Goal: Task Accomplishment & Management: Manage account settings

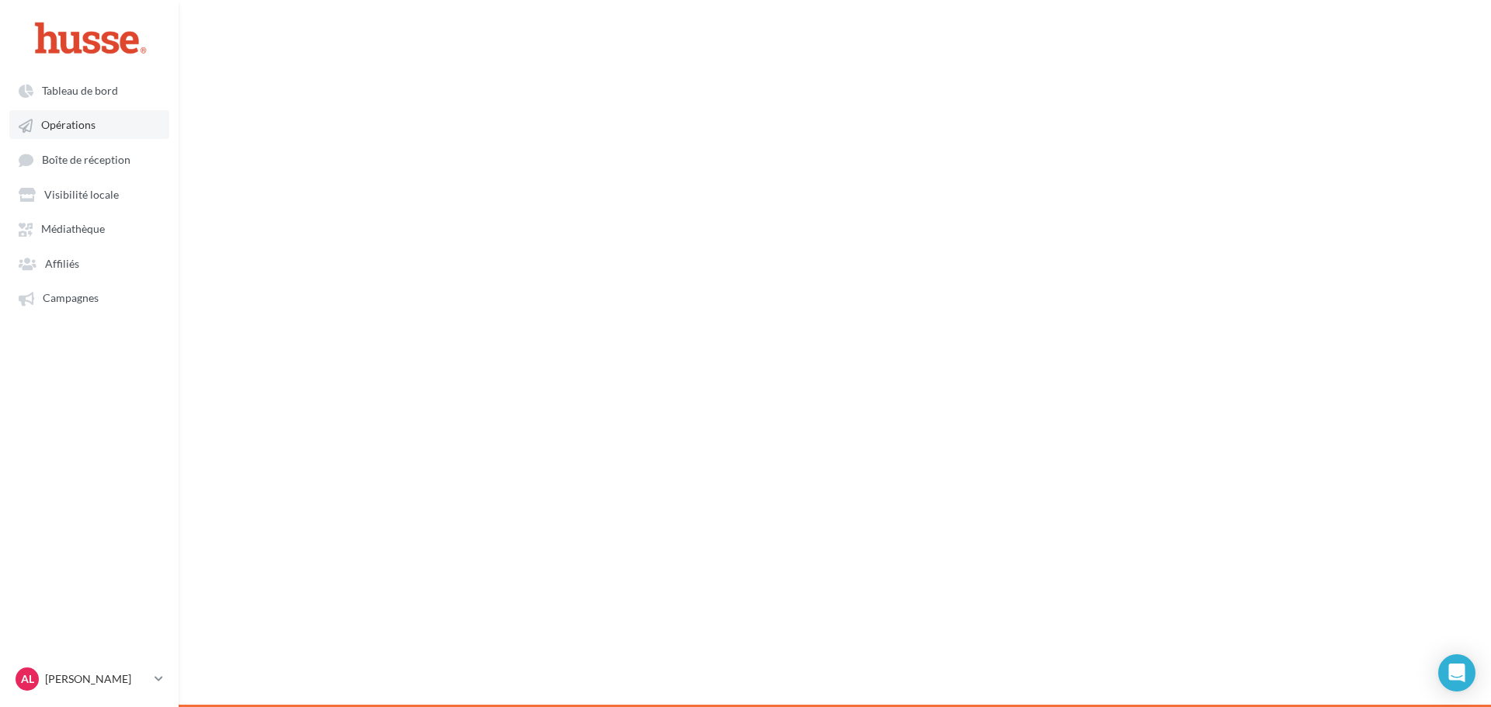
click at [64, 121] on span "Opérations" at bounding box center [68, 125] width 54 height 13
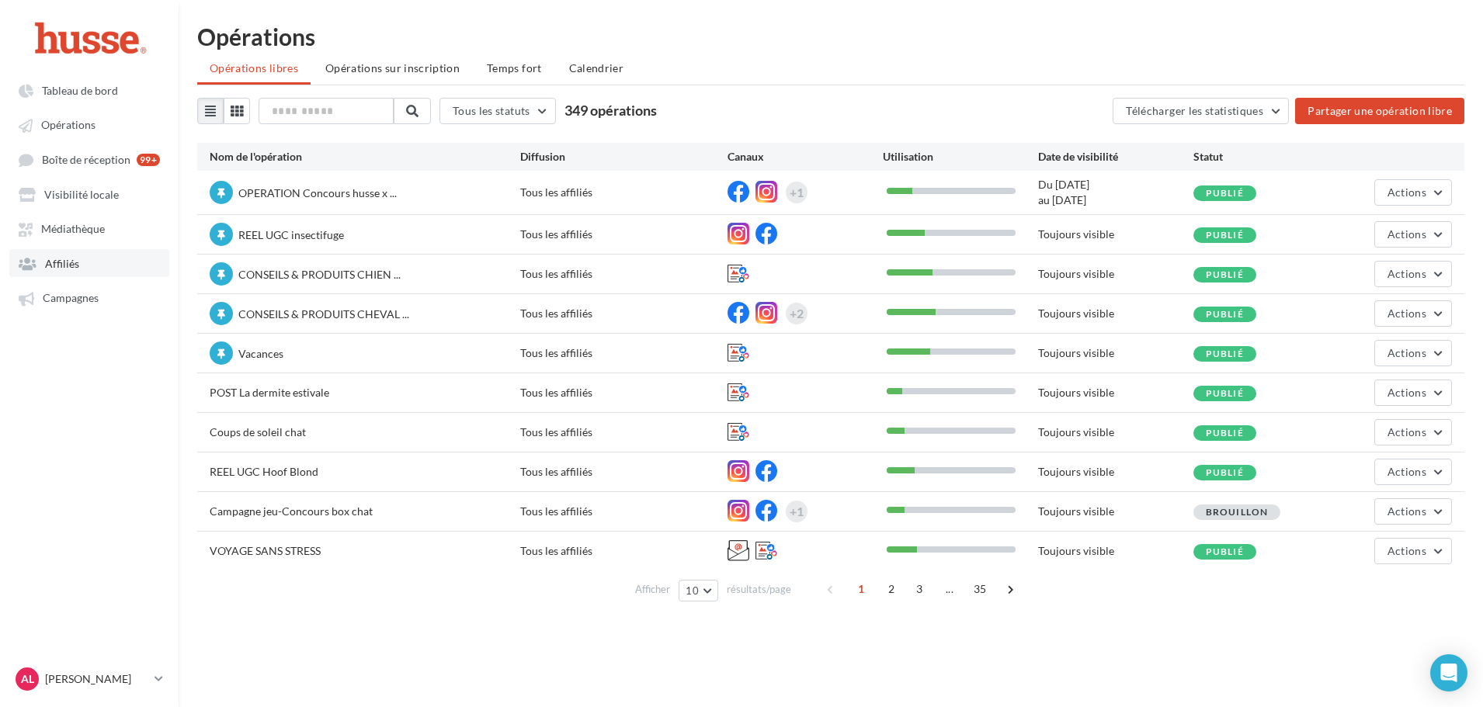
click at [75, 252] on link "Affiliés" at bounding box center [89, 263] width 160 height 28
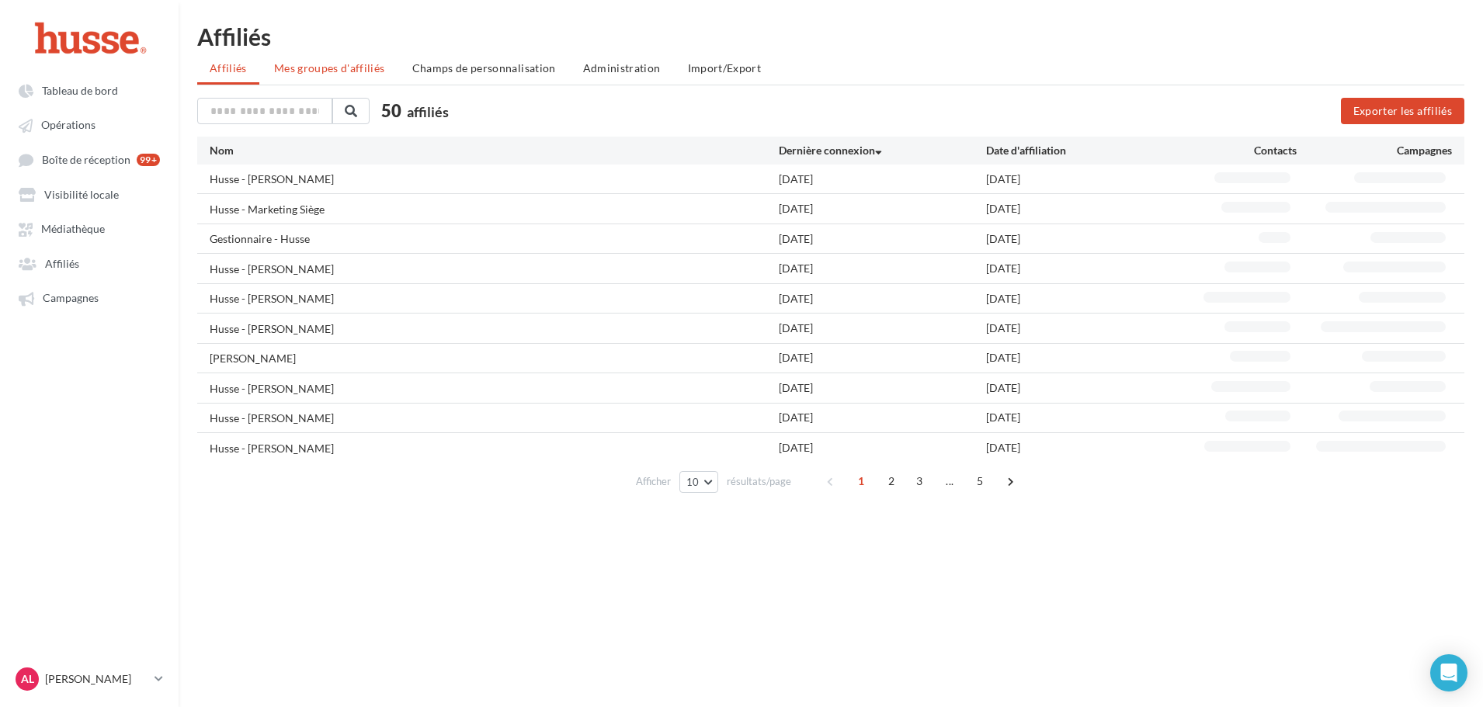
click at [349, 68] on span "Mes groupes d'affiliés" at bounding box center [329, 67] width 111 height 13
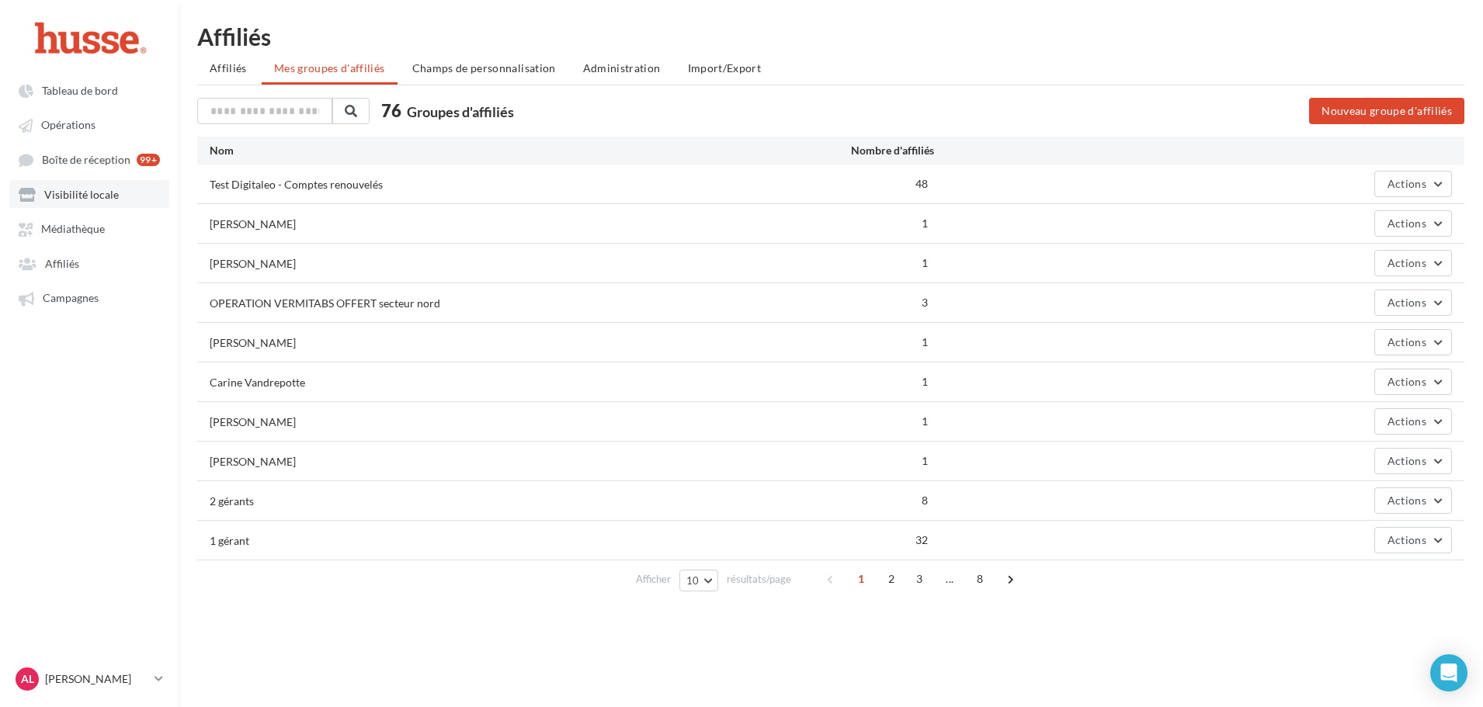
click at [61, 191] on span "Visibilité locale" at bounding box center [81, 194] width 75 height 13
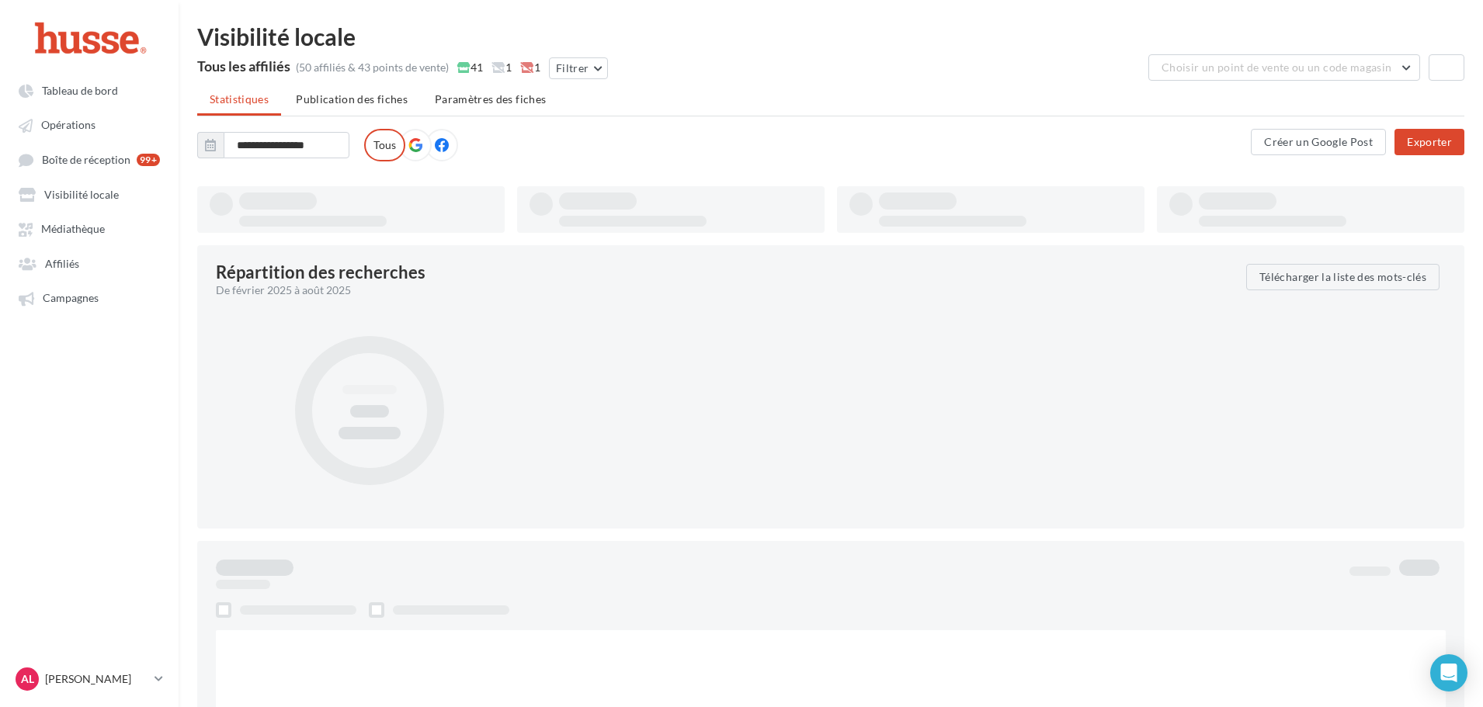
type input "**********"
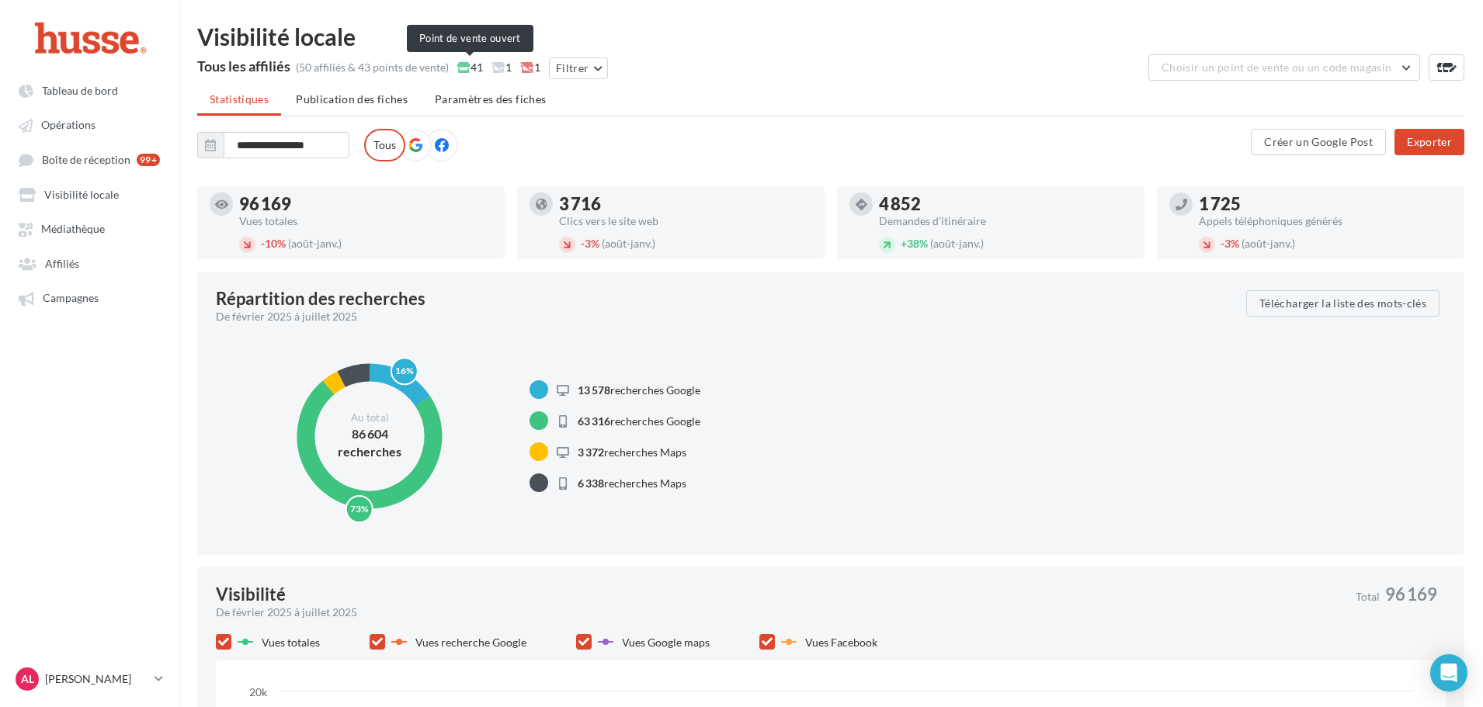
click at [472, 68] on span "41" at bounding box center [470, 68] width 26 height 16
click at [332, 99] on span "Publication des fiches" at bounding box center [352, 98] width 112 height 13
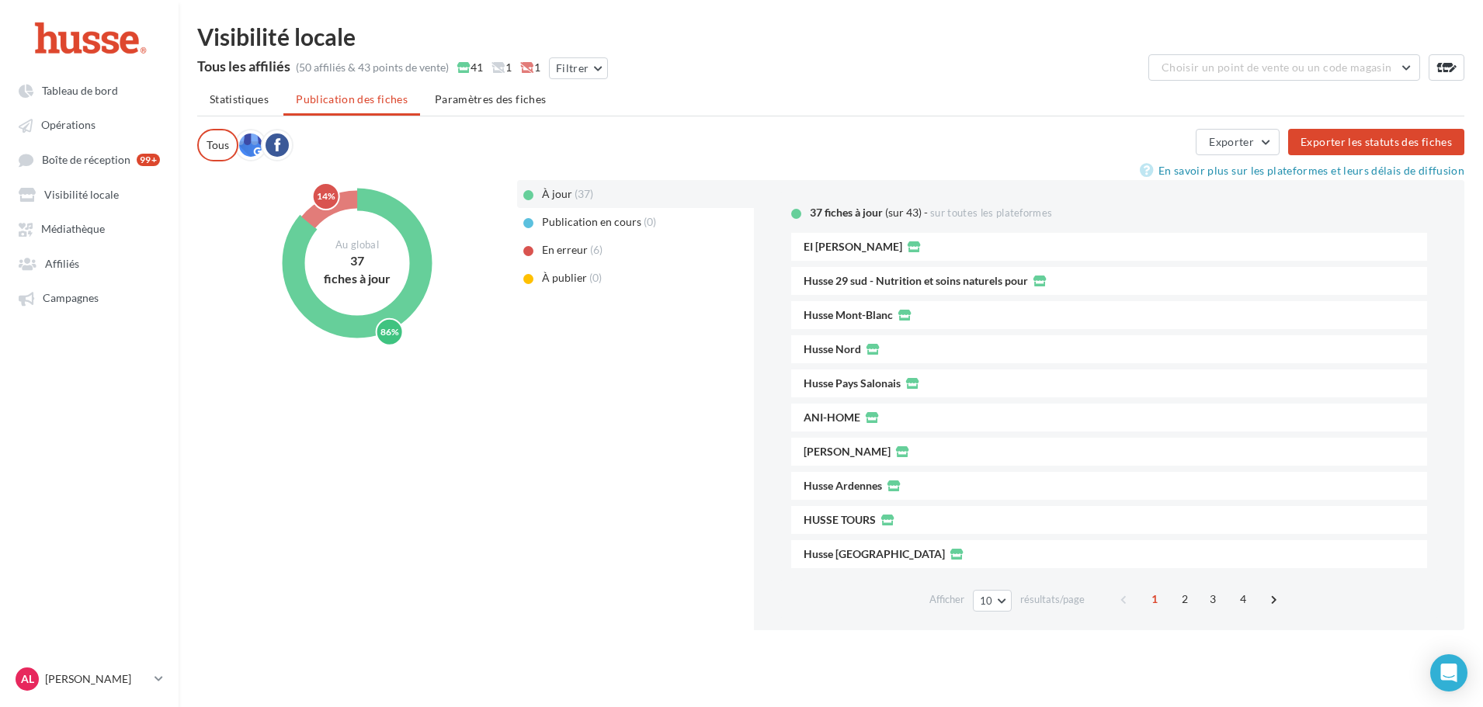
click at [596, 245] on div "(6)" at bounding box center [603, 250] width 26 height 16
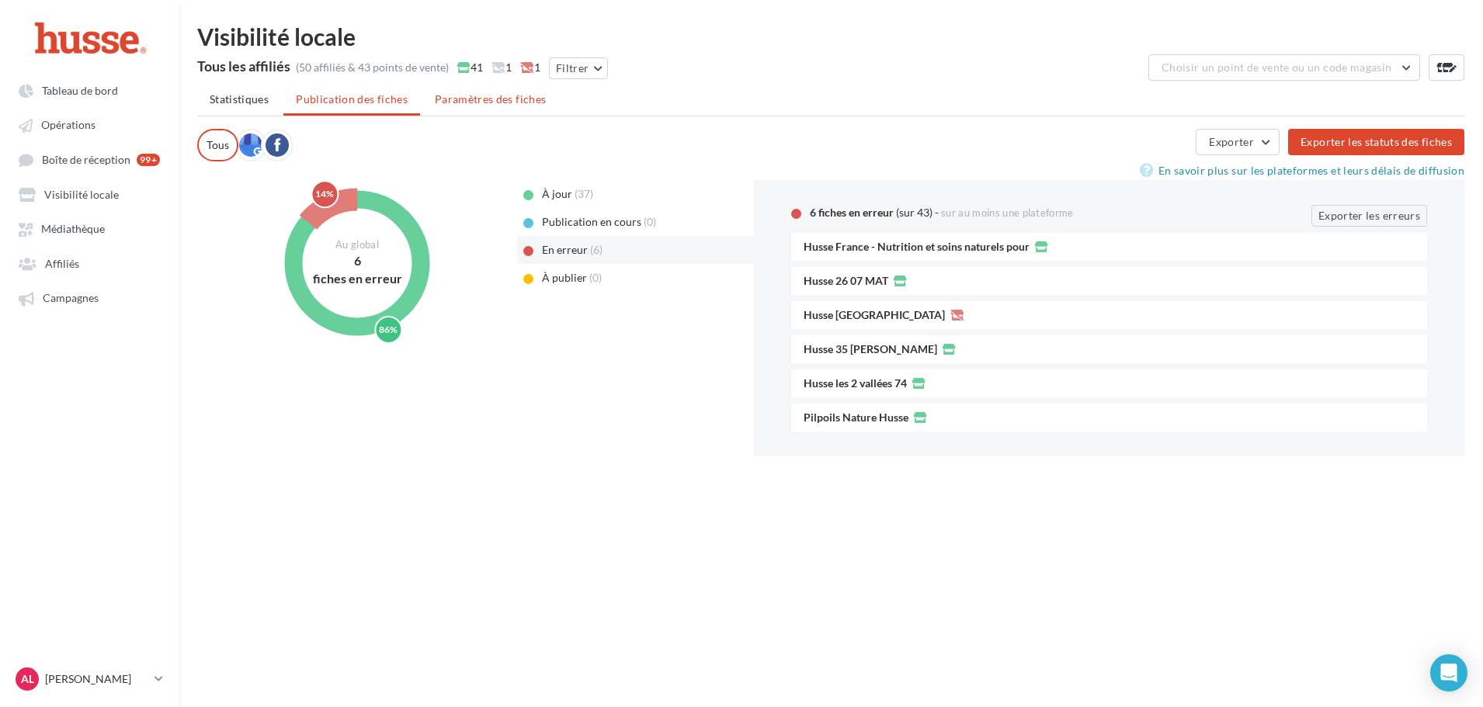
click at [441, 93] on span "Paramètres des fiches" at bounding box center [490, 98] width 111 height 13
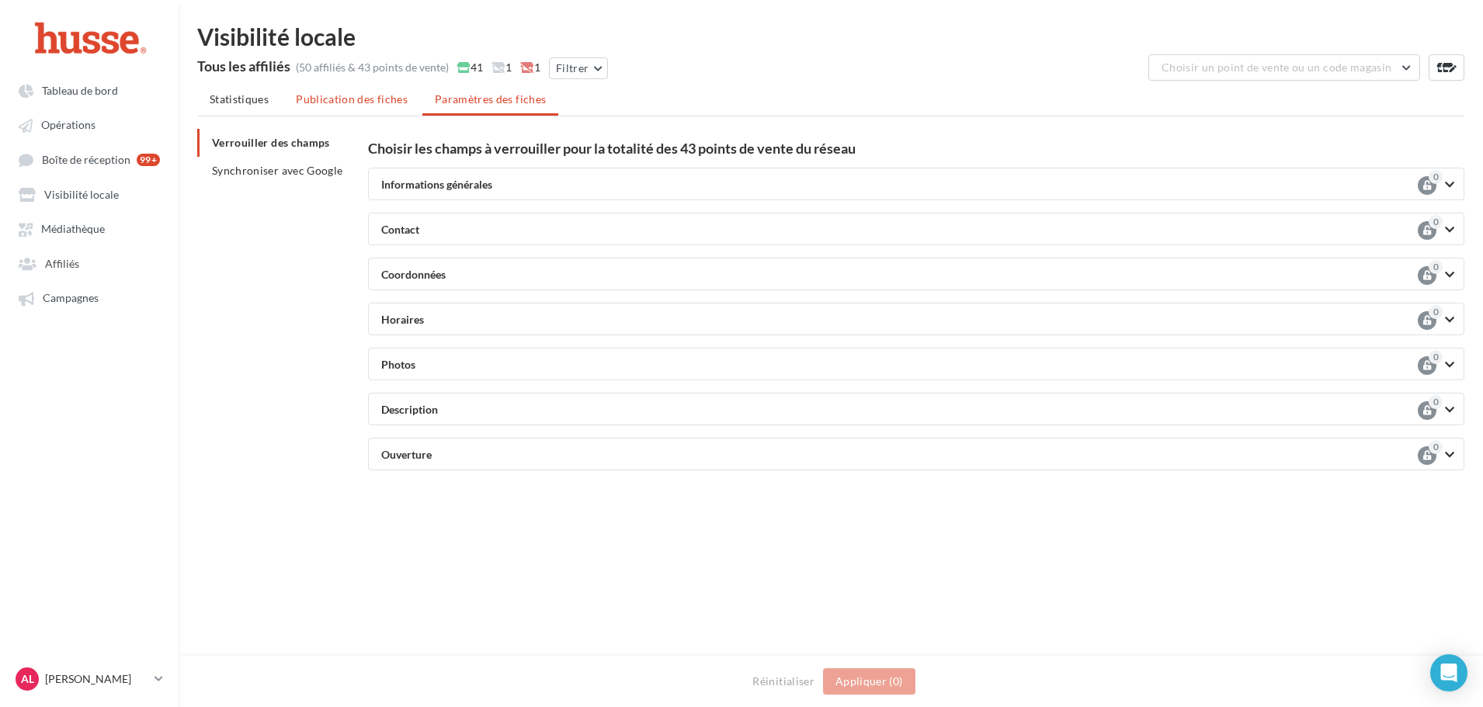
click at [342, 108] on li "Publication des fiches" at bounding box center [351, 99] width 137 height 28
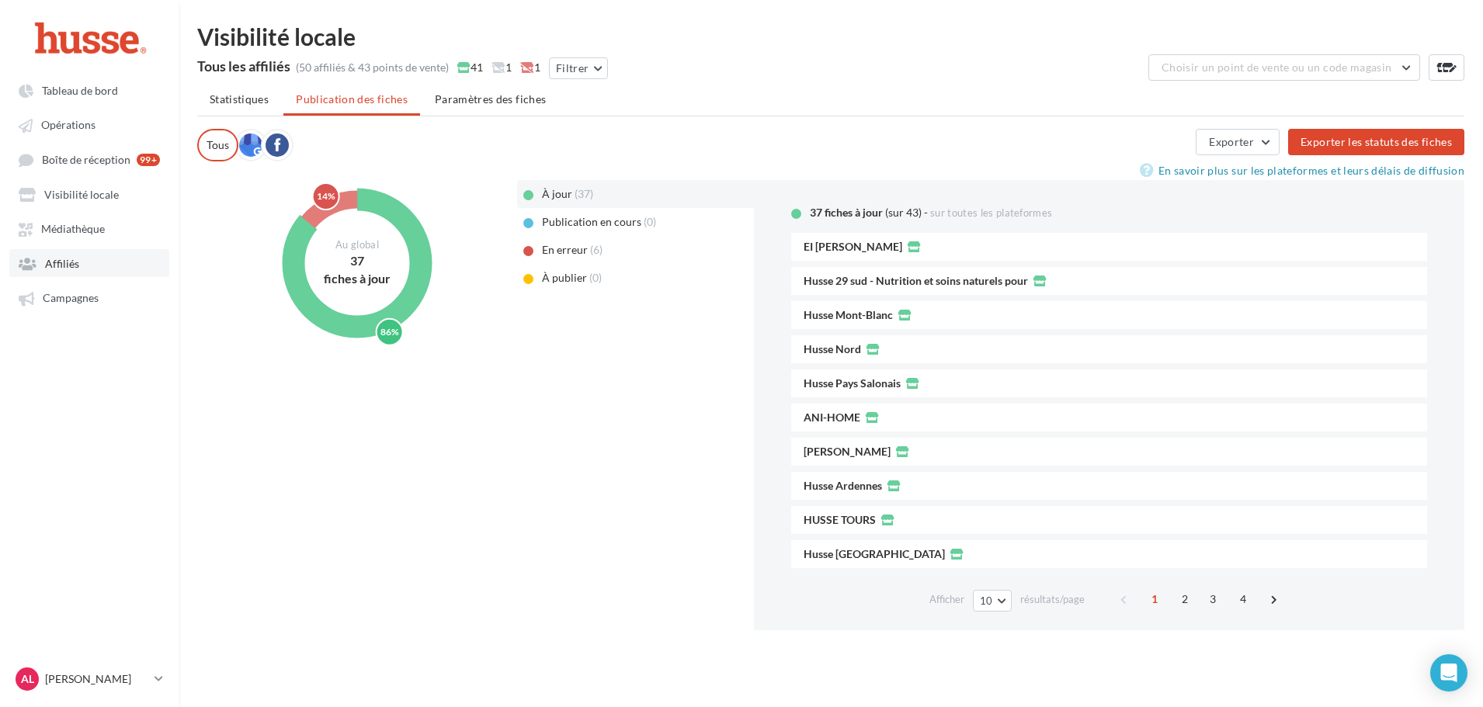
click at [82, 259] on link "Affiliés" at bounding box center [89, 263] width 160 height 28
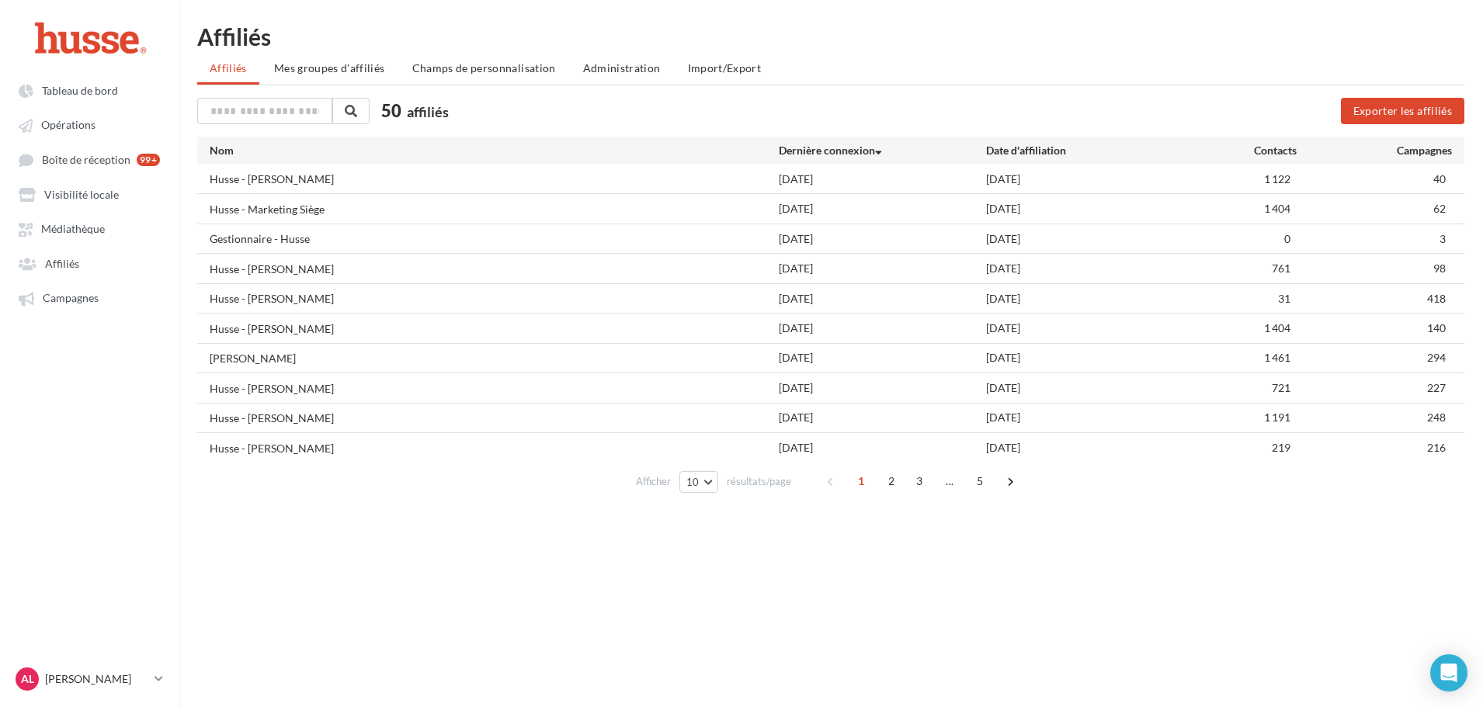
click at [319, 73] on span "Mes groupes d'affiliés" at bounding box center [329, 67] width 111 height 13
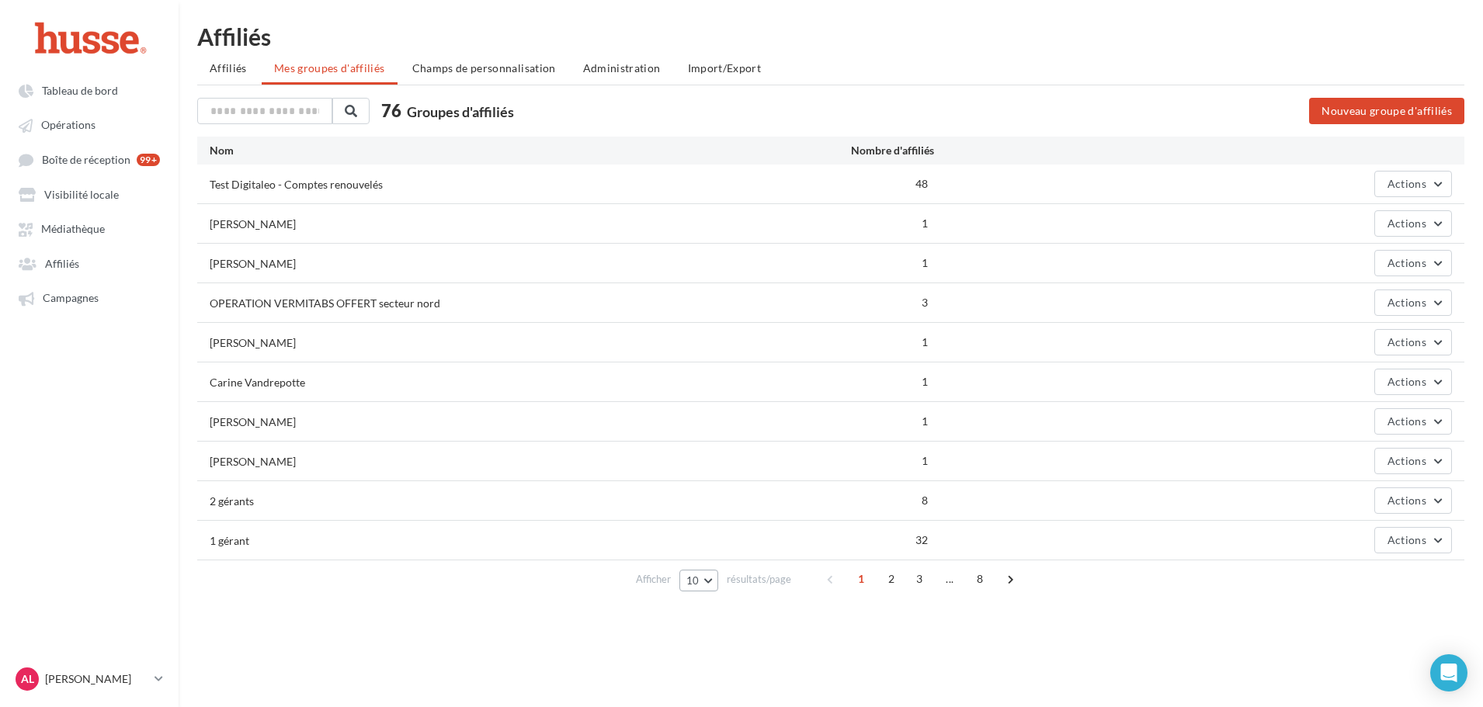
click at [708, 578] on button "10" at bounding box center [699, 581] width 40 height 22
click at [711, 558] on button "100" at bounding box center [733, 552] width 109 height 27
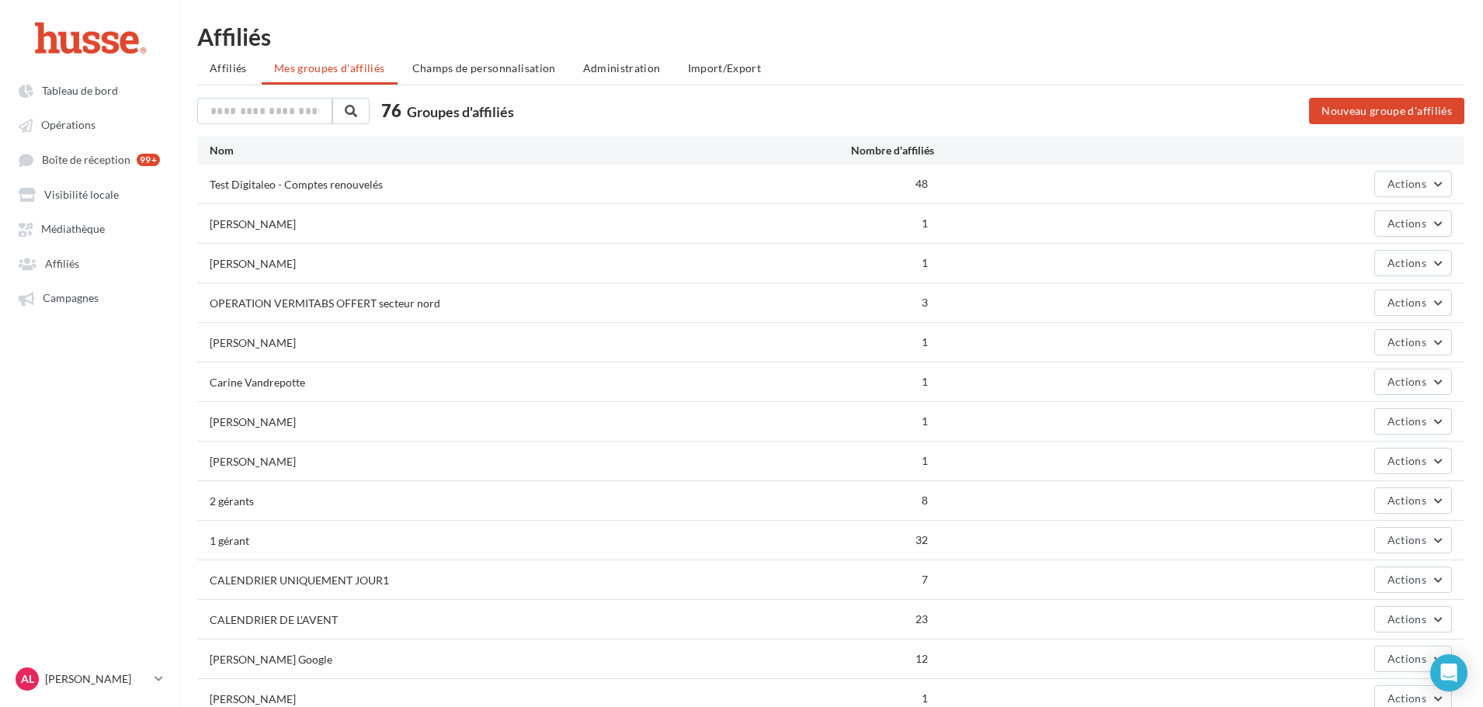
drag, startPoint x: 206, startPoint y: 185, endPoint x: 412, endPoint y: 182, distance: 206.5
click at [412, 182] on div "Test Digitaleo - Comptes renouvelés 48 Actions" at bounding box center [830, 184] width 1267 height 39
click at [412, 182] on div "Test Digitaleo - Comptes renouvelés" at bounding box center [469, 183] width 518 height 16
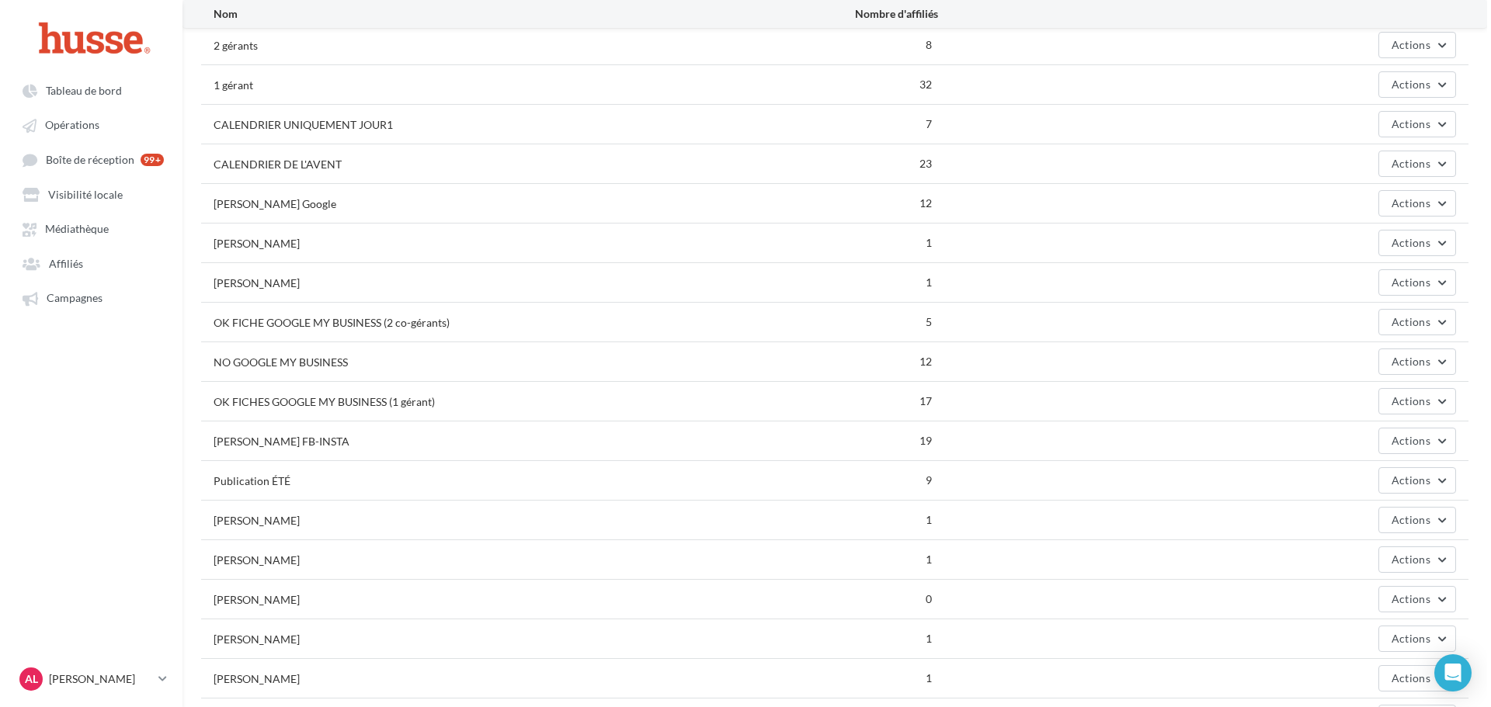
scroll to position [466, 0]
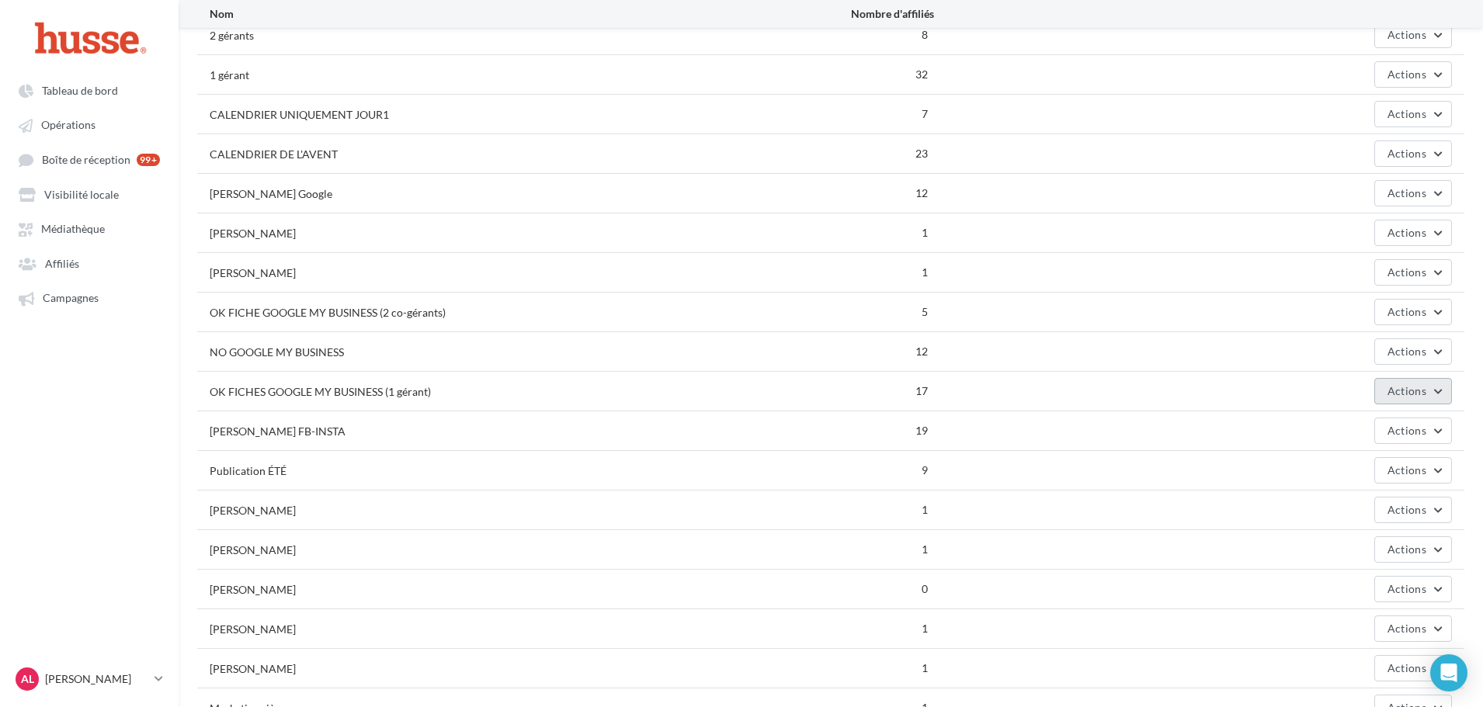
click at [1413, 397] on span "Actions" at bounding box center [1406, 390] width 39 height 13
click at [1380, 429] on button "Editer" at bounding box center [1374, 428] width 155 height 40
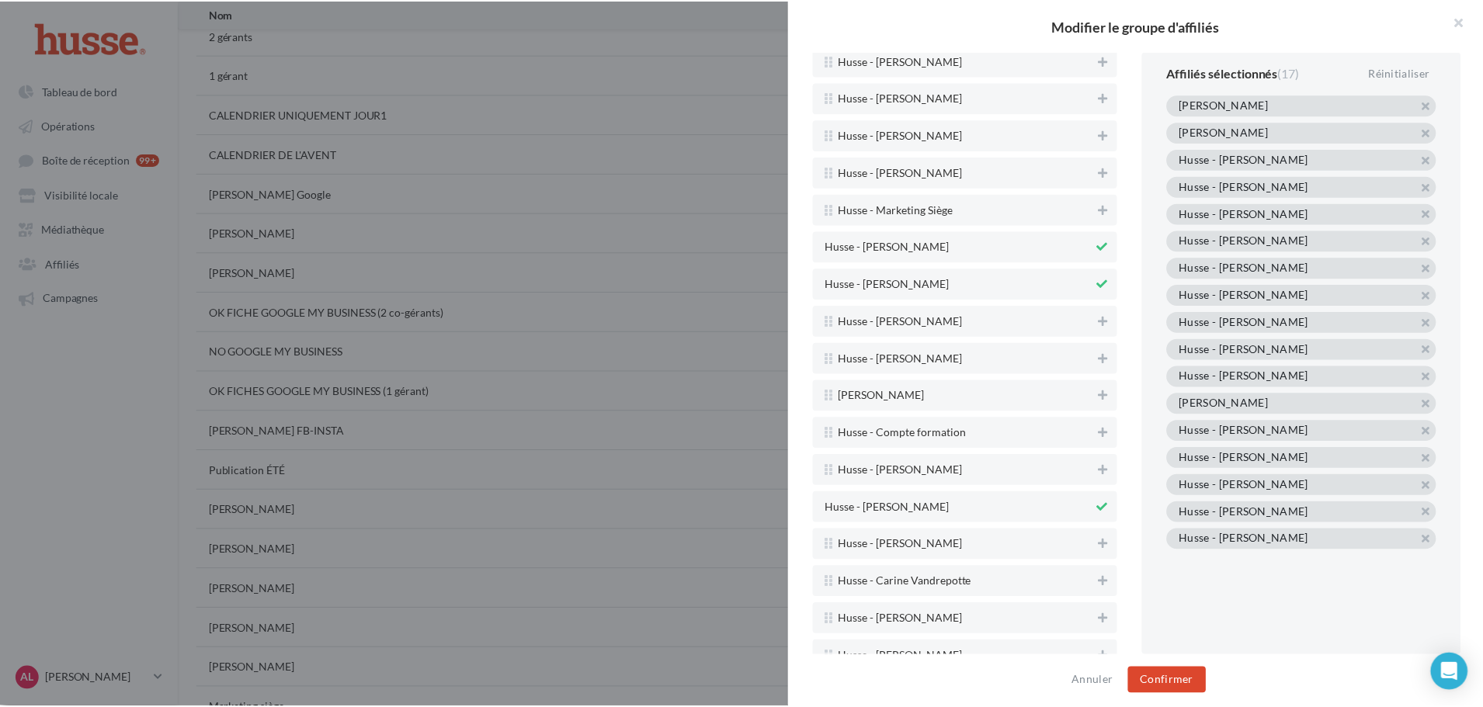
scroll to position [4353, 0]
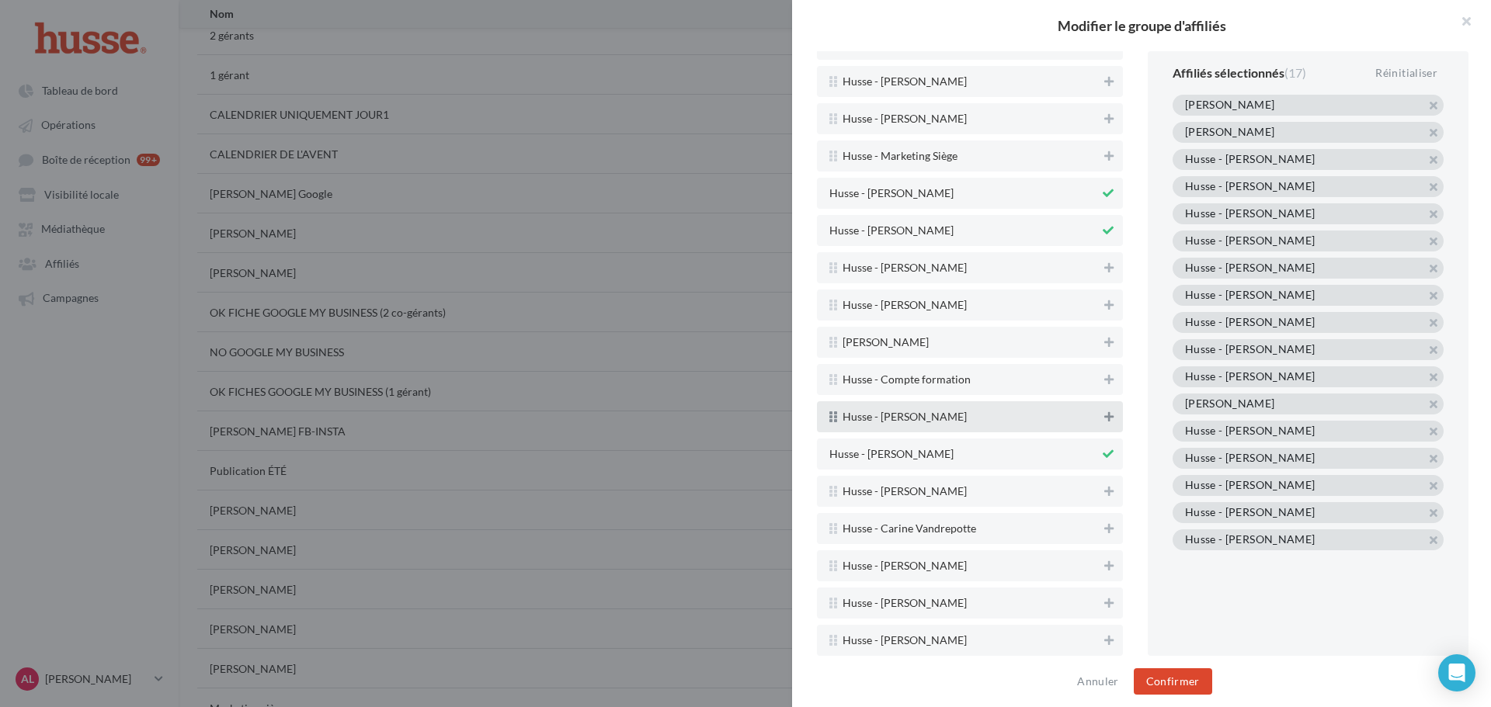
click at [1103, 418] on button at bounding box center [1109, 417] width 16 height 19
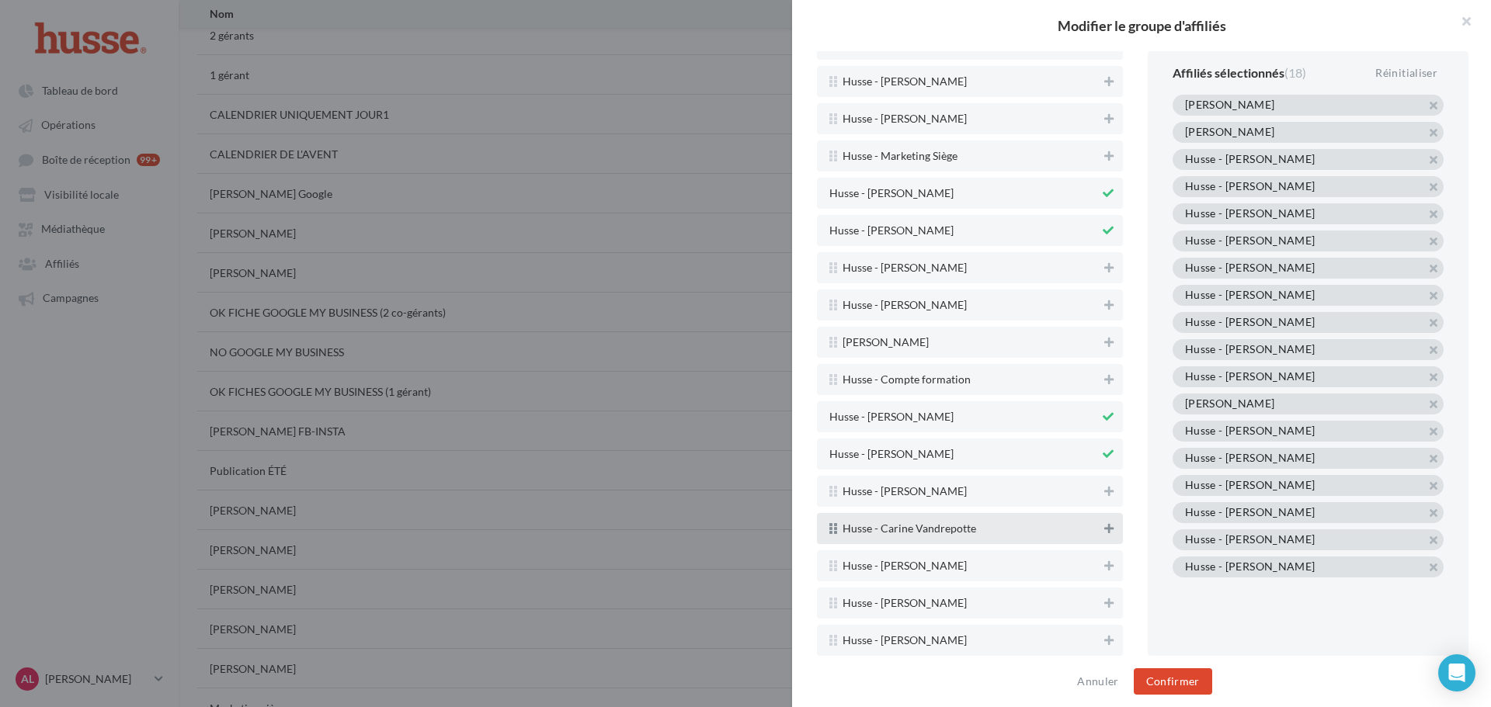
click at [1104, 531] on icon at bounding box center [1108, 528] width 9 height 11
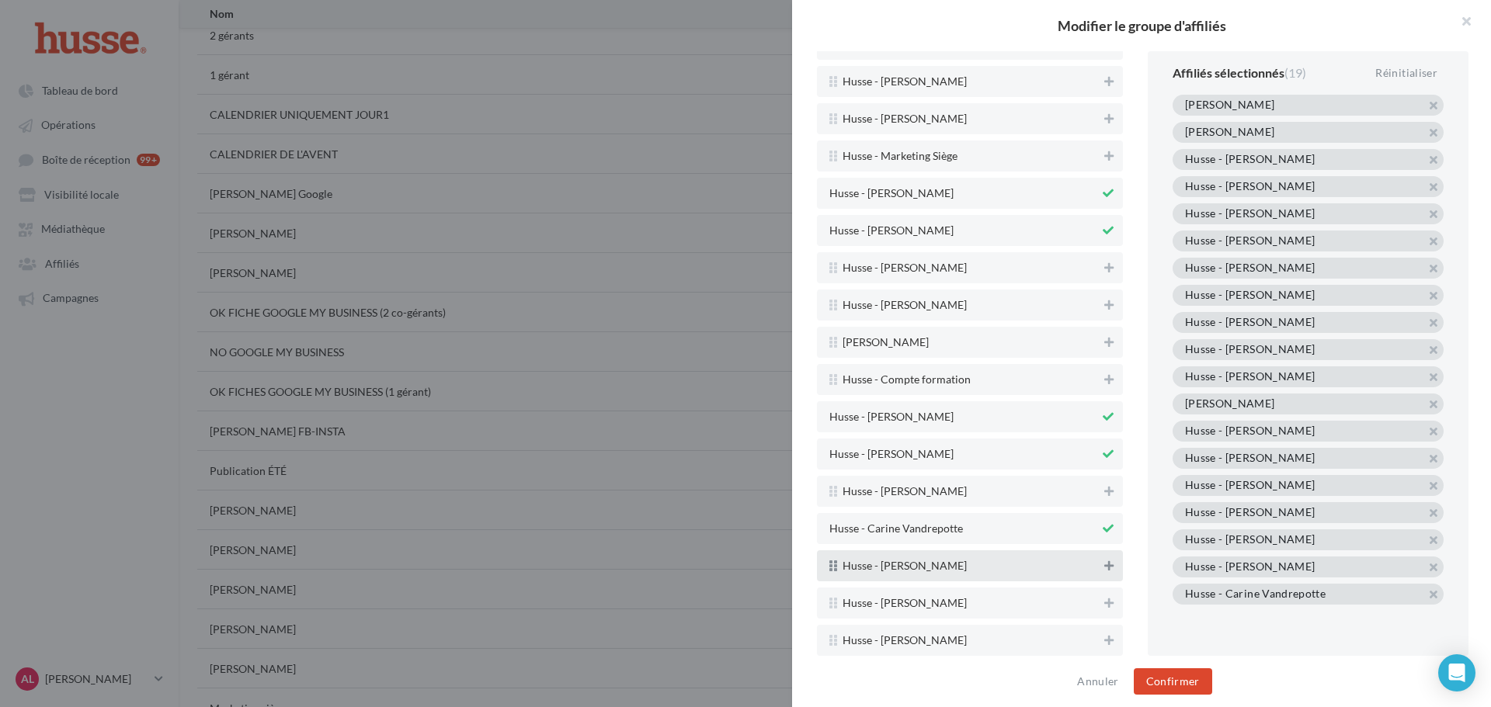
click at [1104, 569] on icon at bounding box center [1108, 566] width 9 height 11
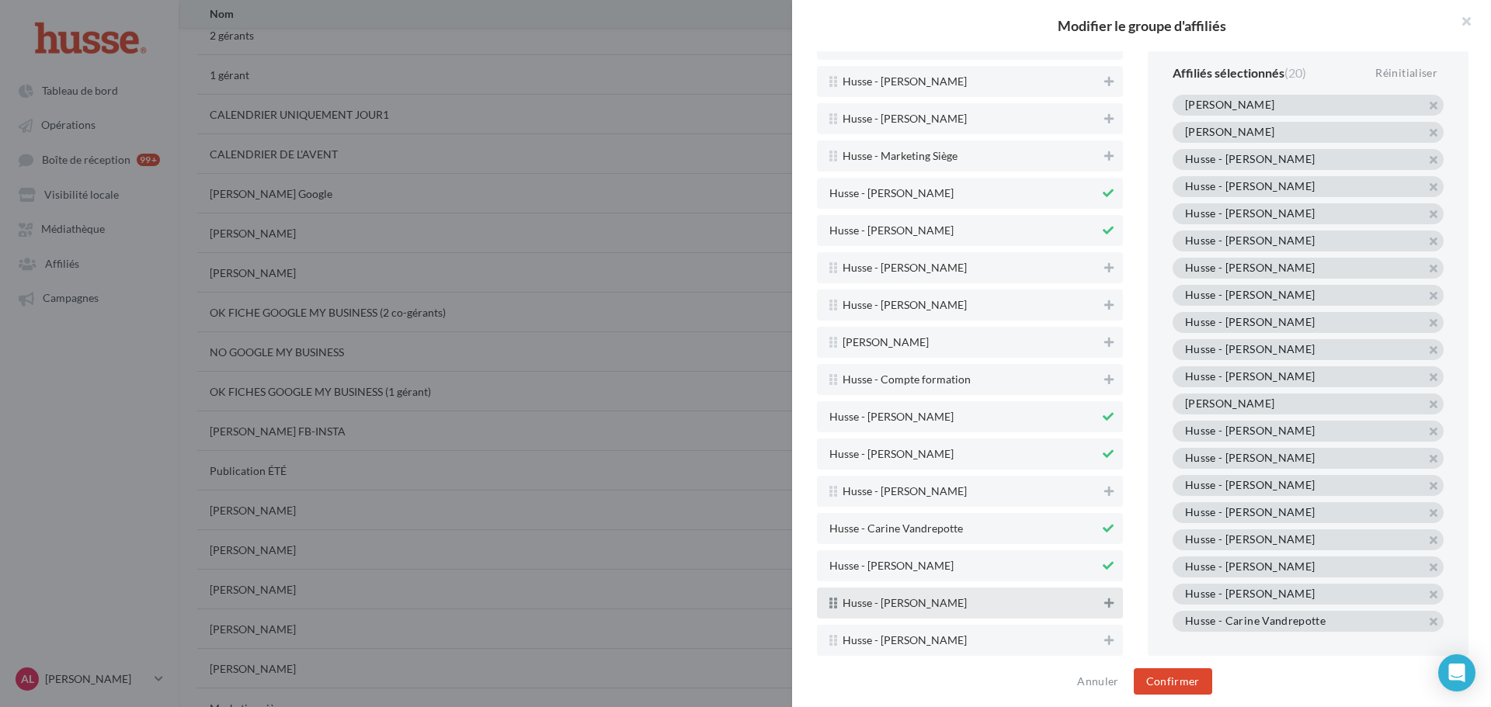
click at [1104, 604] on icon at bounding box center [1108, 603] width 9 height 11
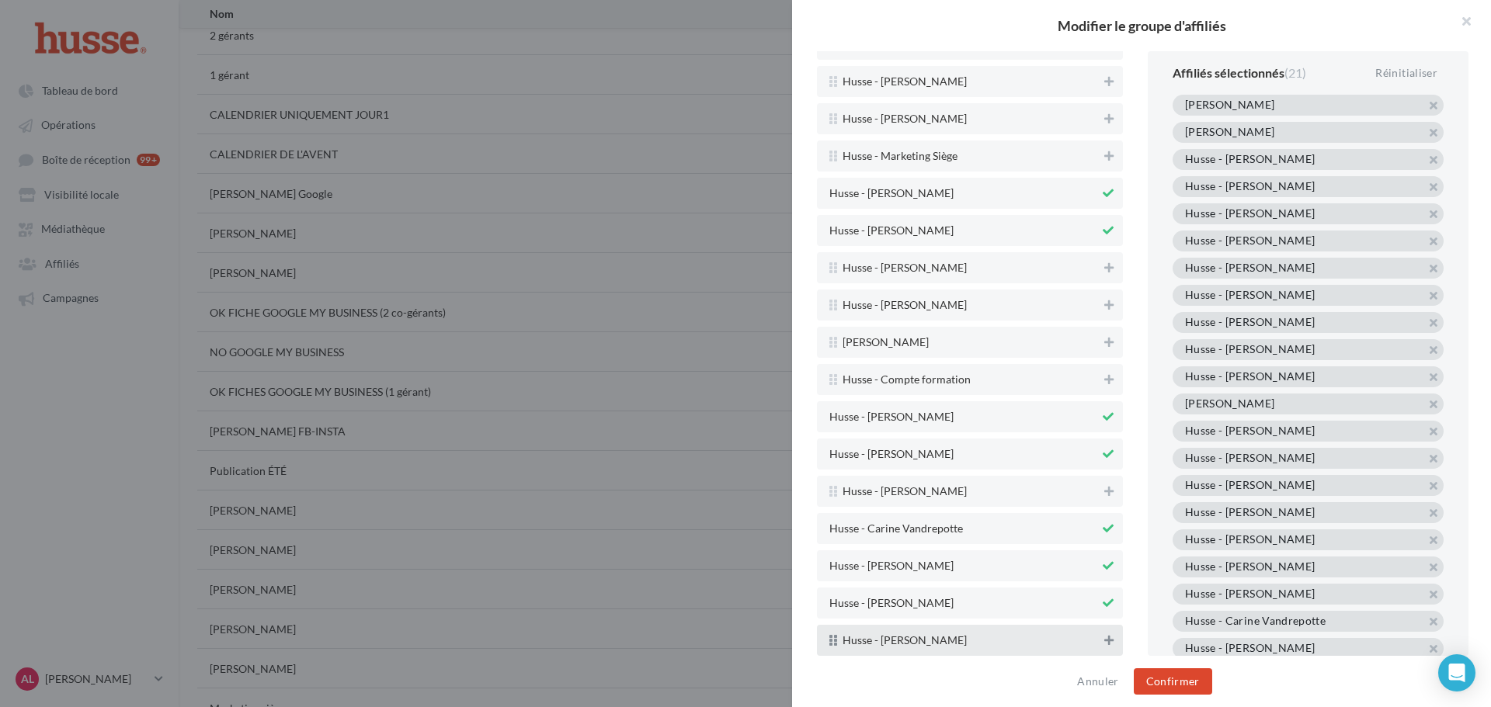
click at [1104, 641] on icon at bounding box center [1108, 640] width 9 height 11
click at [1164, 682] on button "Confirmer" at bounding box center [1173, 681] width 78 height 26
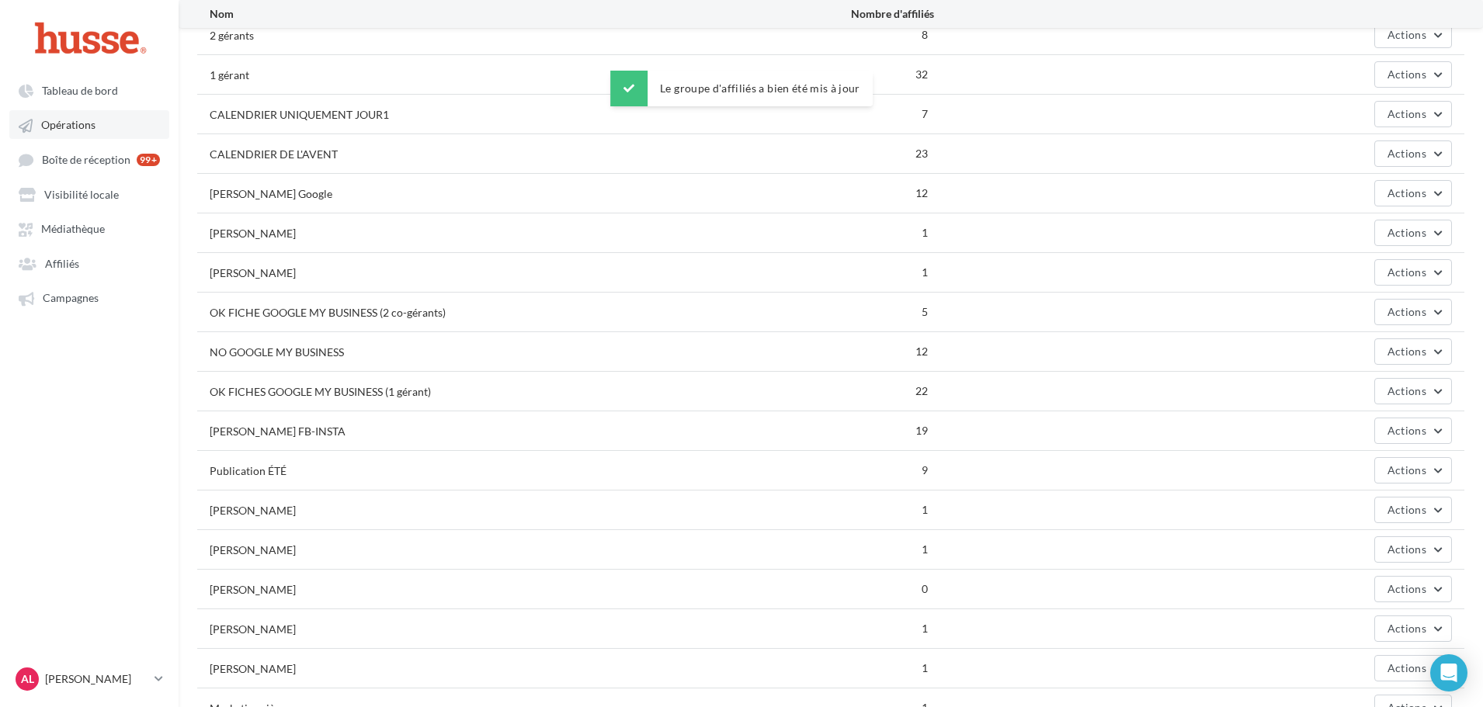
click at [89, 127] on span "Opérations" at bounding box center [68, 125] width 54 height 13
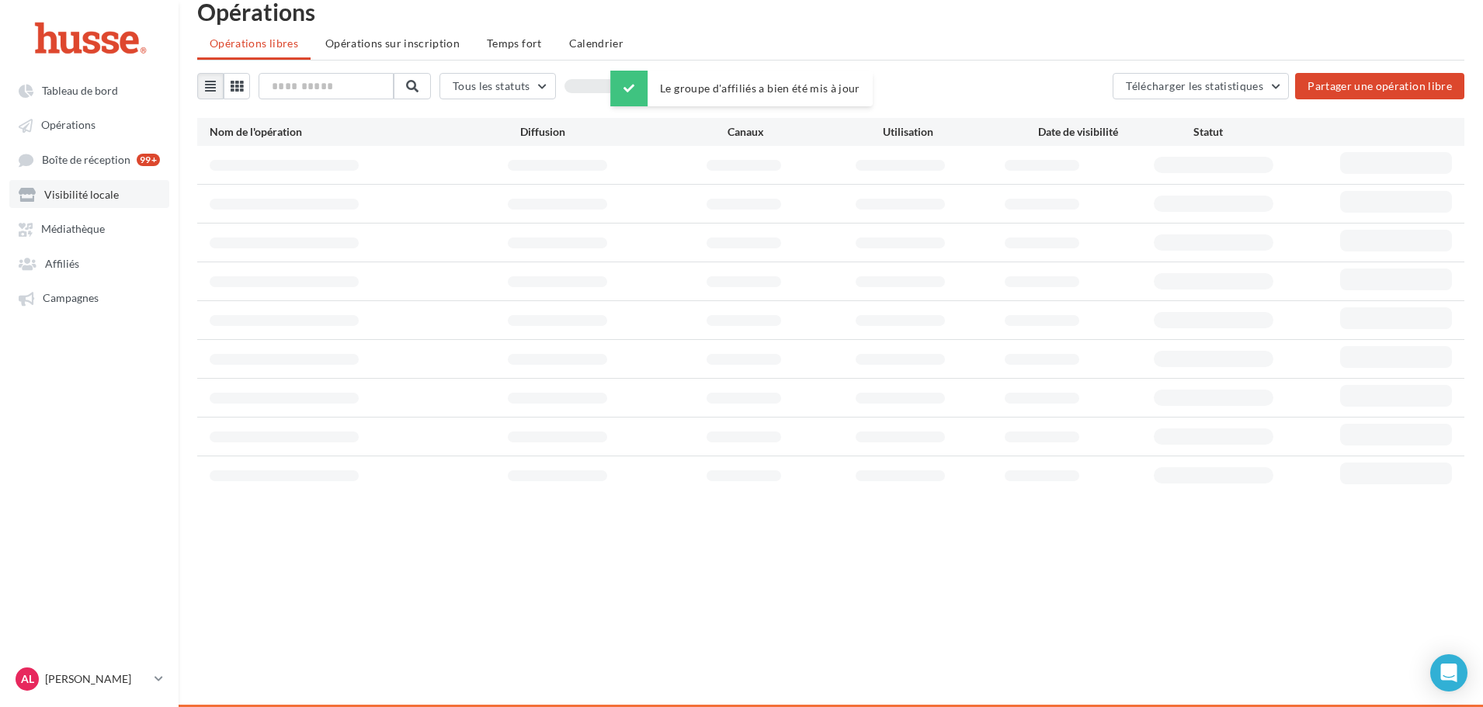
click at [87, 202] on link "Visibilité locale" at bounding box center [89, 194] width 160 height 28
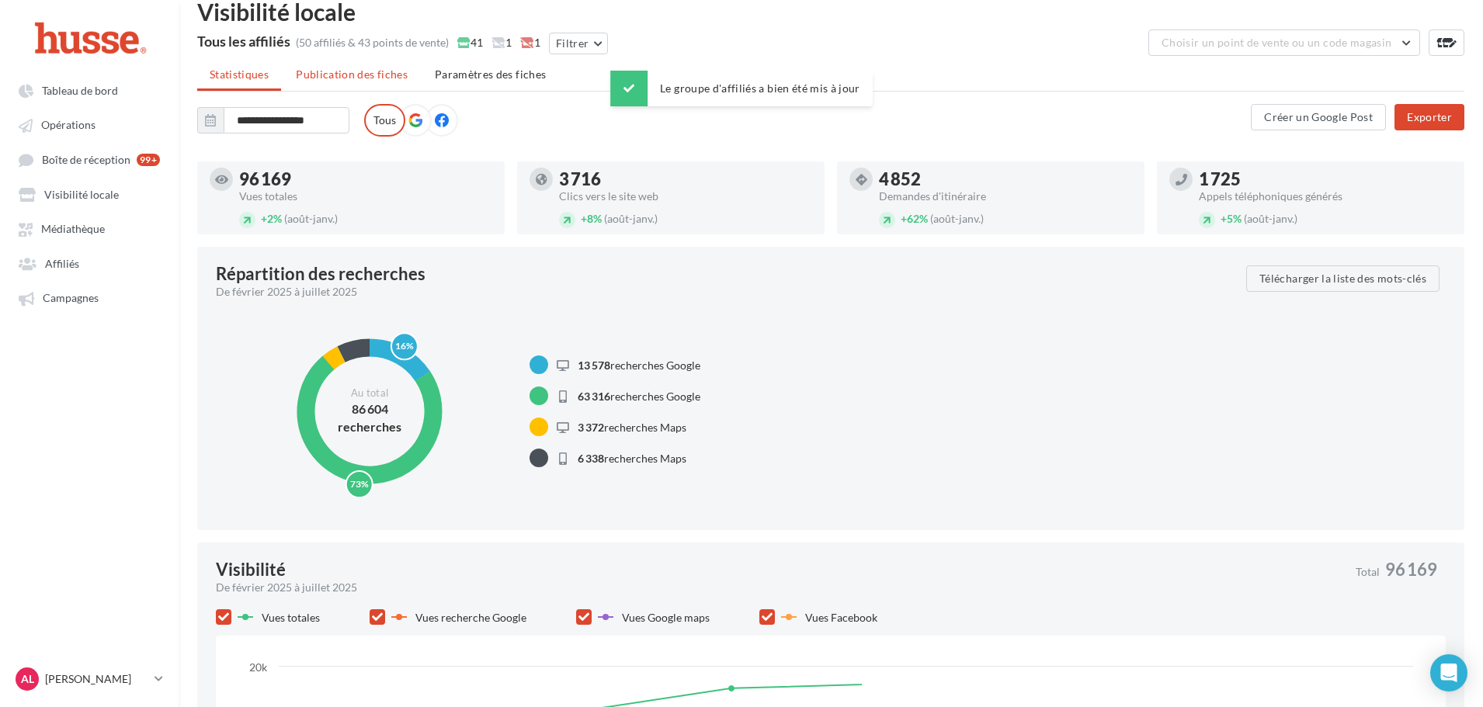
click at [370, 79] on span "Publication des fiches" at bounding box center [352, 74] width 112 height 13
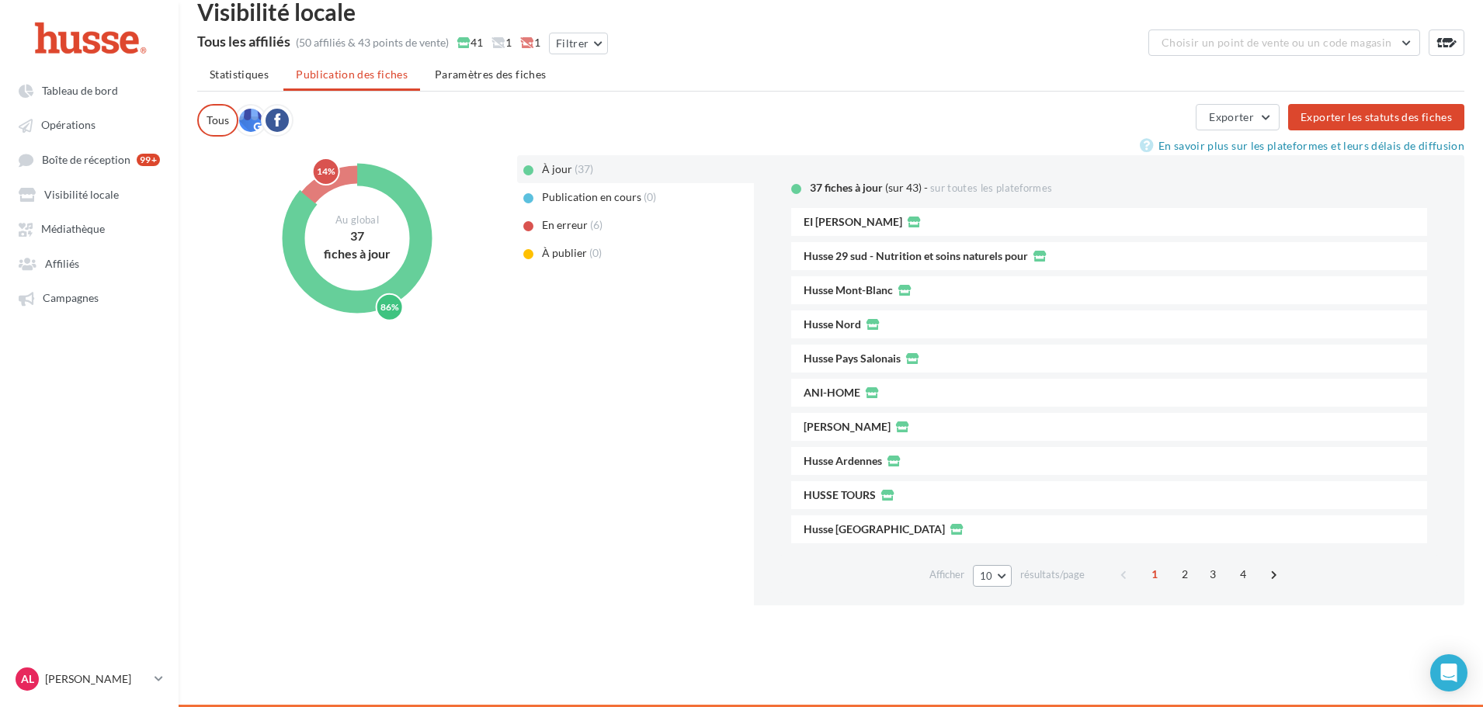
click at [1001, 585] on button "10" at bounding box center [993, 576] width 40 height 22
click at [1003, 543] on span "100" at bounding box center [994, 547] width 19 height 12
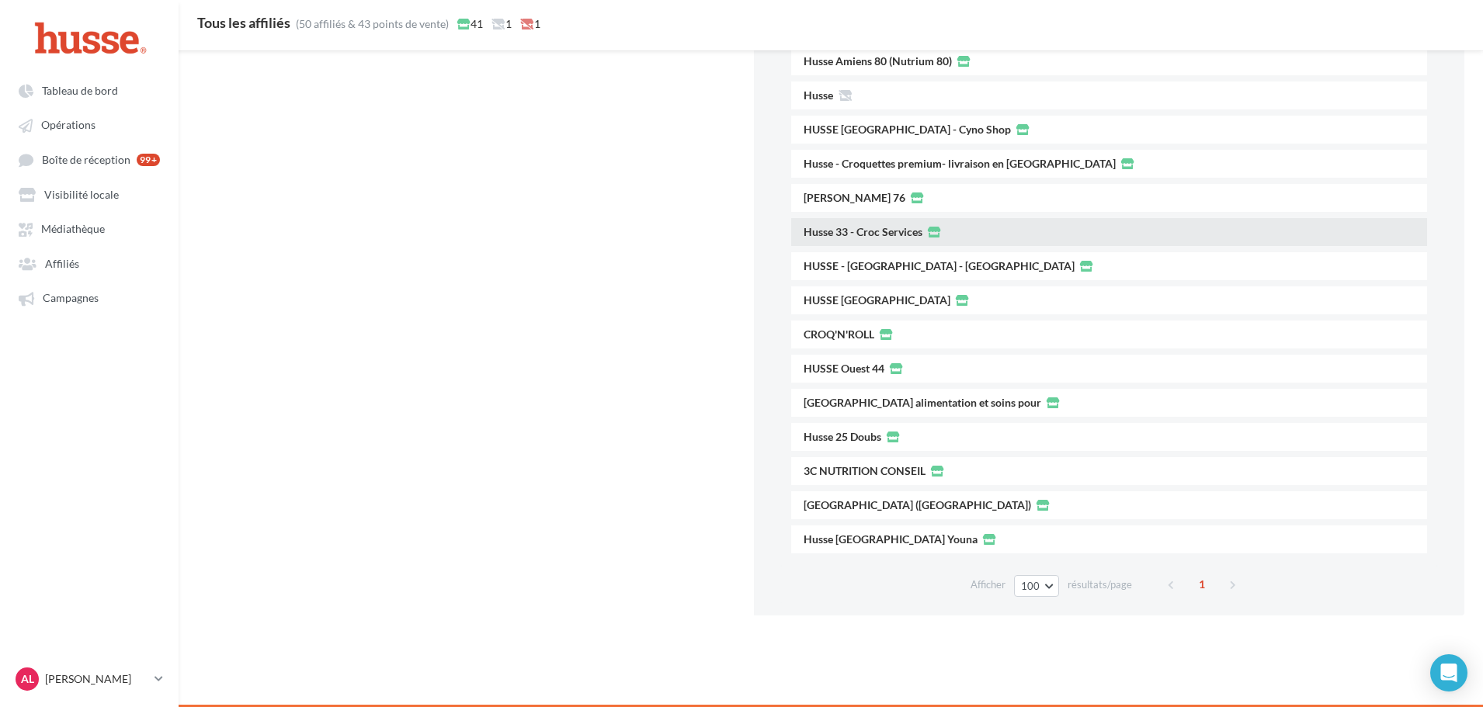
scroll to position [859, 0]
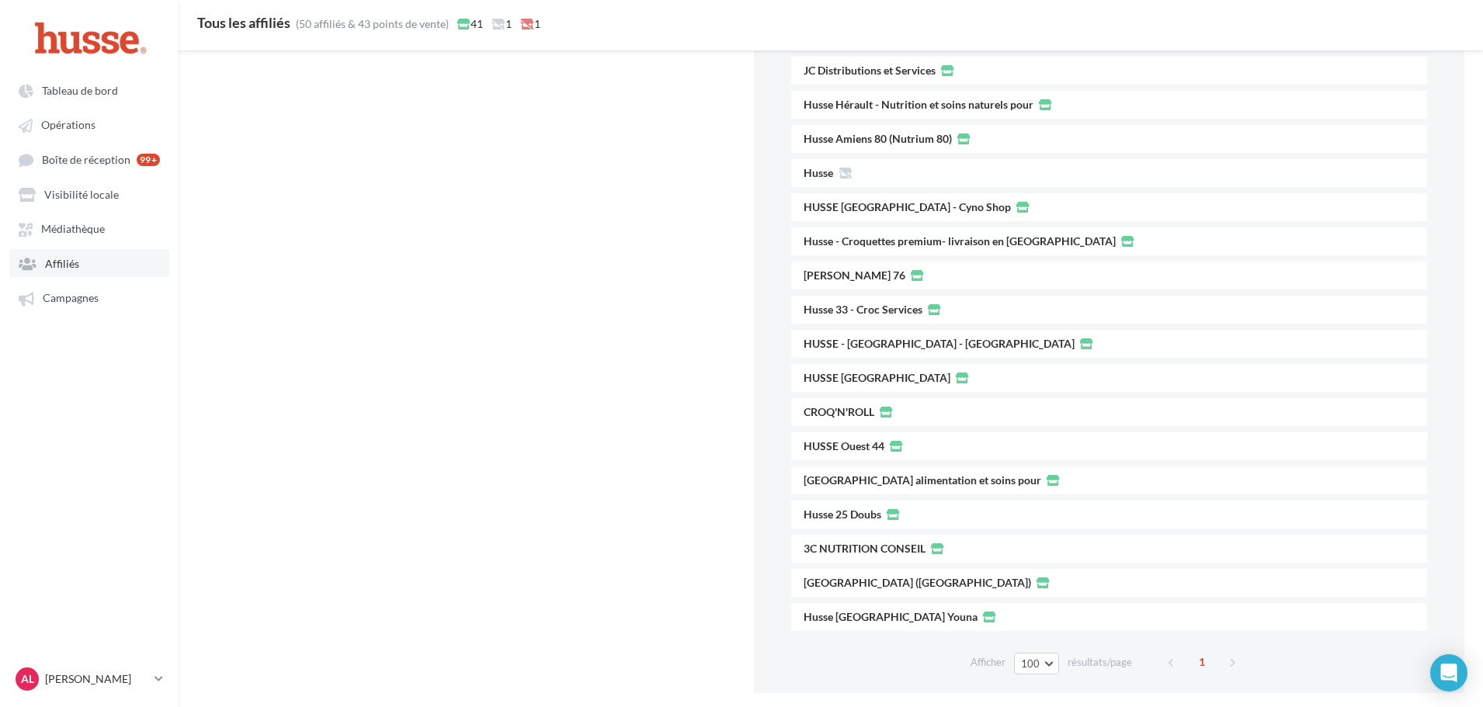
click at [61, 266] on span "Affiliés" at bounding box center [62, 263] width 34 height 13
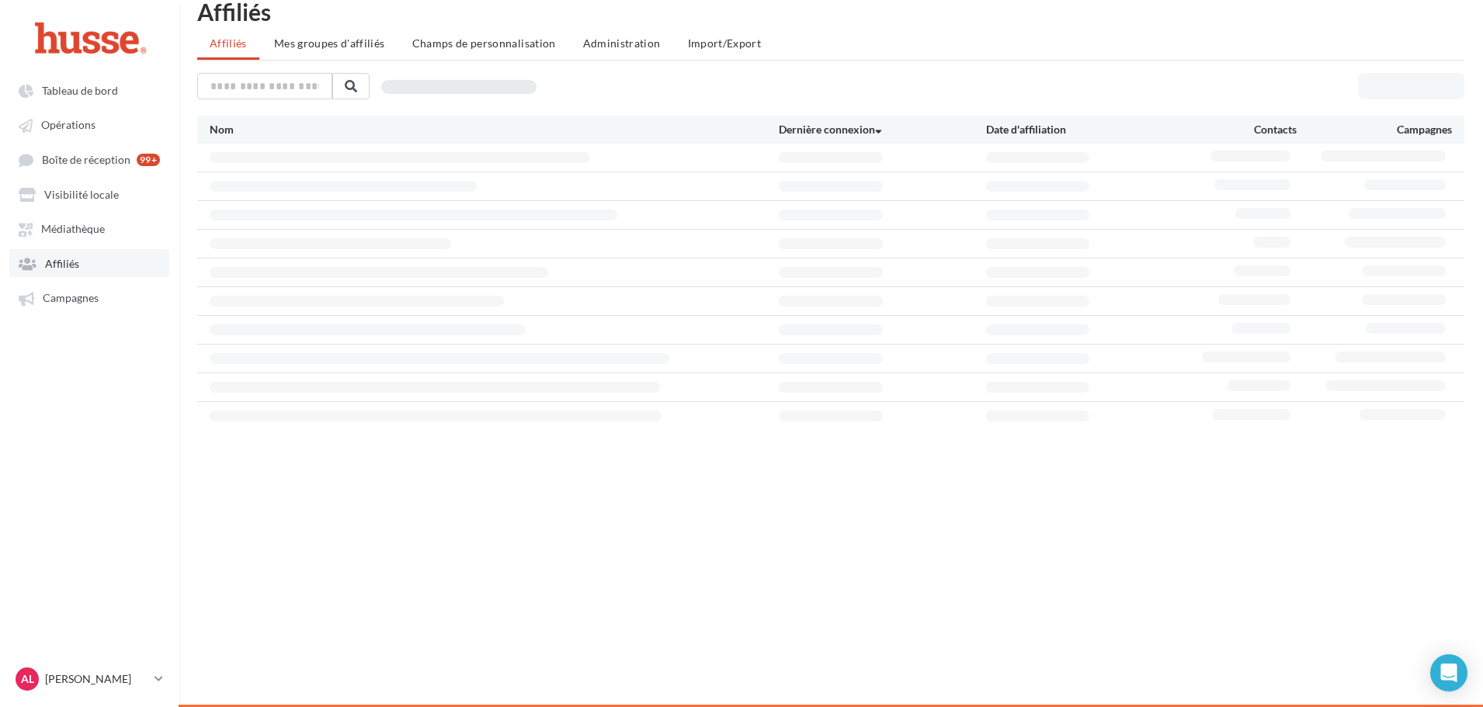
scroll to position [25, 0]
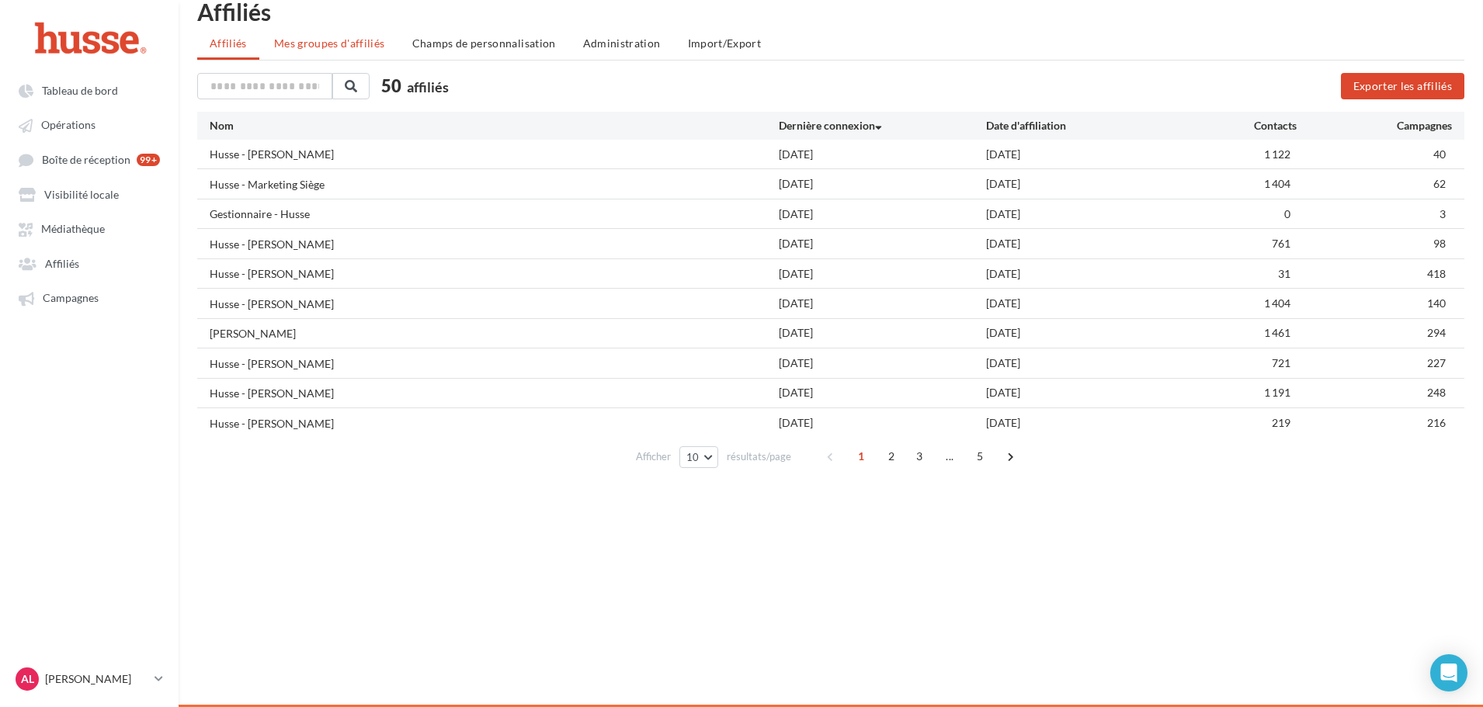
click at [335, 34] on li "Mes groupes d'affiliés" at bounding box center [330, 44] width 136 height 28
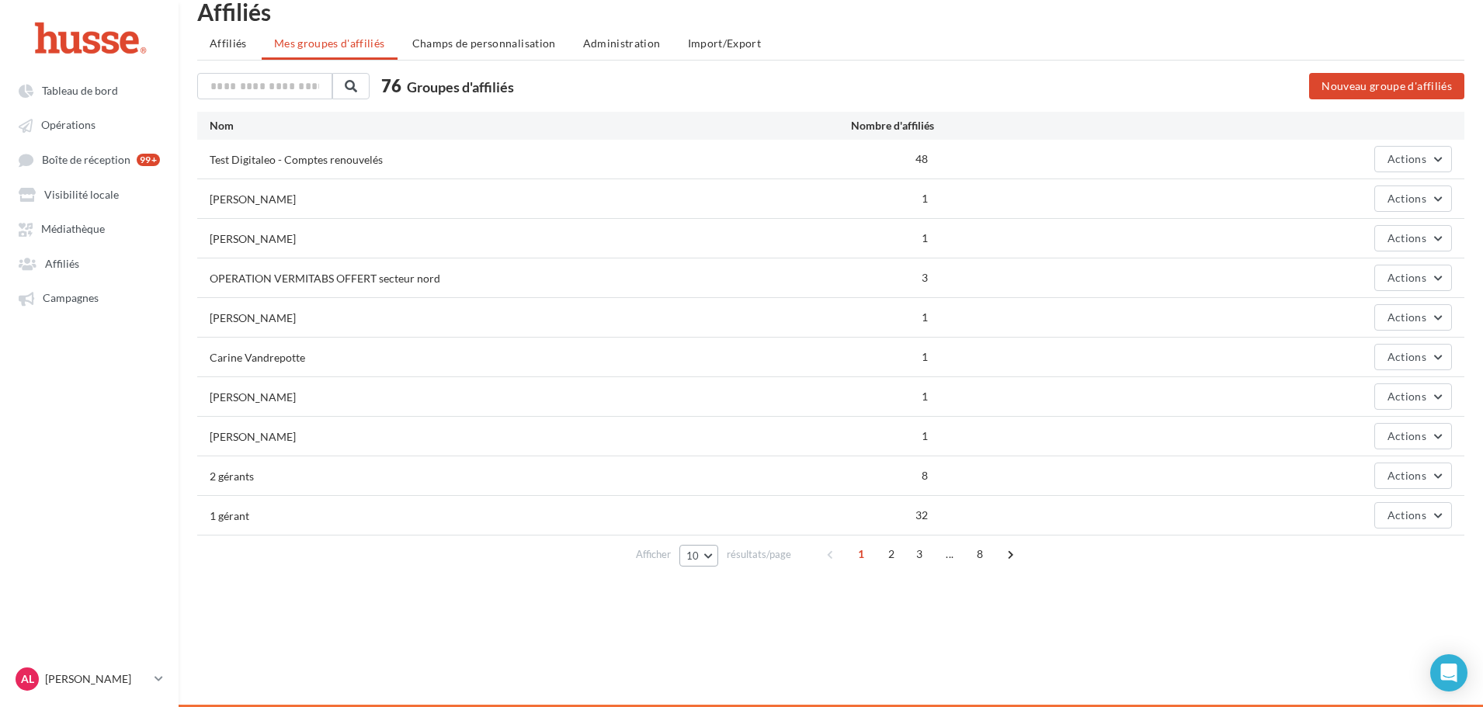
click at [695, 556] on span "10" at bounding box center [692, 556] width 13 height 12
click at [697, 531] on span "100" at bounding box center [701, 527] width 19 height 12
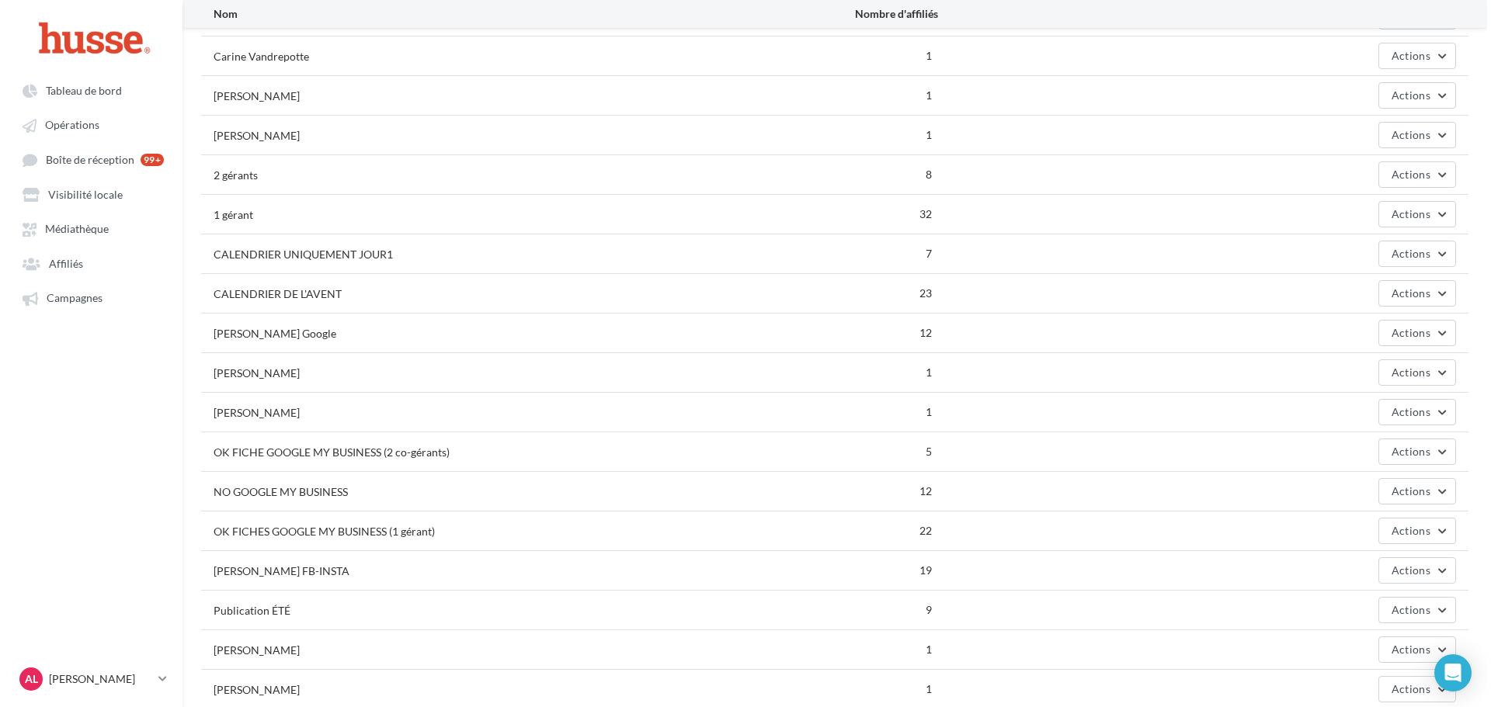
scroll to position [335, 0]
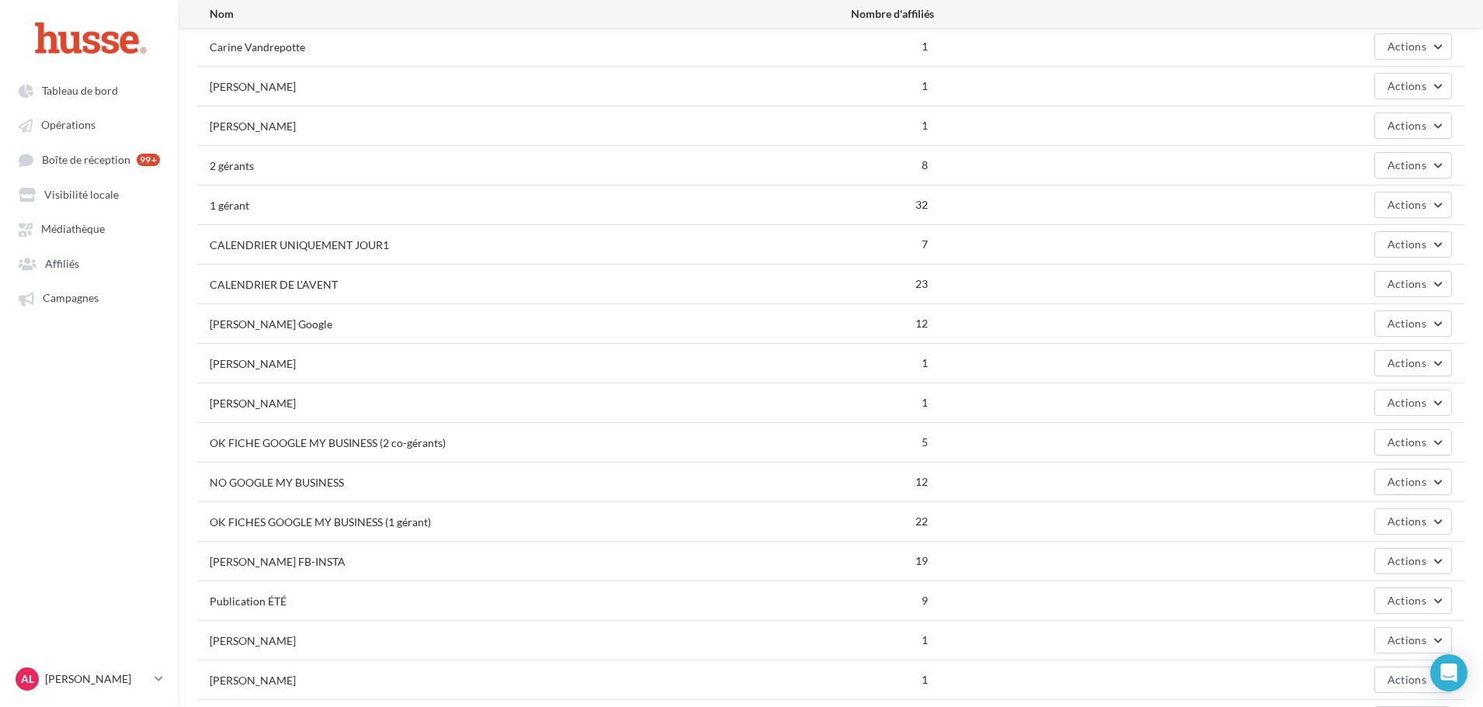
click at [1045, 523] on div "OK FICHES GOOGLE MY BUSINESS (1 gérant) 22 Actions" at bounding box center [830, 521] width 1267 height 39
click at [1394, 516] on span "Actions" at bounding box center [1406, 521] width 39 height 13
click at [1376, 556] on button "Editer" at bounding box center [1374, 558] width 155 height 40
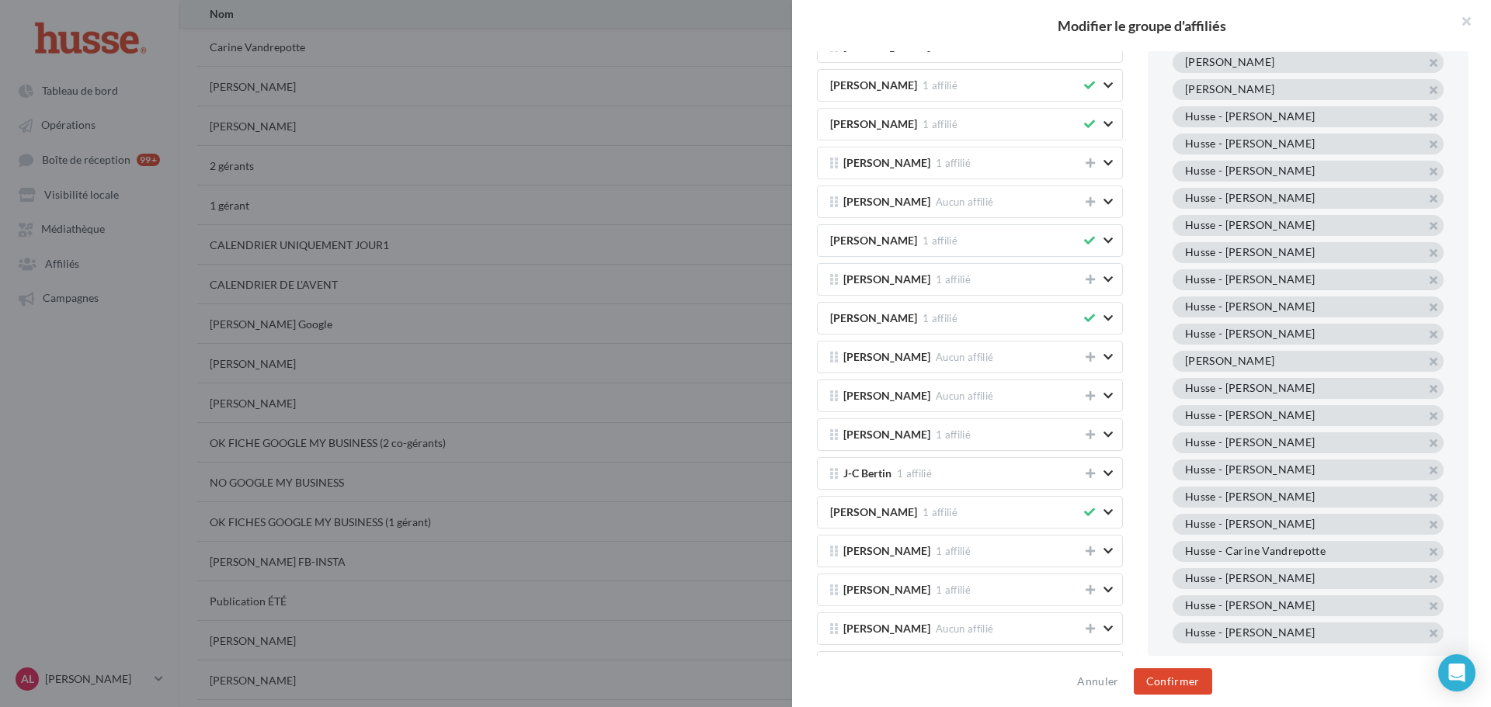
scroll to position [248, 0]
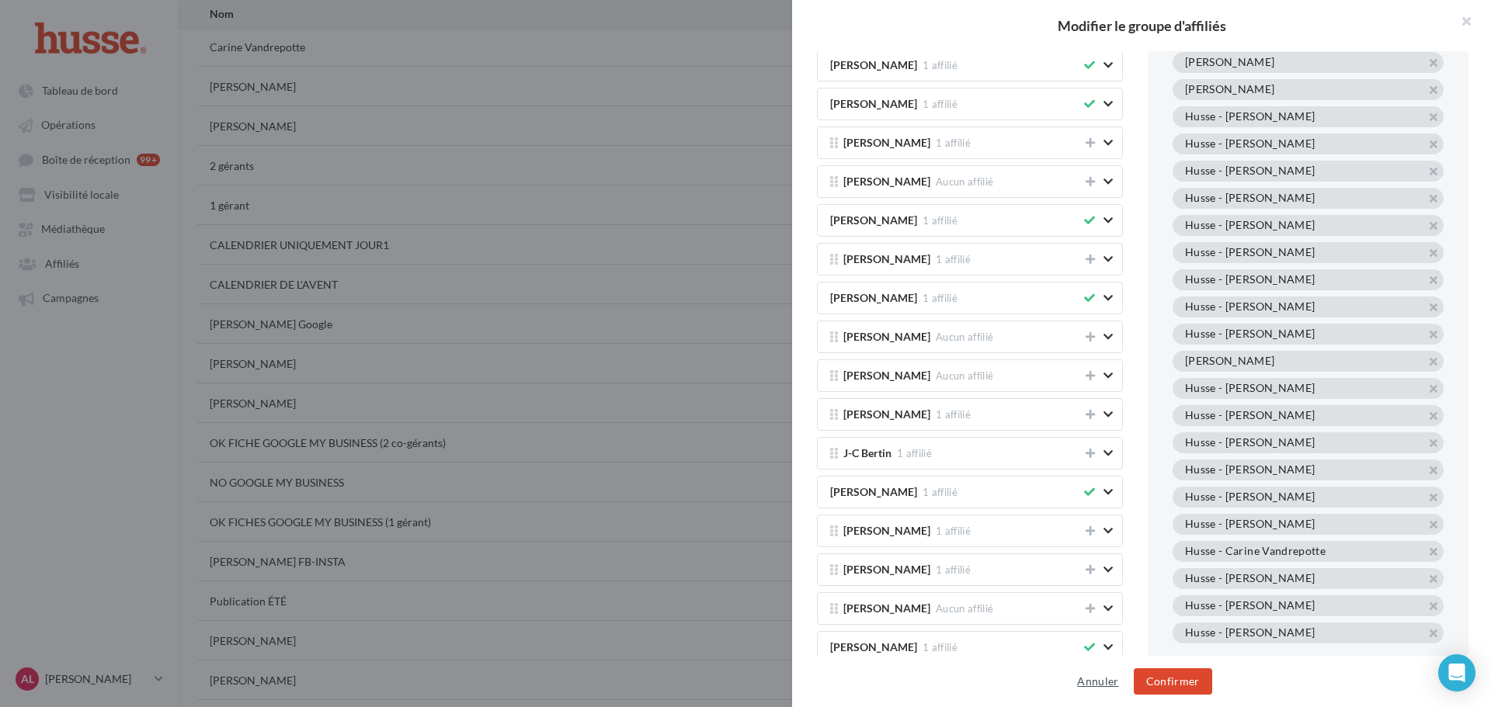
click at [1109, 675] on button "Annuler" at bounding box center [1098, 681] width 54 height 19
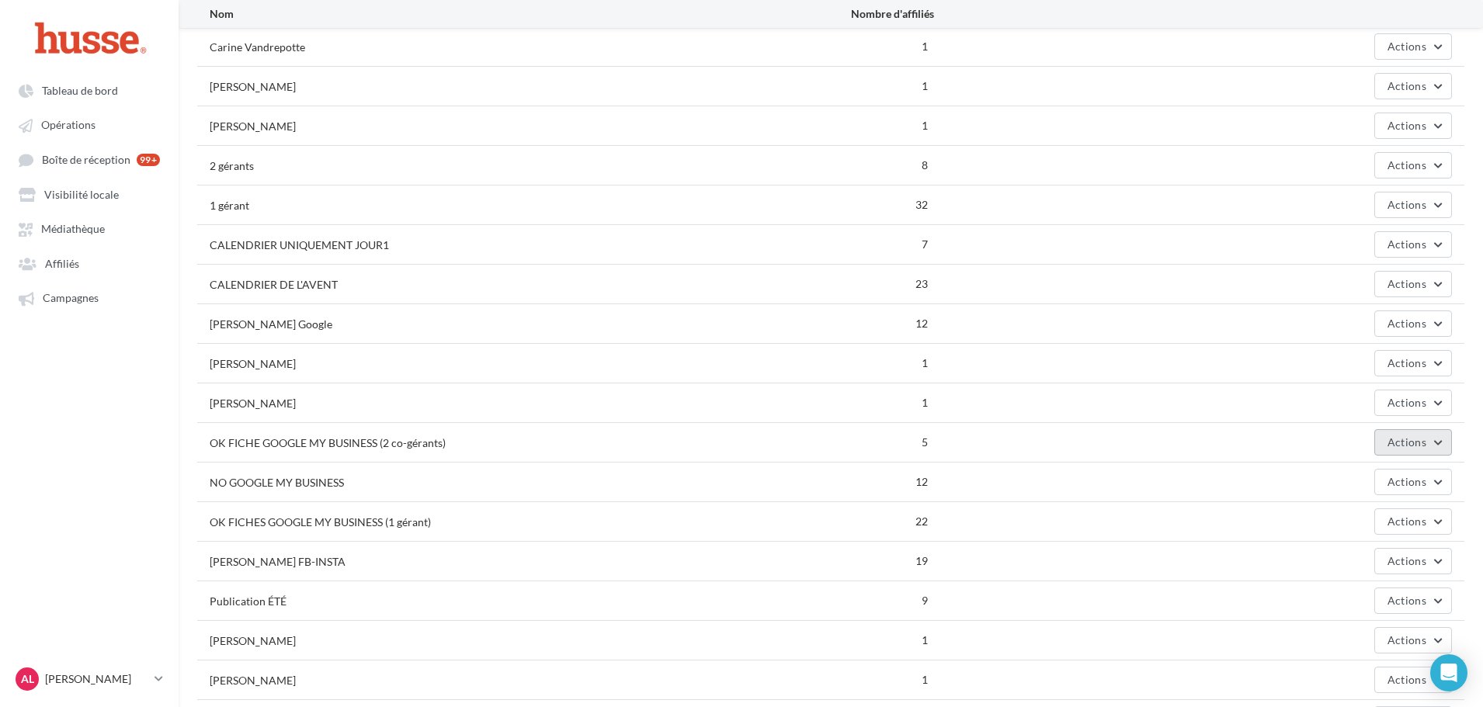
click at [1401, 452] on button "Actions" at bounding box center [1413, 442] width 78 height 26
click at [1360, 474] on button "Editer" at bounding box center [1374, 479] width 155 height 40
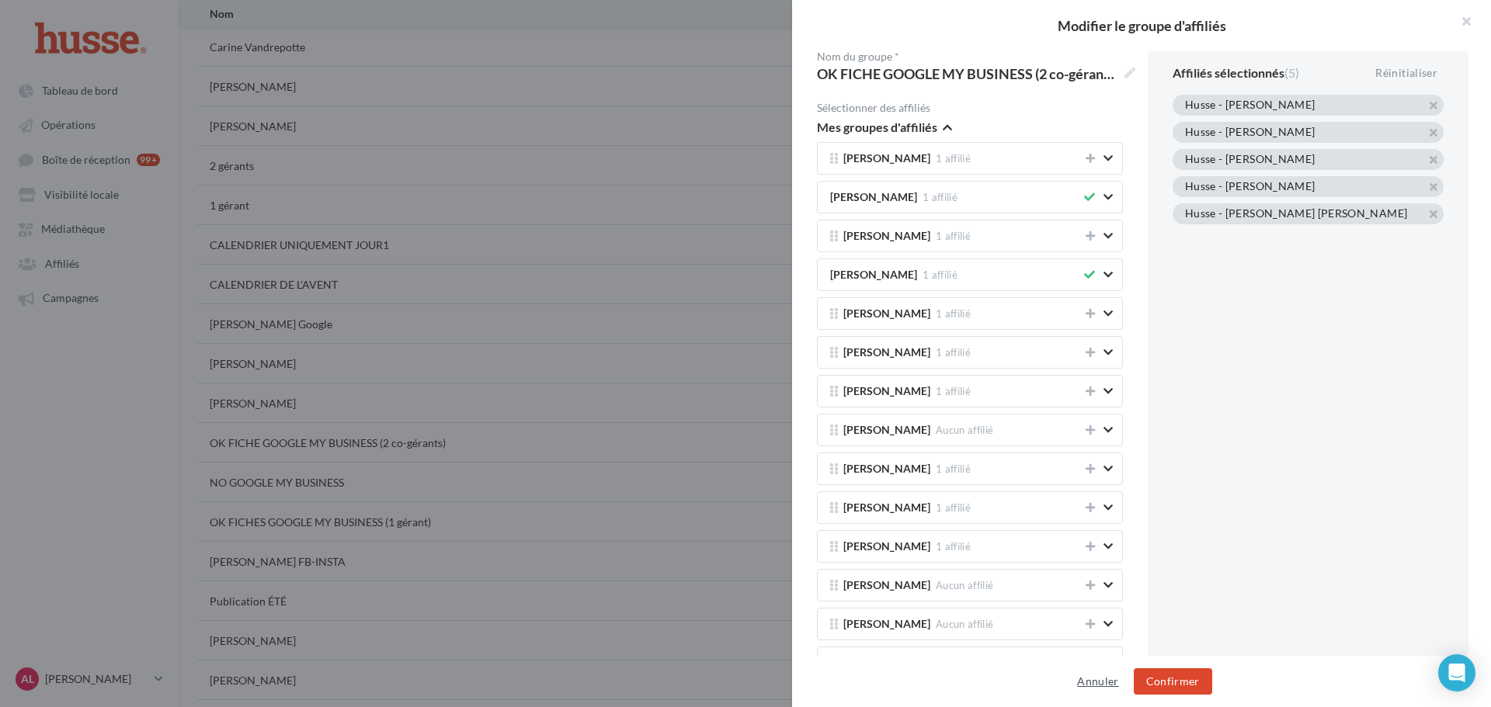
click at [1096, 684] on button "Annuler" at bounding box center [1098, 681] width 54 height 19
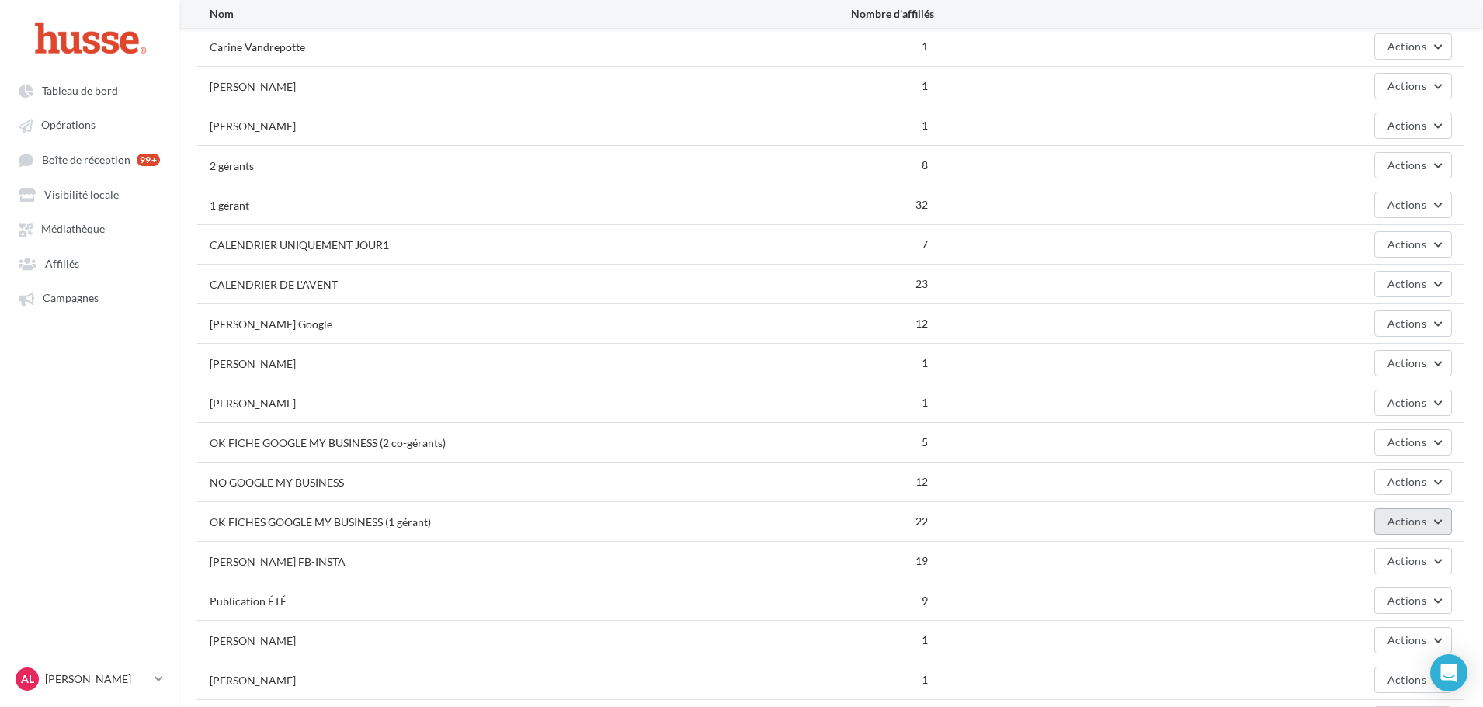
click at [1410, 519] on span "Actions" at bounding box center [1406, 521] width 39 height 13
click at [1354, 550] on button "Editer" at bounding box center [1374, 558] width 155 height 40
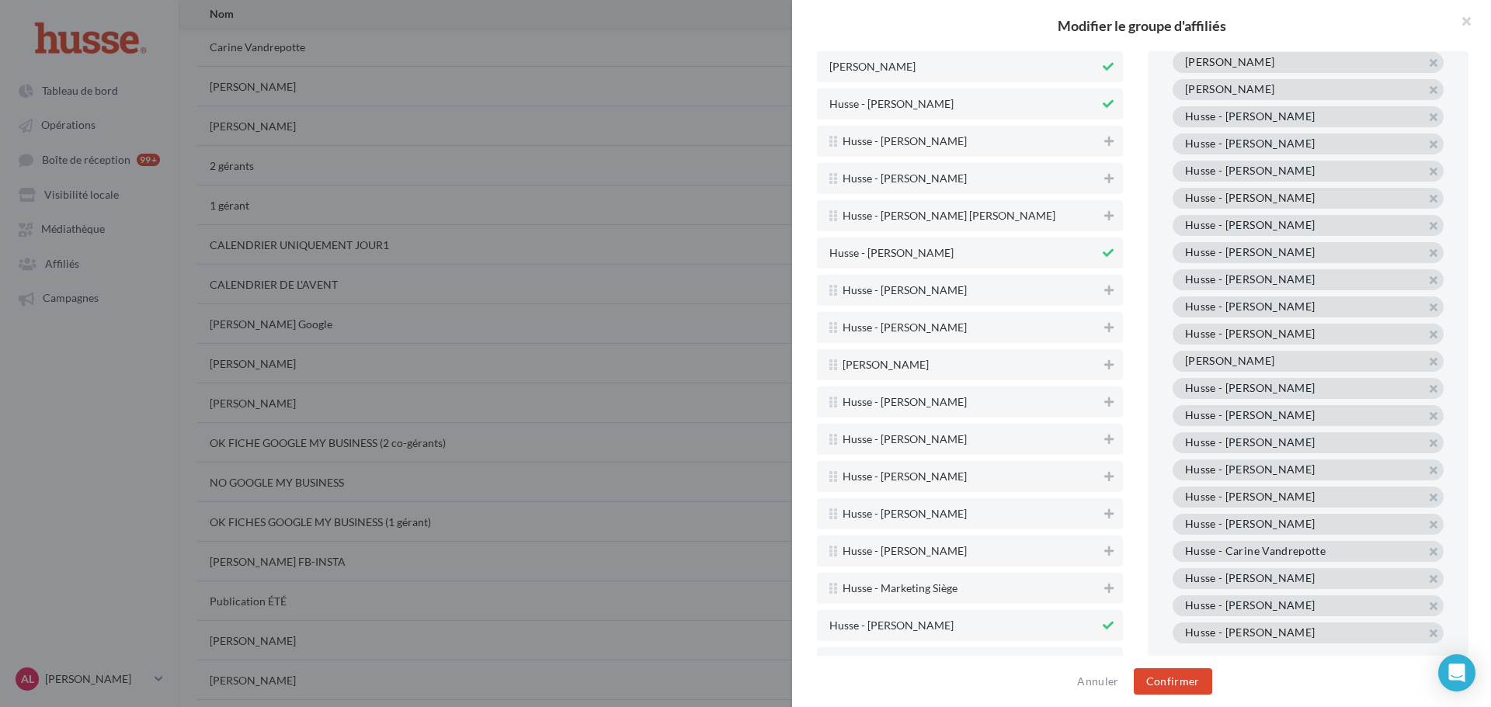
scroll to position [3927, 0]
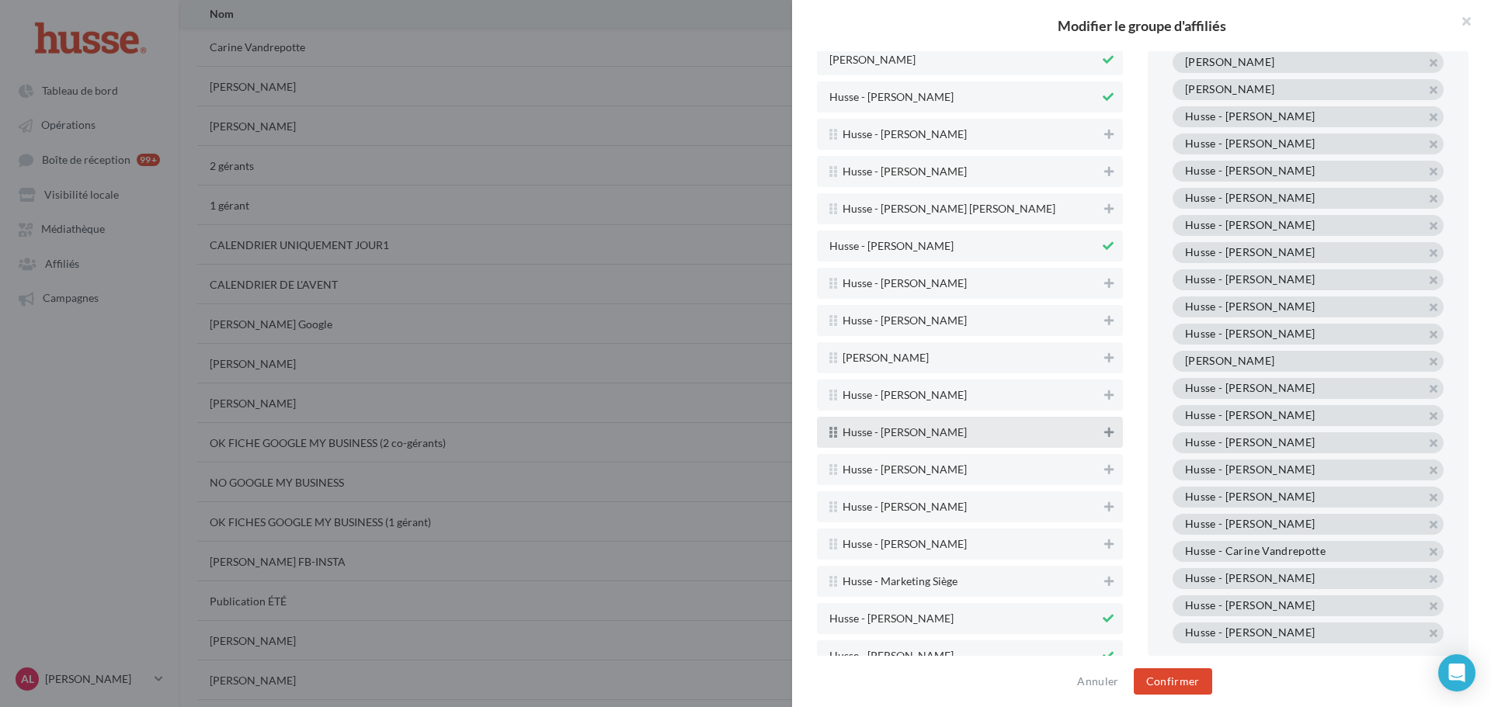
click at [1104, 437] on icon at bounding box center [1108, 432] width 9 height 11
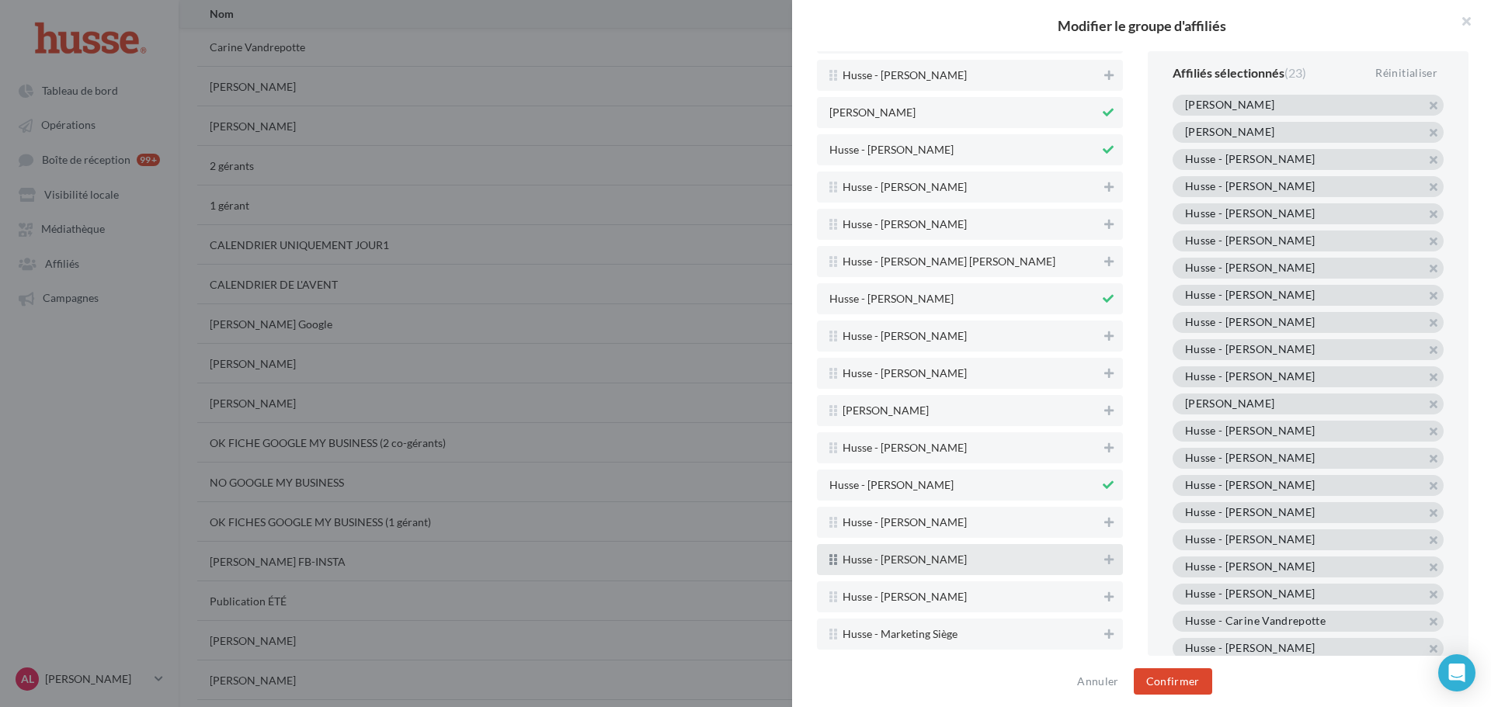
scroll to position [3849, 0]
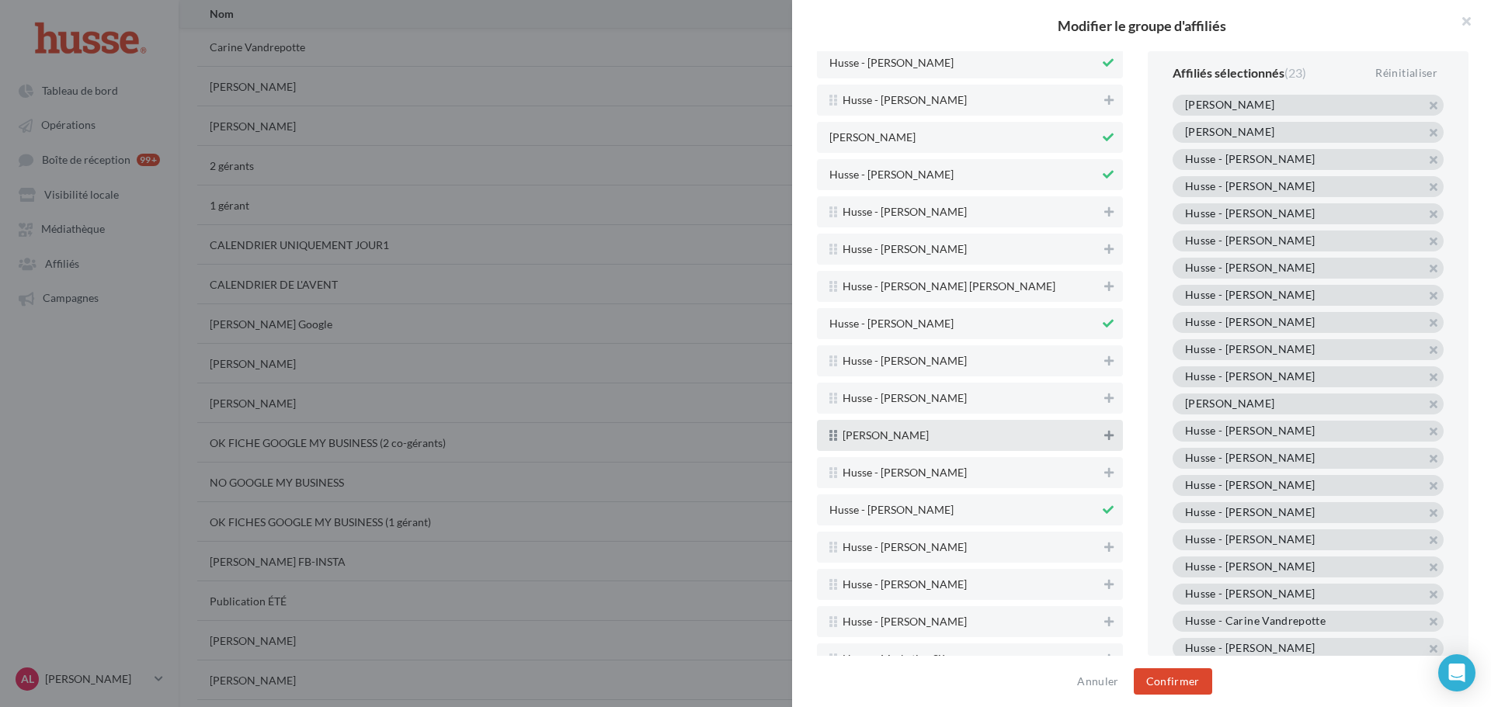
click at [1101, 443] on button at bounding box center [1109, 435] width 16 height 19
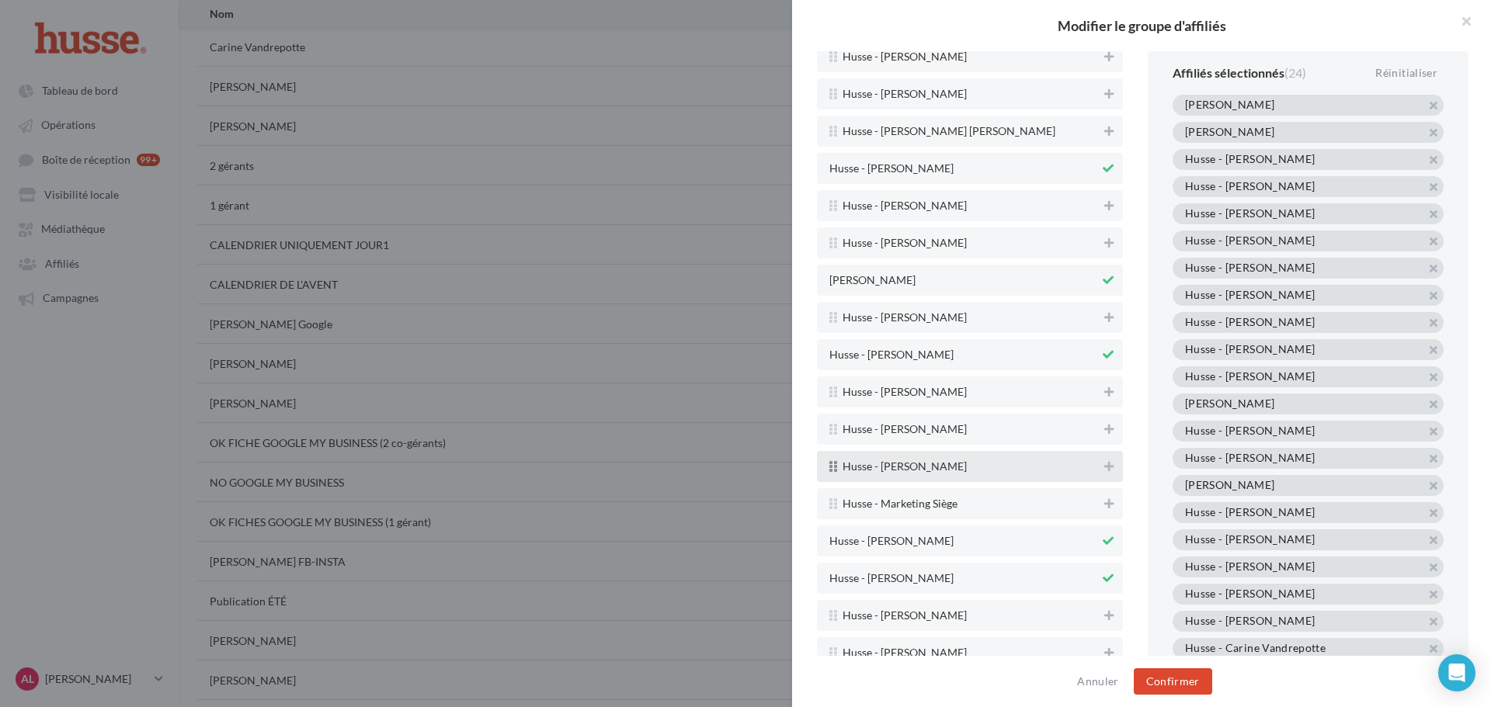
scroll to position [4082, 0]
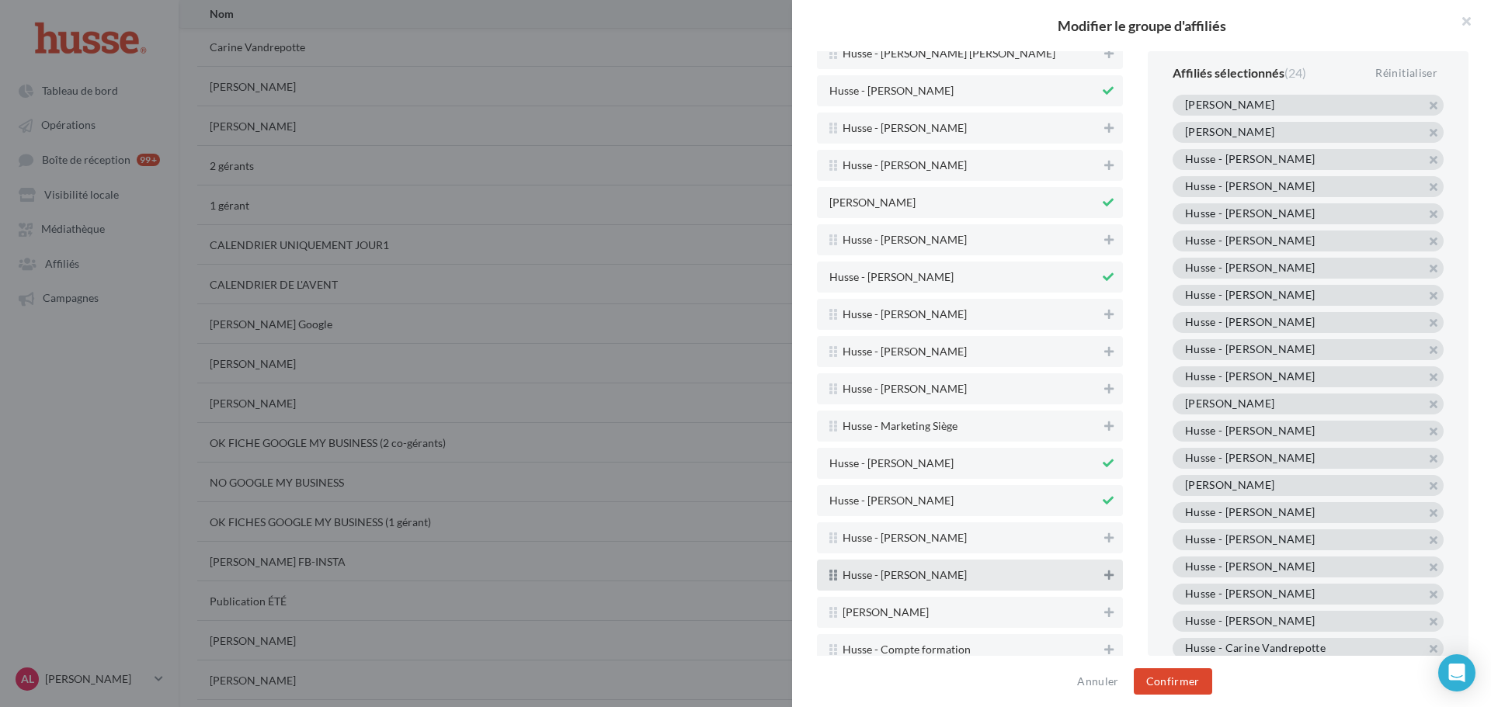
click at [1104, 578] on icon at bounding box center [1108, 575] width 9 height 11
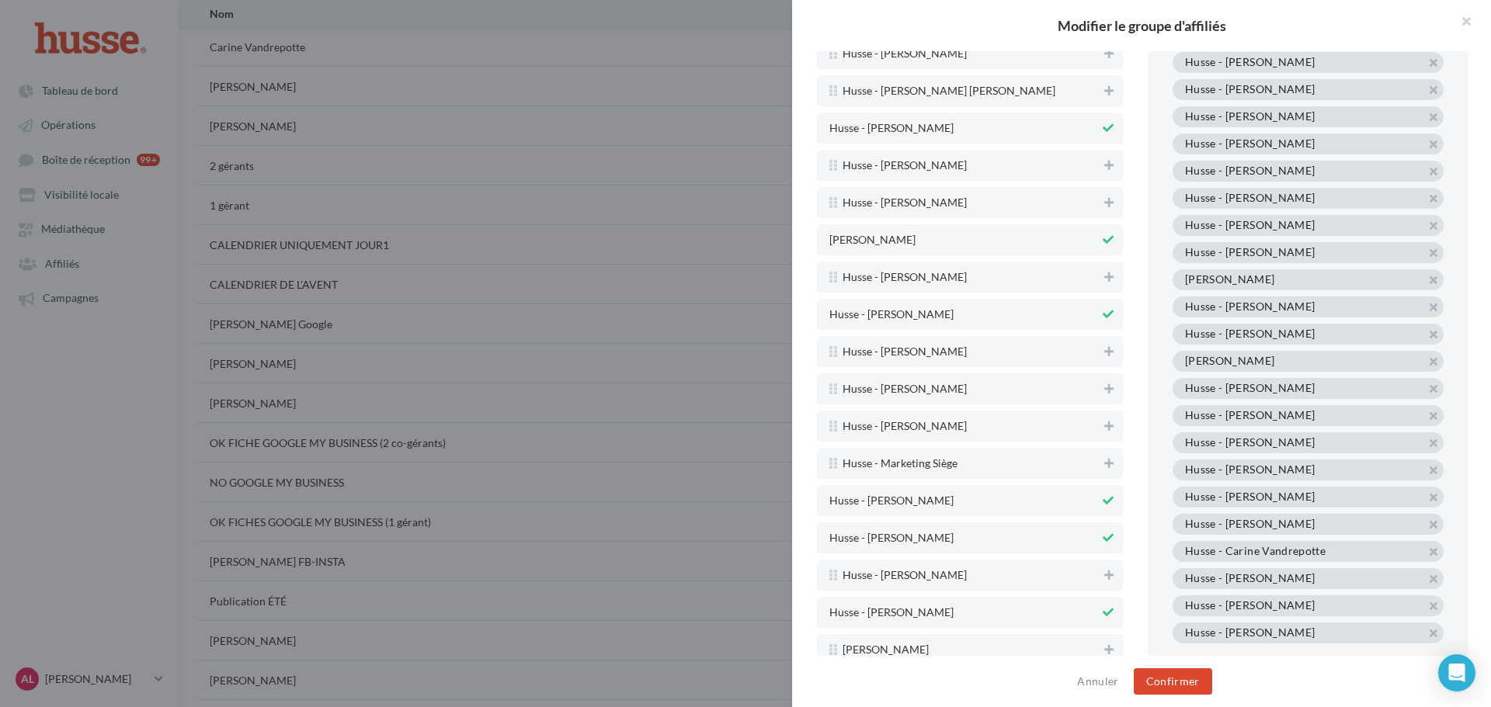
scroll to position [4042, 0]
click at [1104, 397] on icon at bounding box center [1108, 392] width 9 height 11
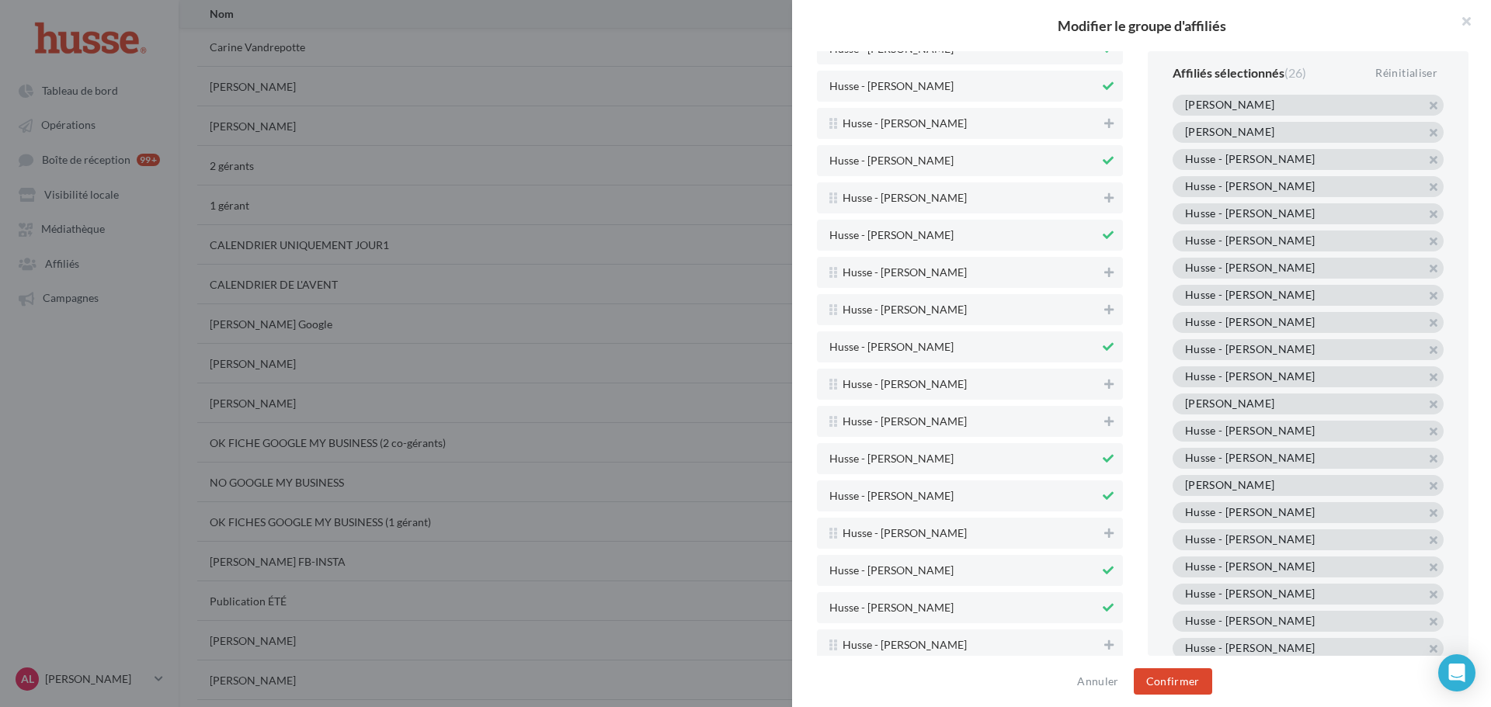
scroll to position [3266, 0]
click at [1104, 314] on icon at bounding box center [1108, 311] width 9 height 11
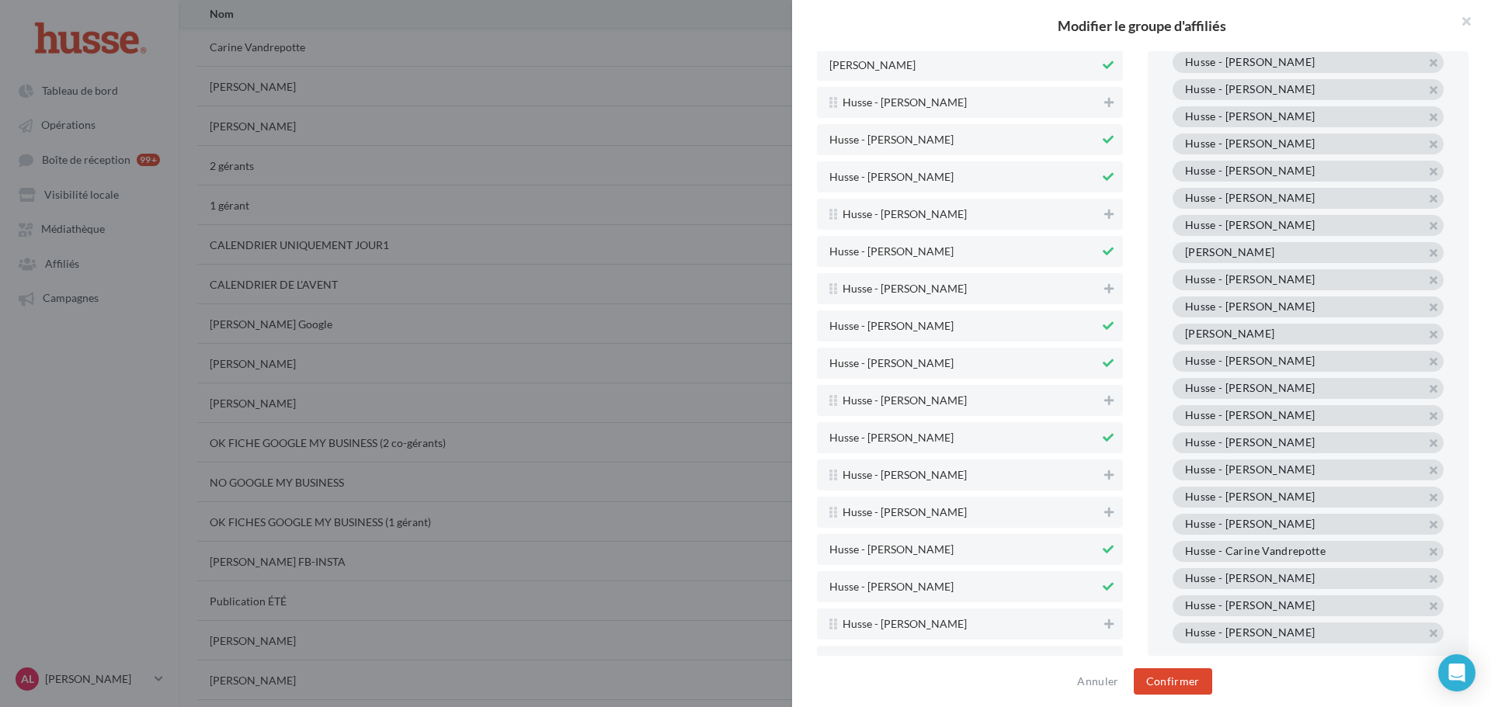
scroll to position [3188, 0]
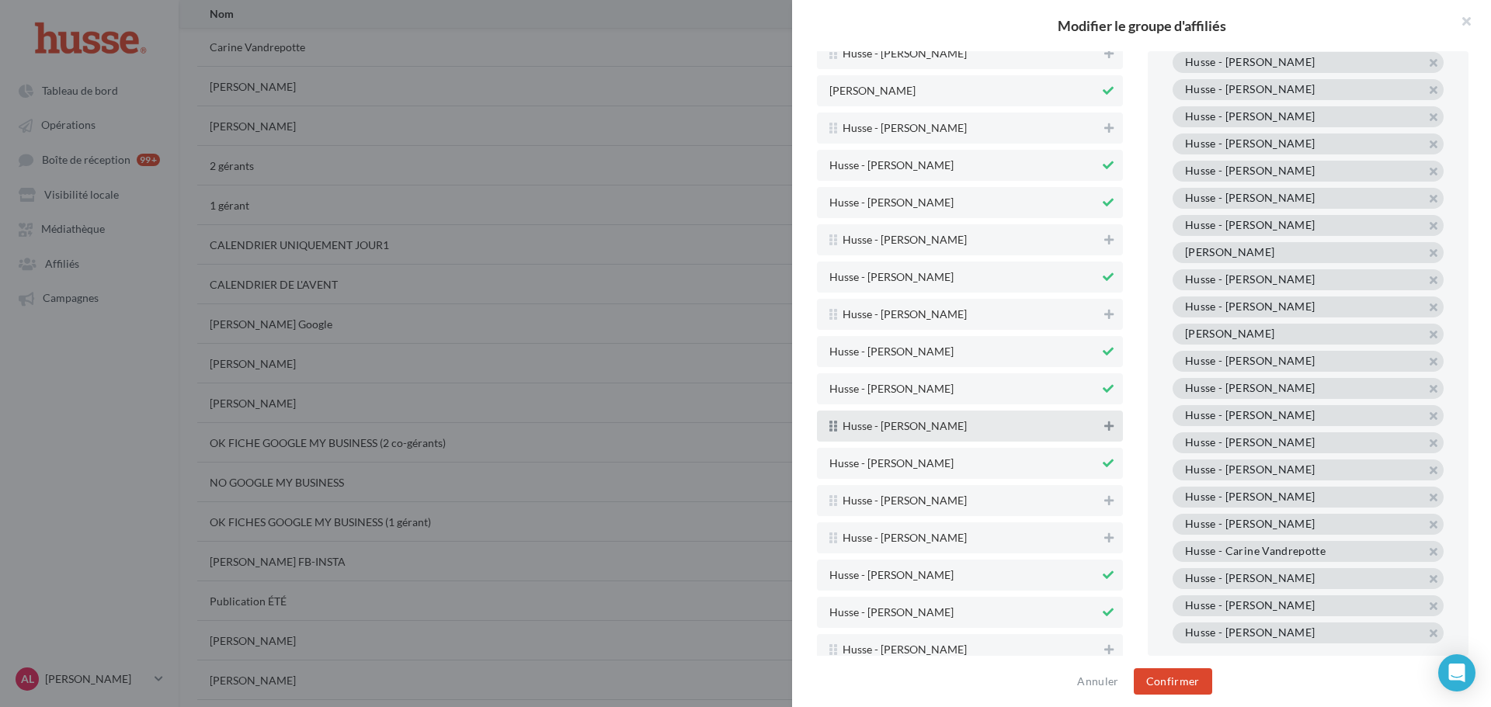
click at [1104, 425] on icon at bounding box center [1108, 426] width 9 height 11
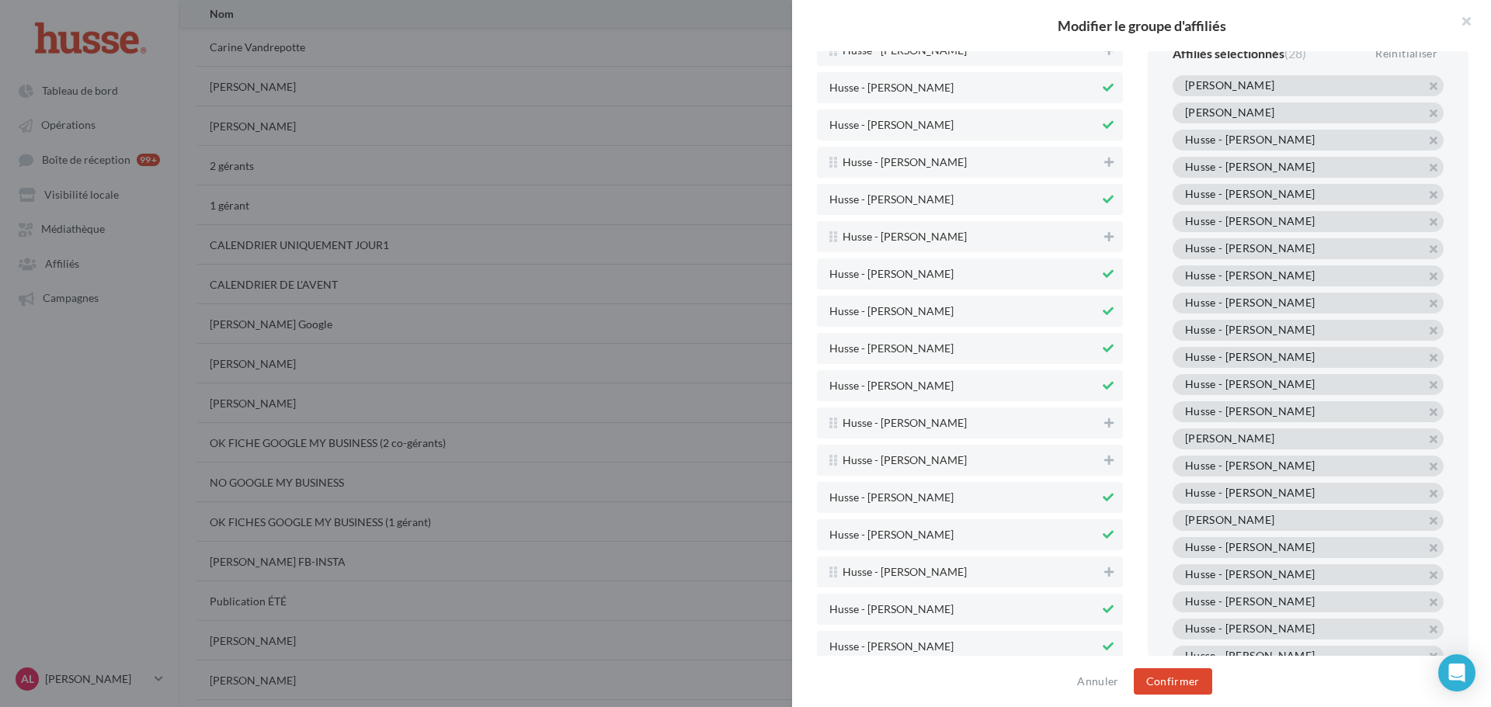
scroll to position [0, 0]
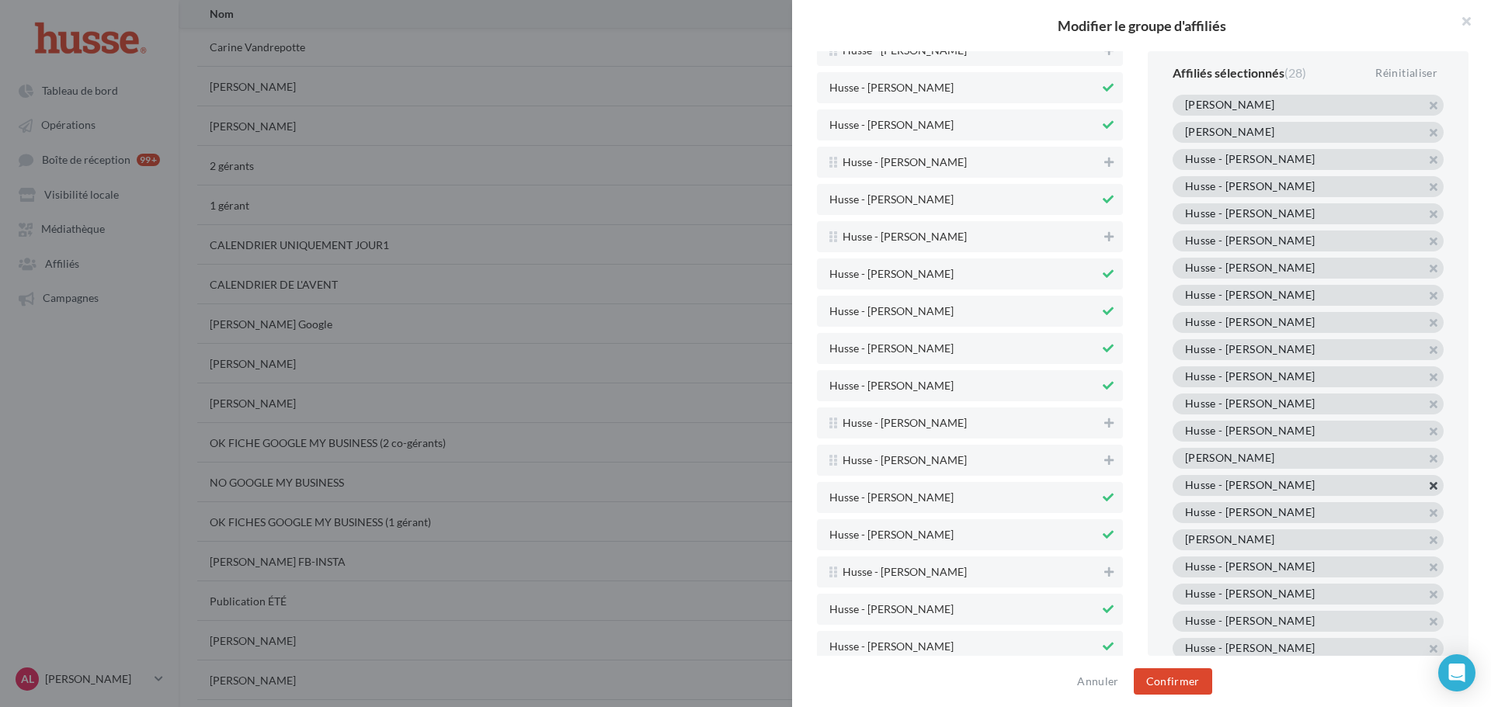
click at [1185, 505] on button "button" at bounding box center [1185, 505] width 0 height 0
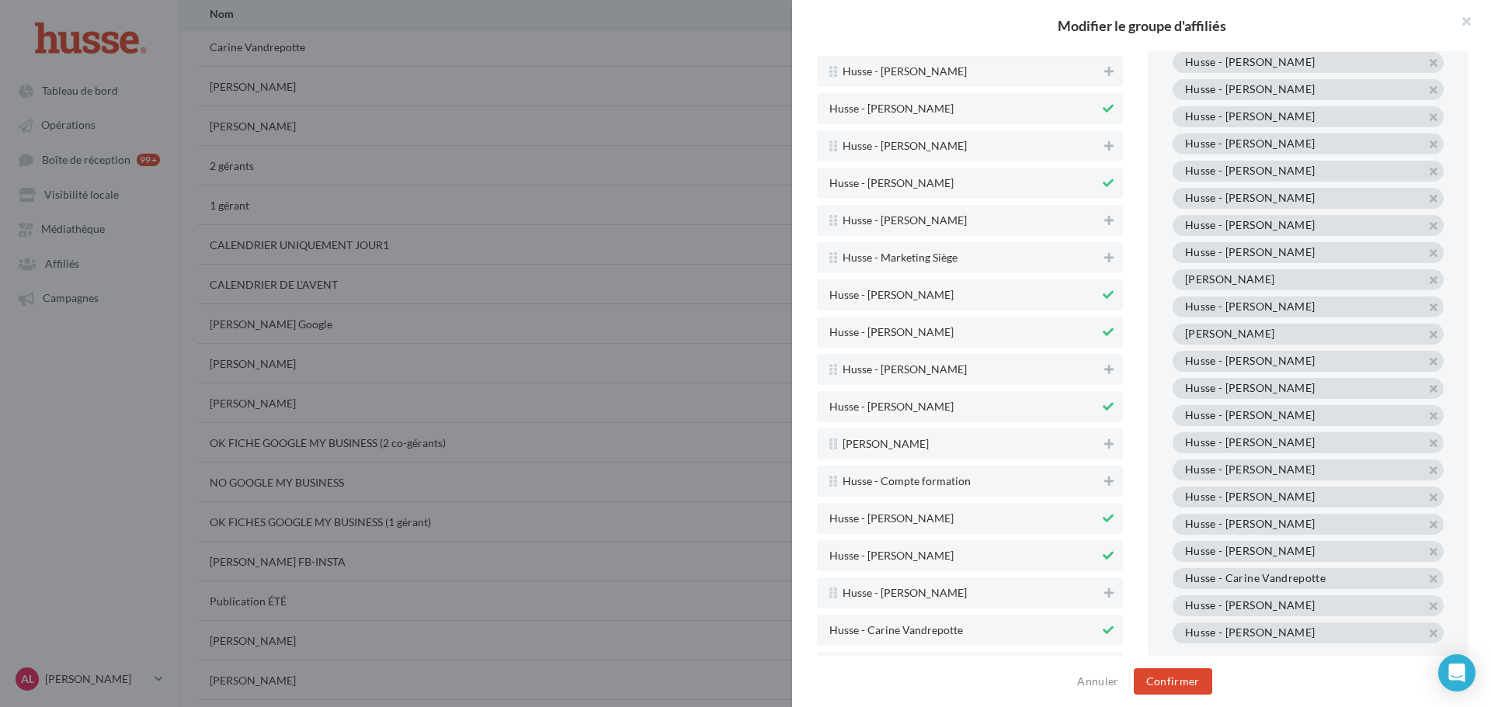
scroll to position [4275, 0]
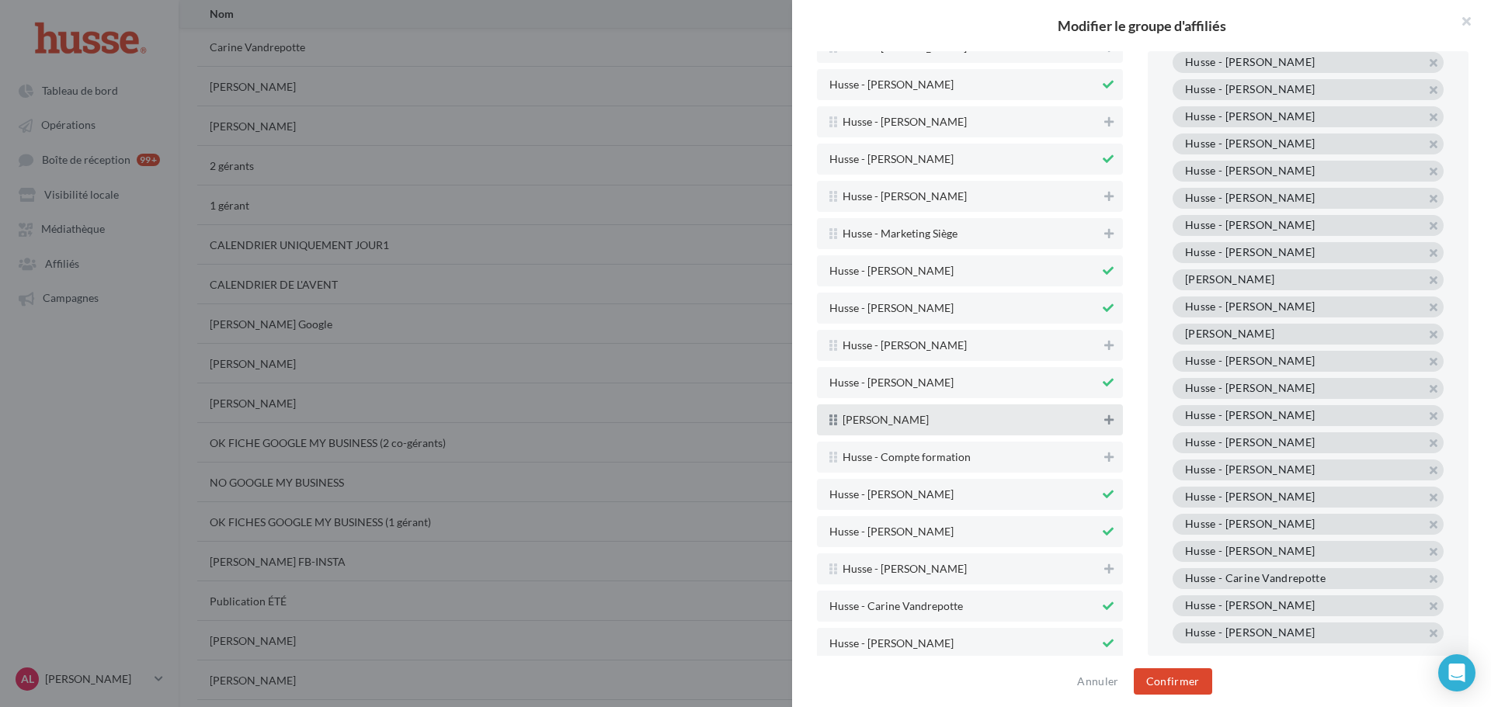
click at [1104, 425] on icon at bounding box center [1108, 420] width 9 height 11
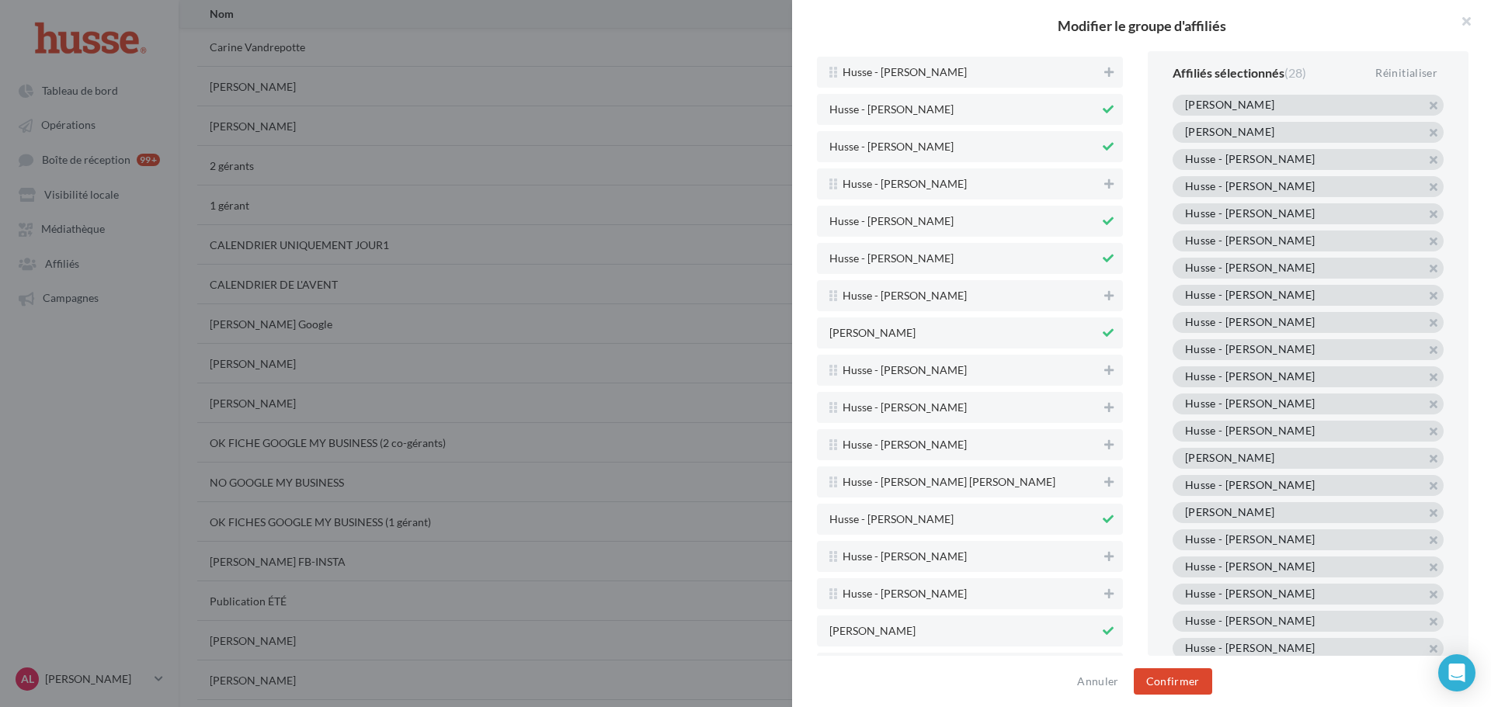
scroll to position [3576, 0]
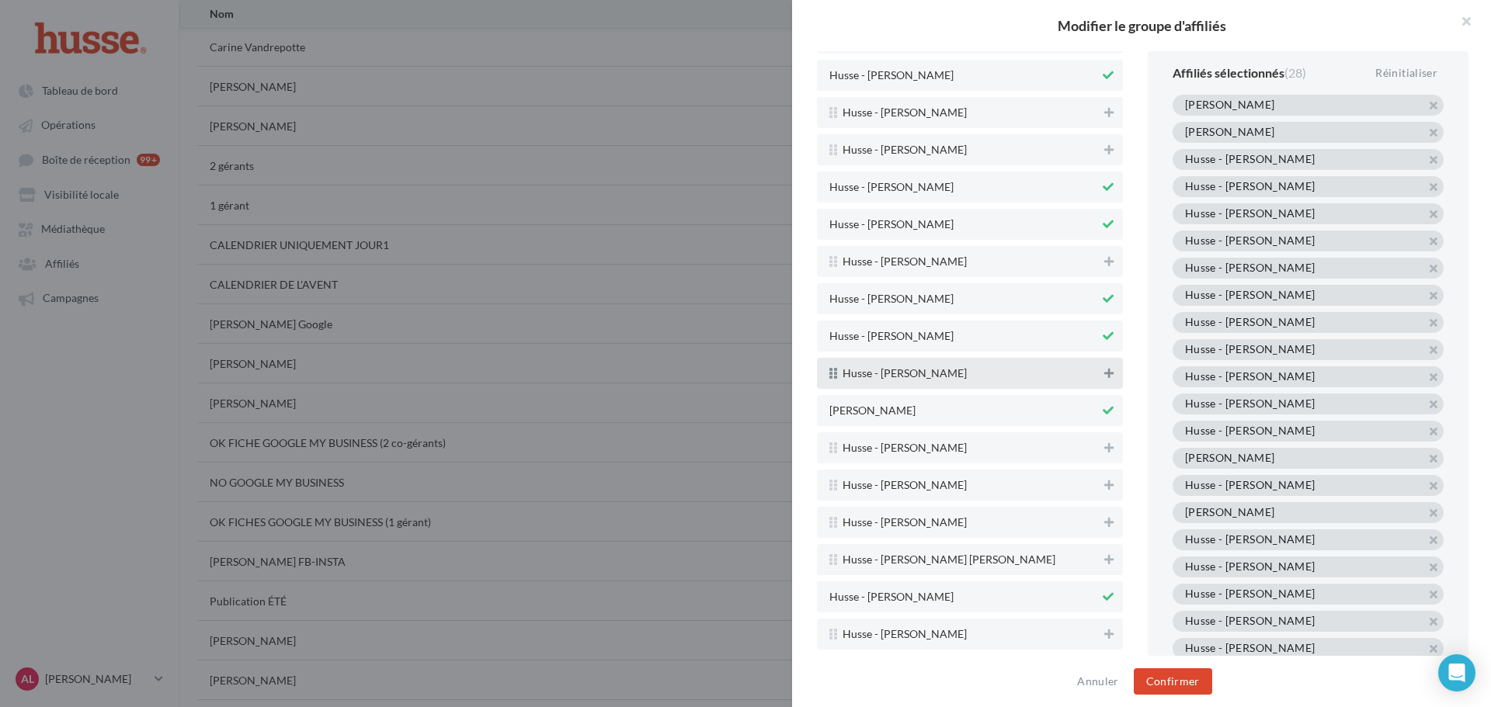
click at [1104, 377] on icon at bounding box center [1108, 373] width 9 height 11
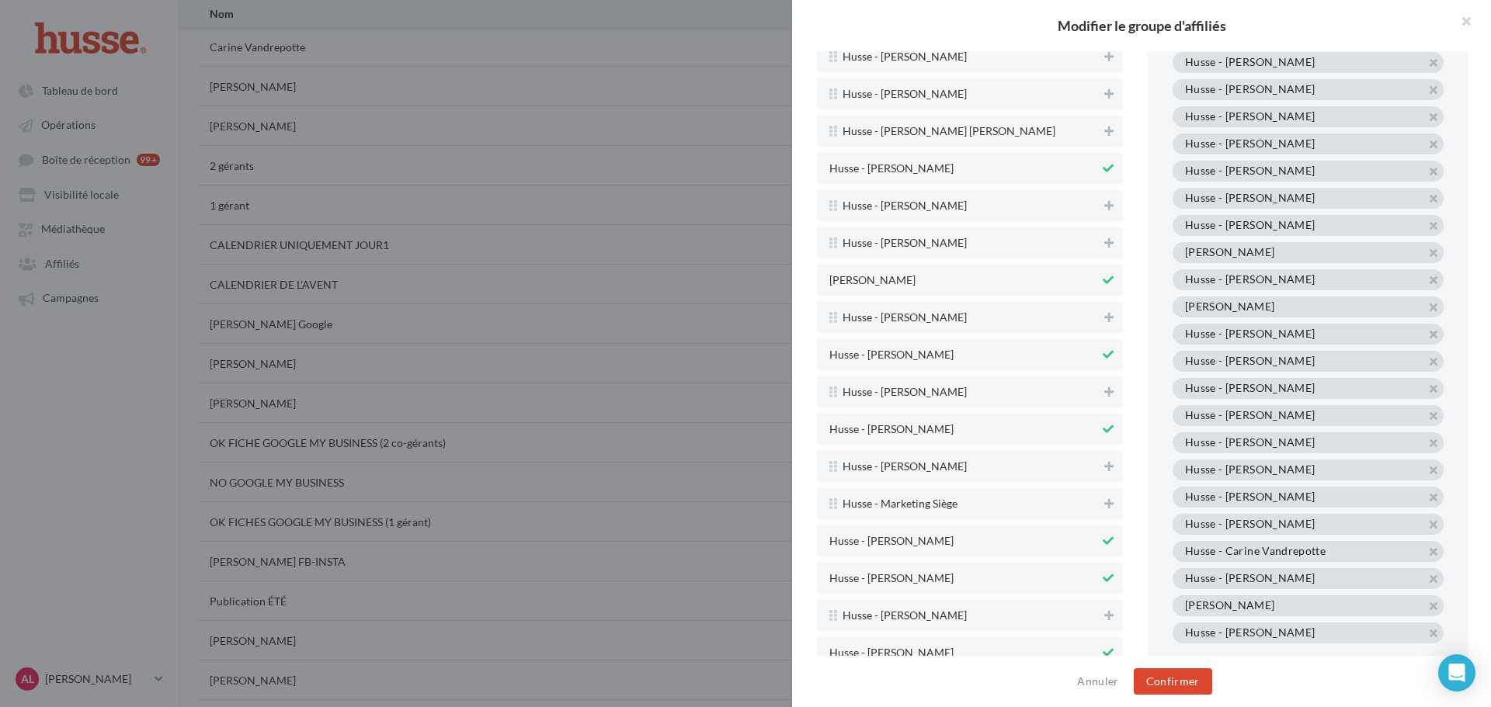
scroll to position [4042, 0]
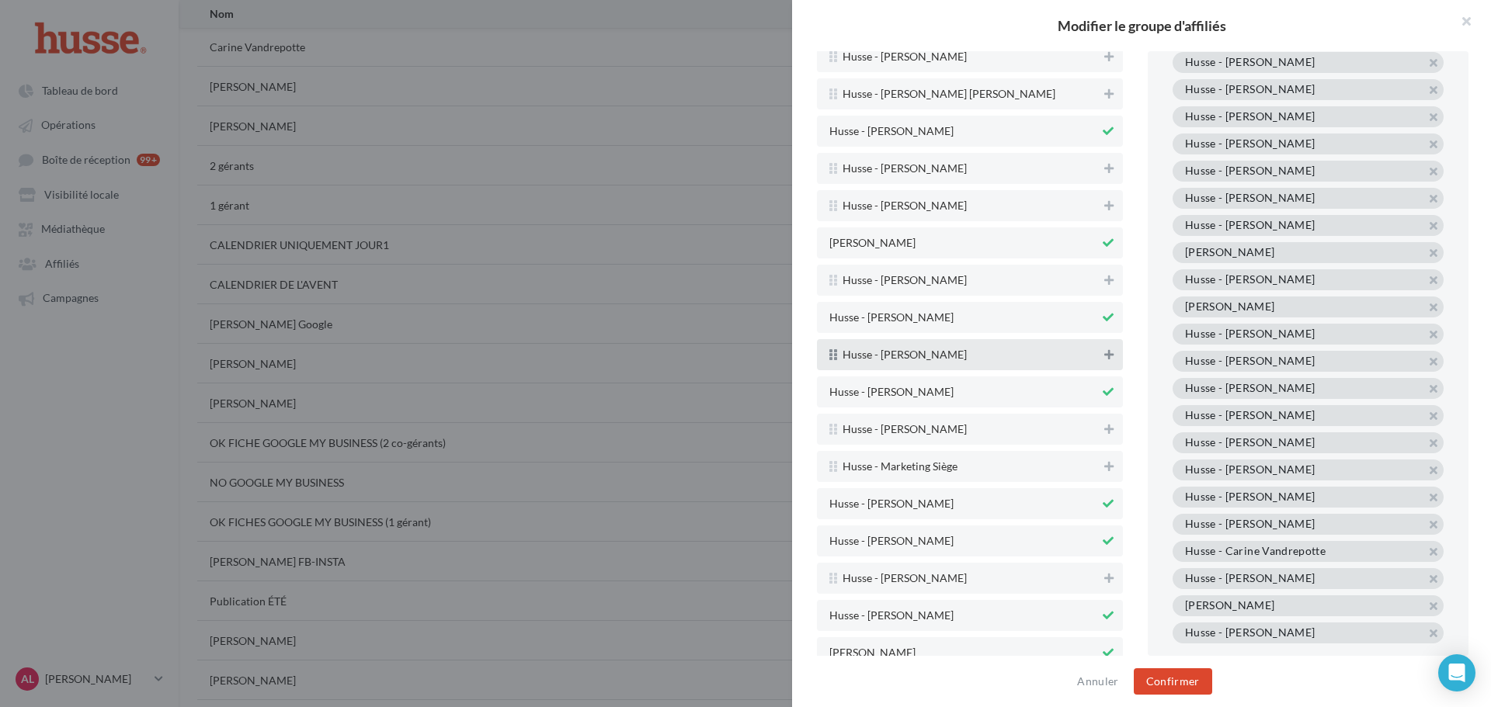
click at [1104, 356] on icon at bounding box center [1108, 354] width 9 height 11
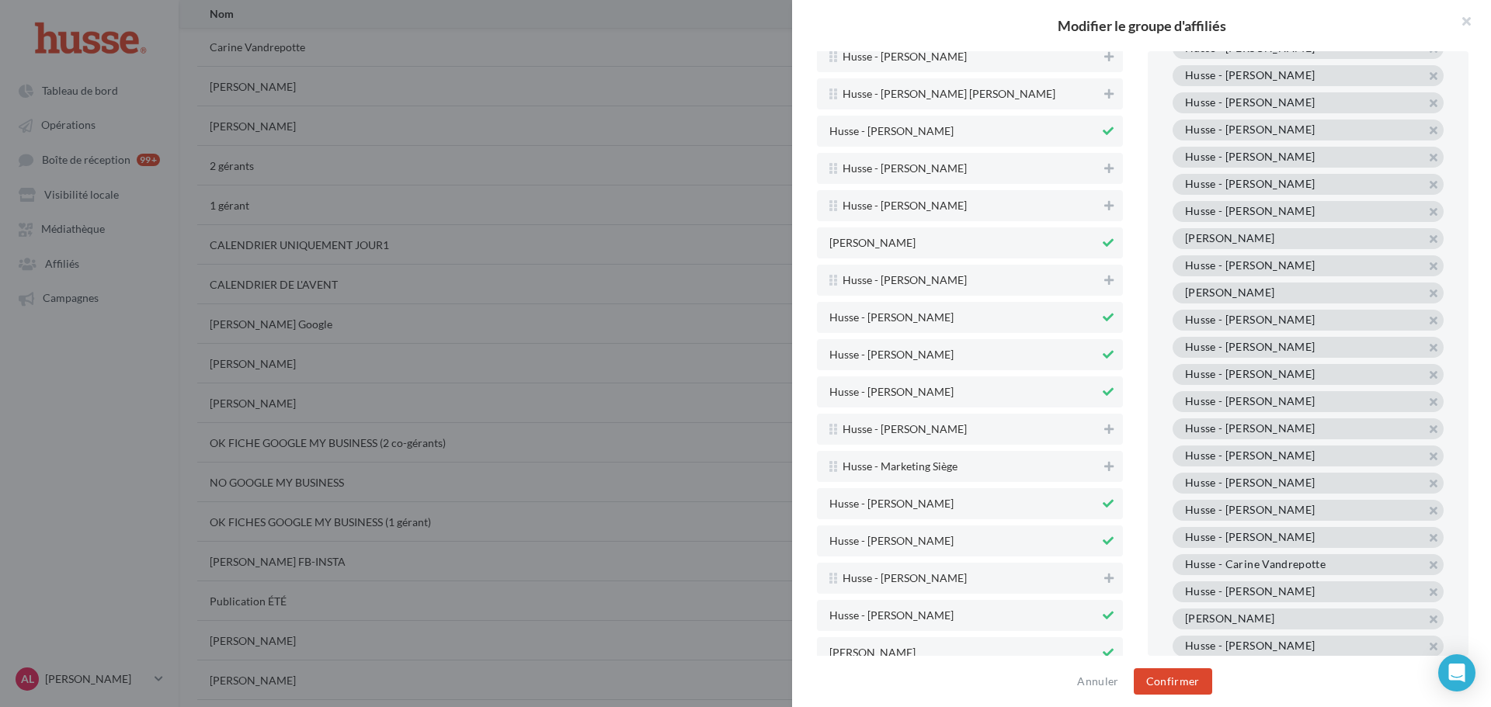
scroll to position [260, 0]
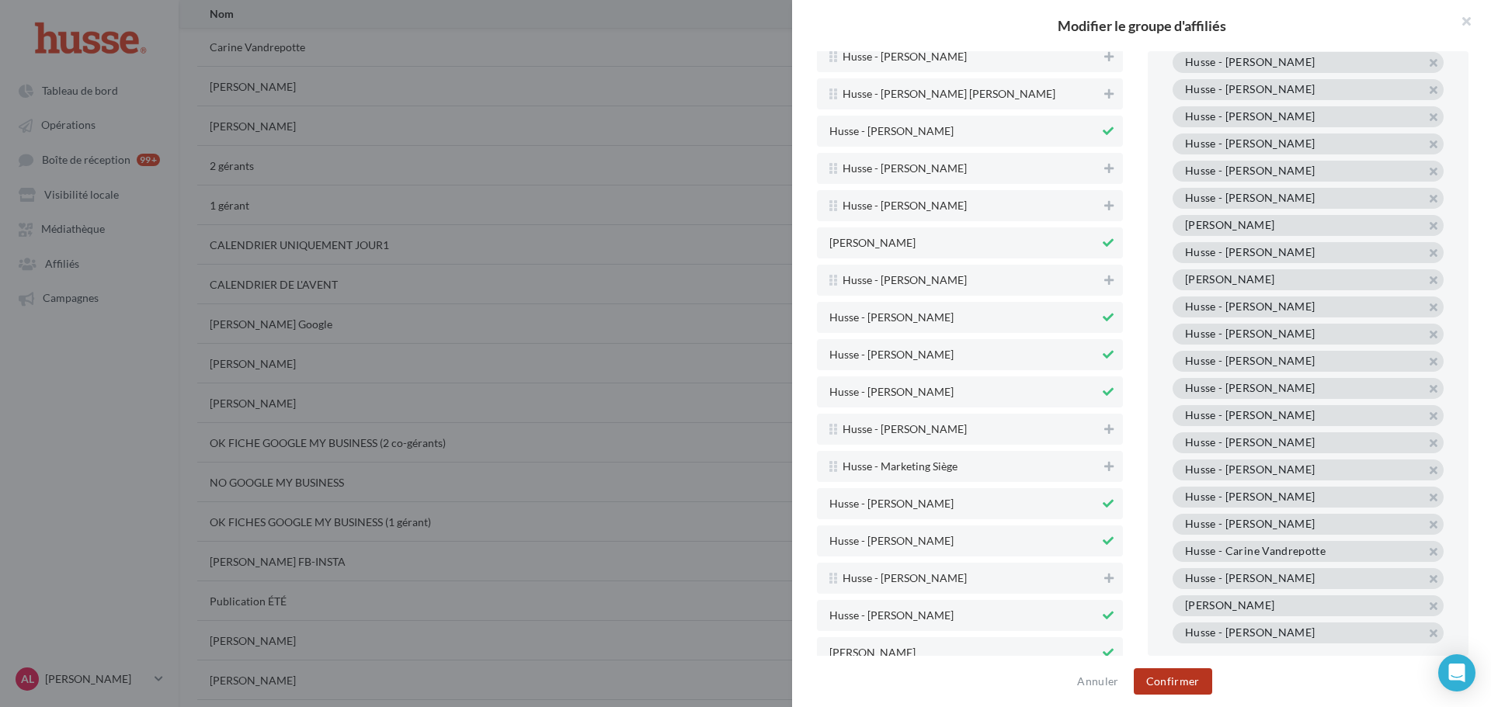
click at [1182, 679] on button "Confirmer" at bounding box center [1173, 681] width 78 height 26
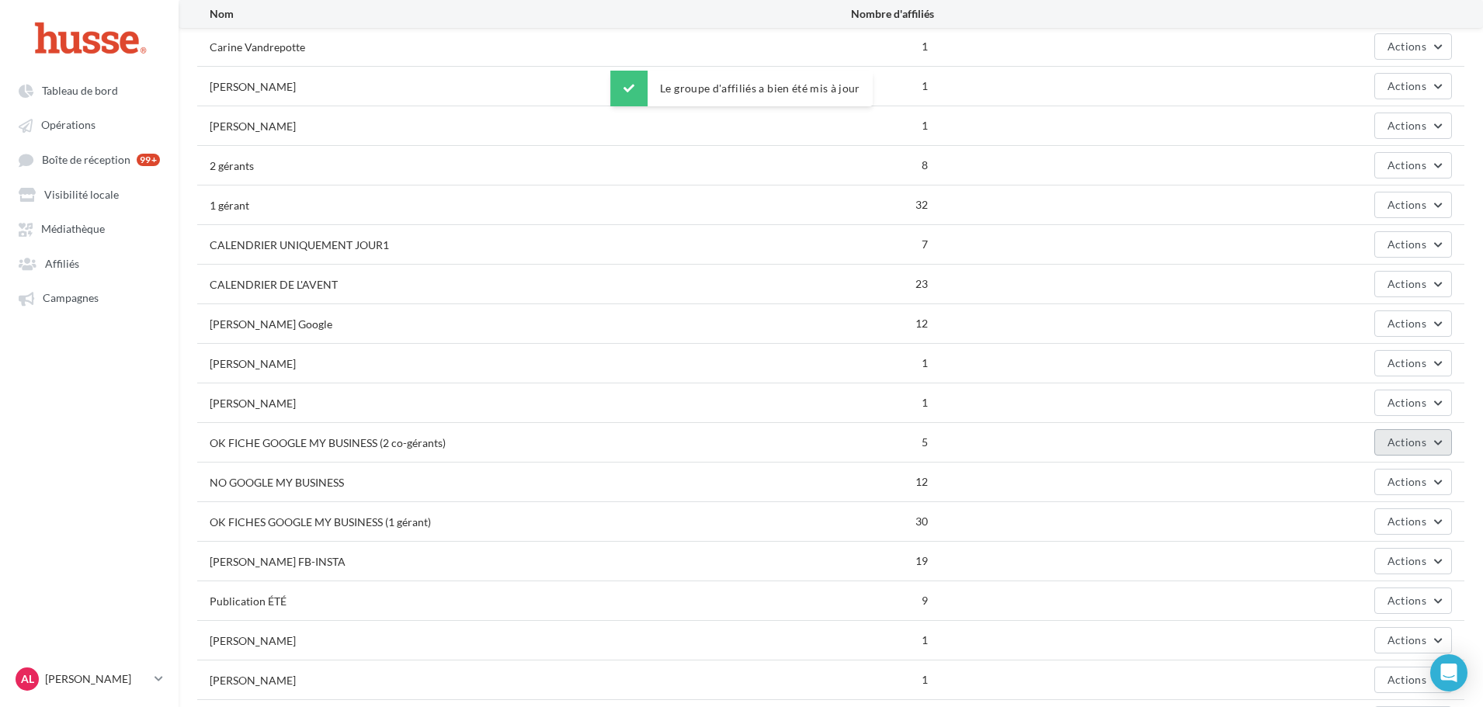
click at [1402, 444] on span "Actions" at bounding box center [1406, 442] width 39 height 13
click at [1329, 462] on button "Editer" at bounding box center [1374, 479] width 155 height 40
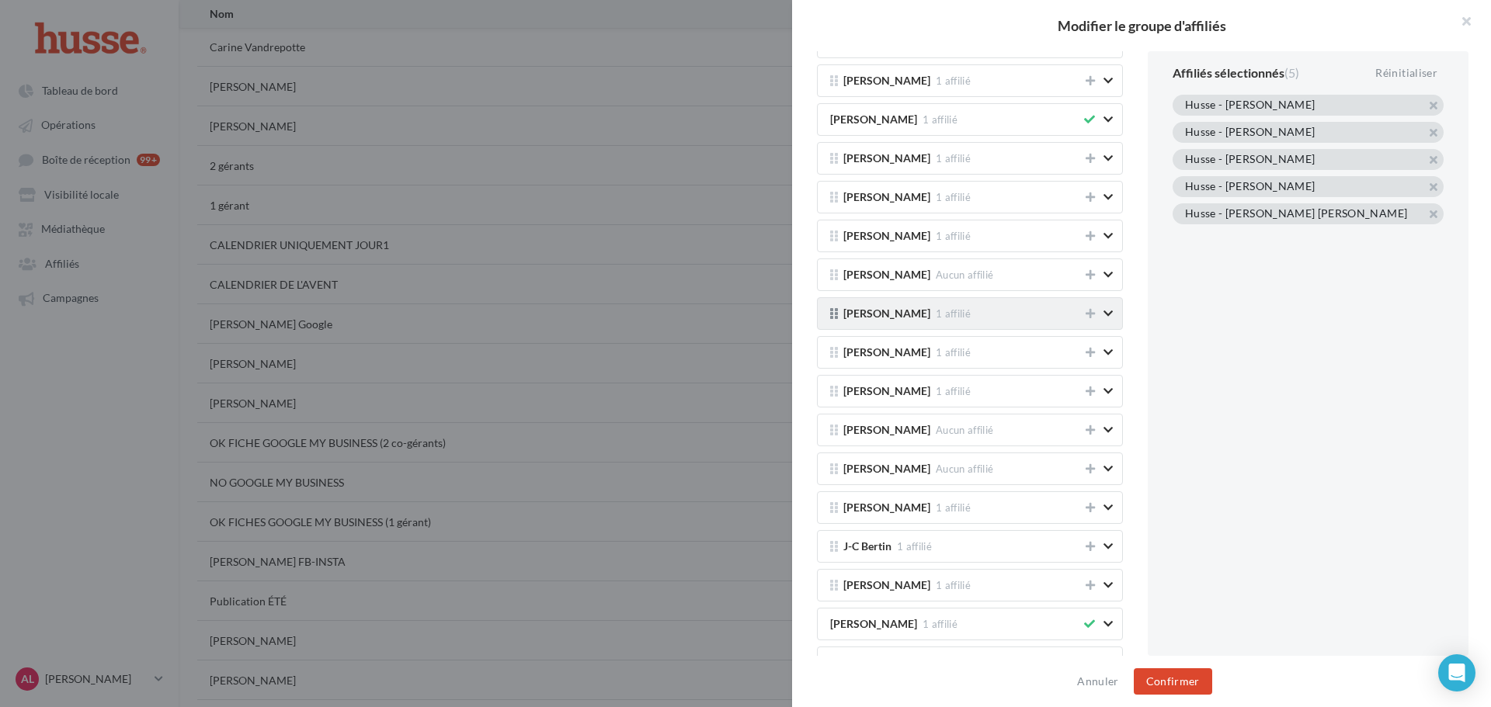
scroll to position [233, 0]
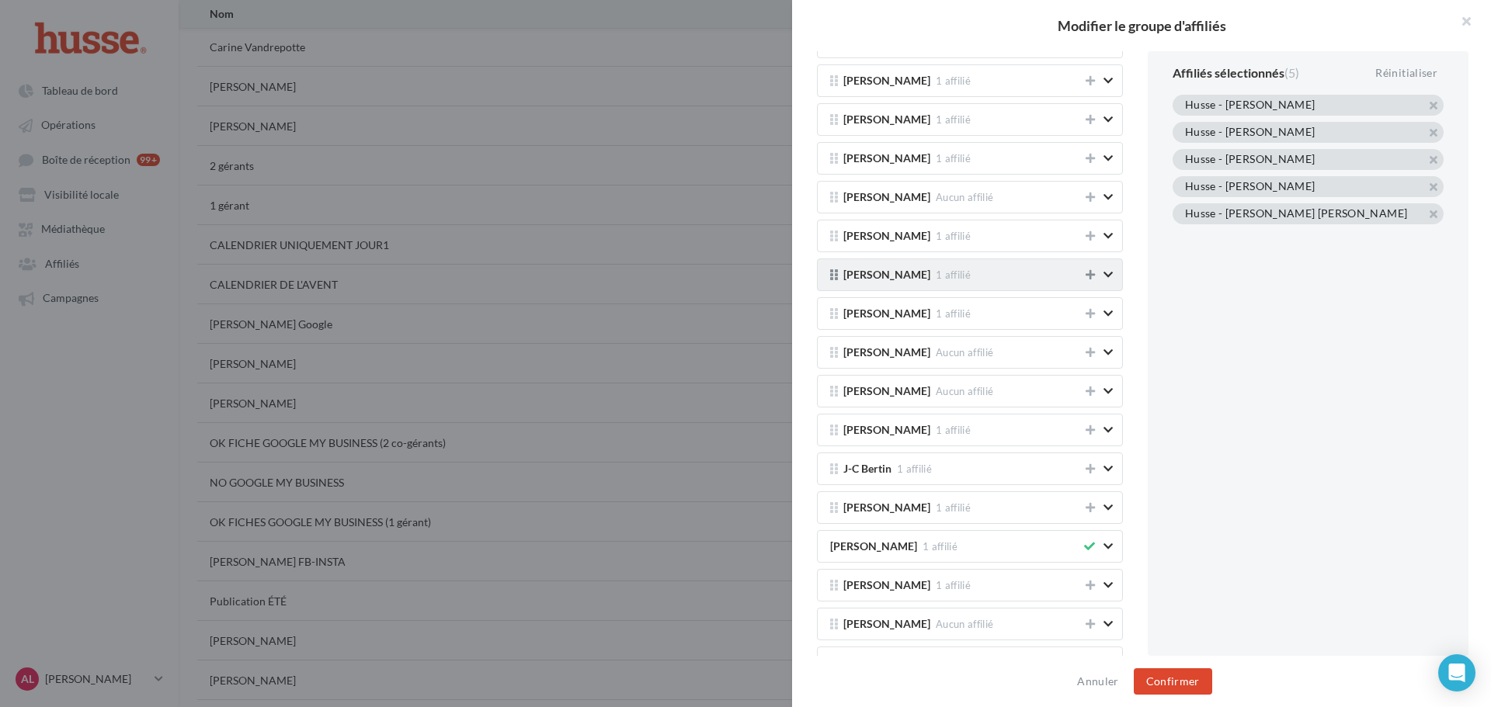
click at [1085, 273] on icon at bounding box center [1089, 274] width 9 height 11
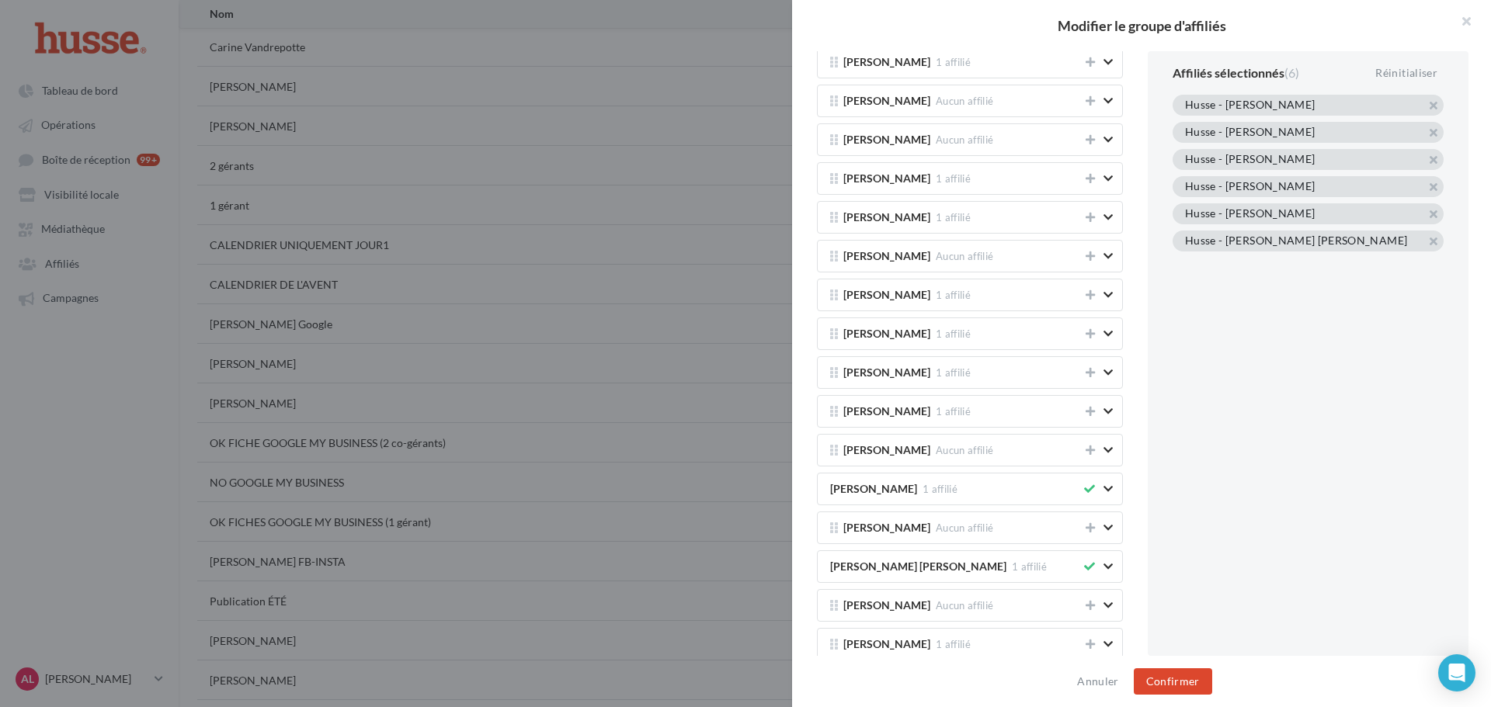
scroll to position [932, 0]
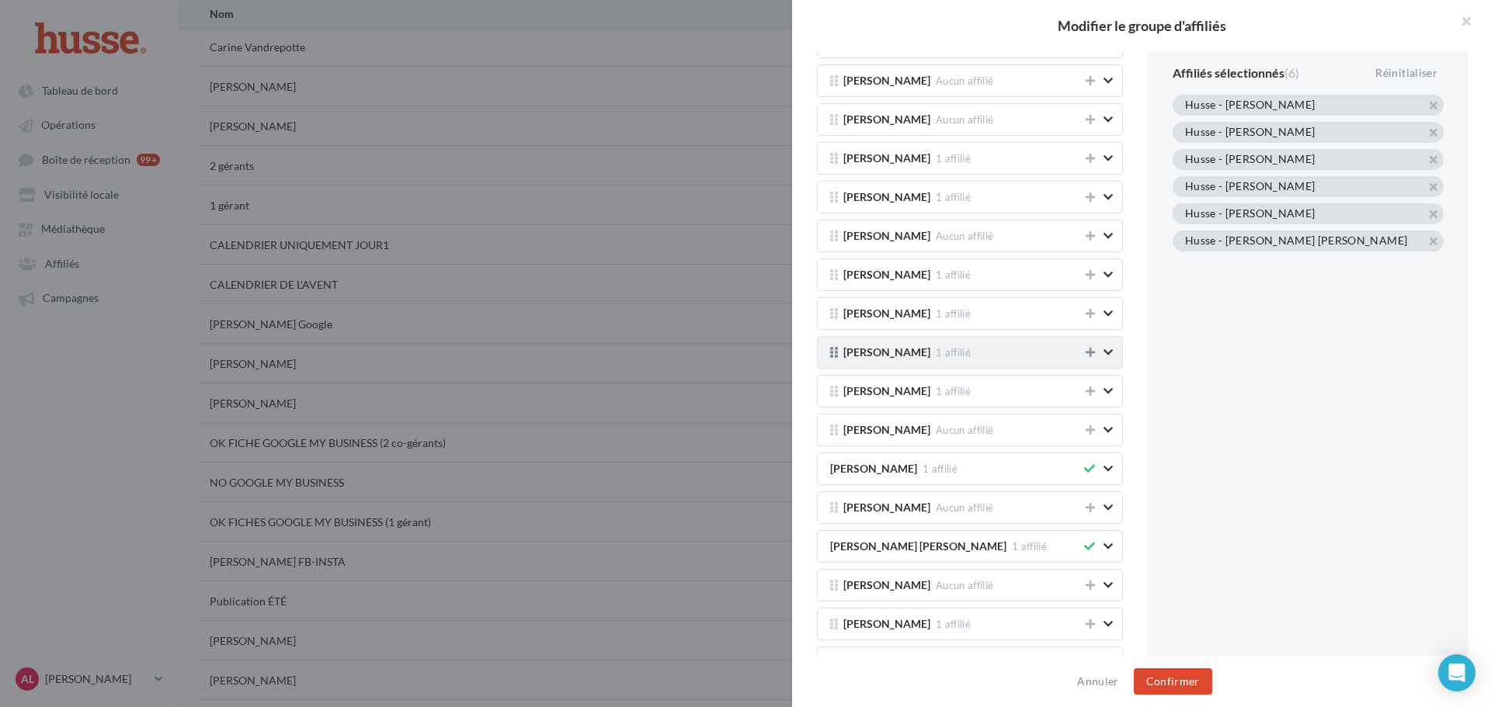
drag, startPoint x: 1082, startPoint y: 352, endPoint x: 1086, endPoint y: 366, distance: 15.5
click at [1085, 352] on icon at bounding box center [1089, 352] width 9 height 11
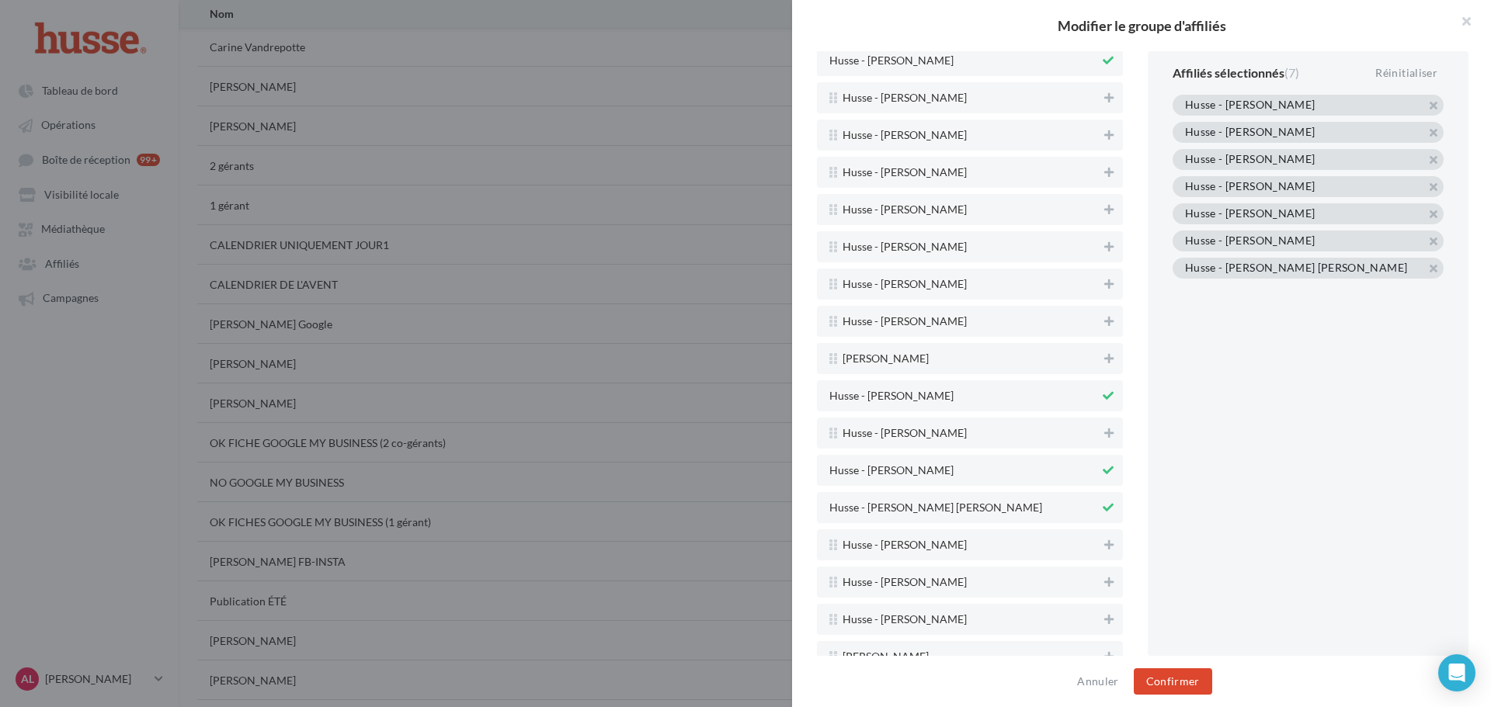
scroll to position [3622, 0]
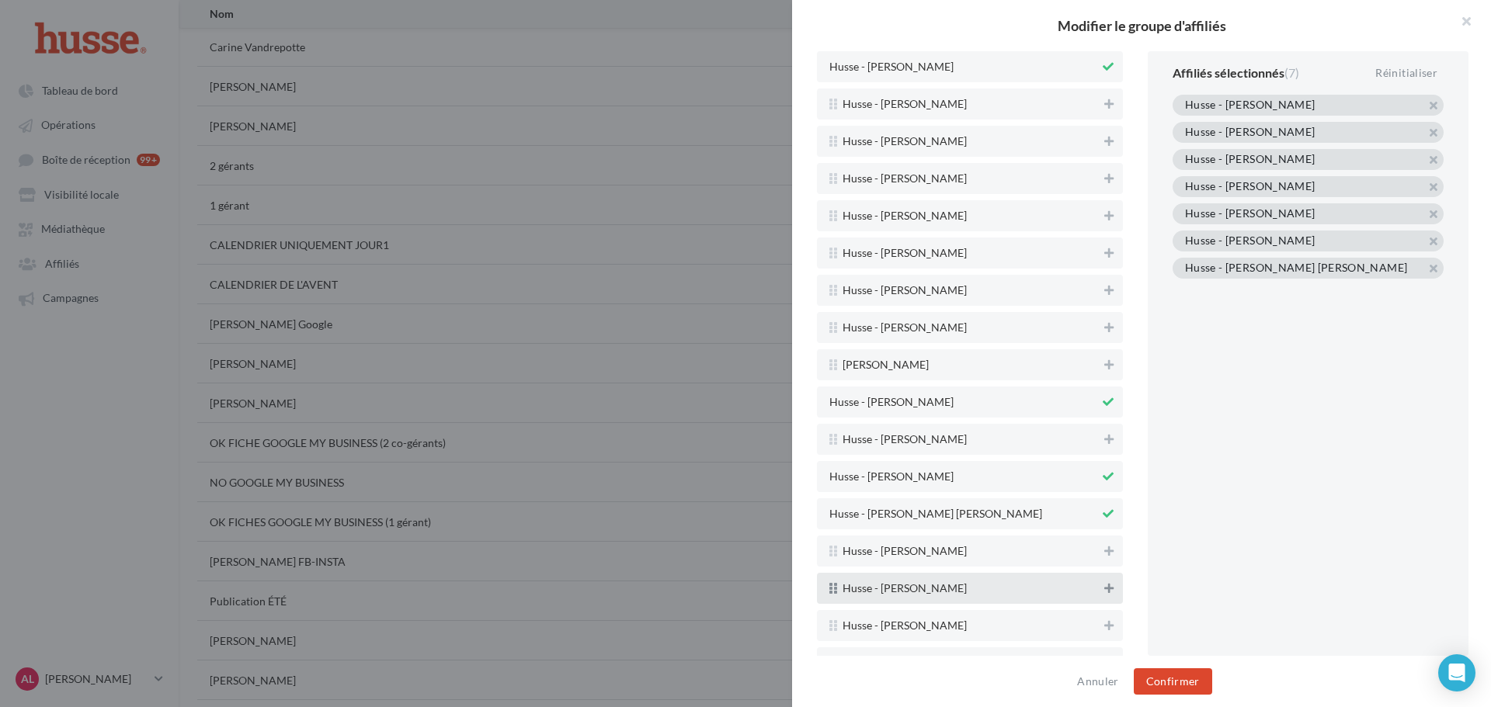
click at [1102, 583] on button at bounding box center [1109, 588] width 16 height 19
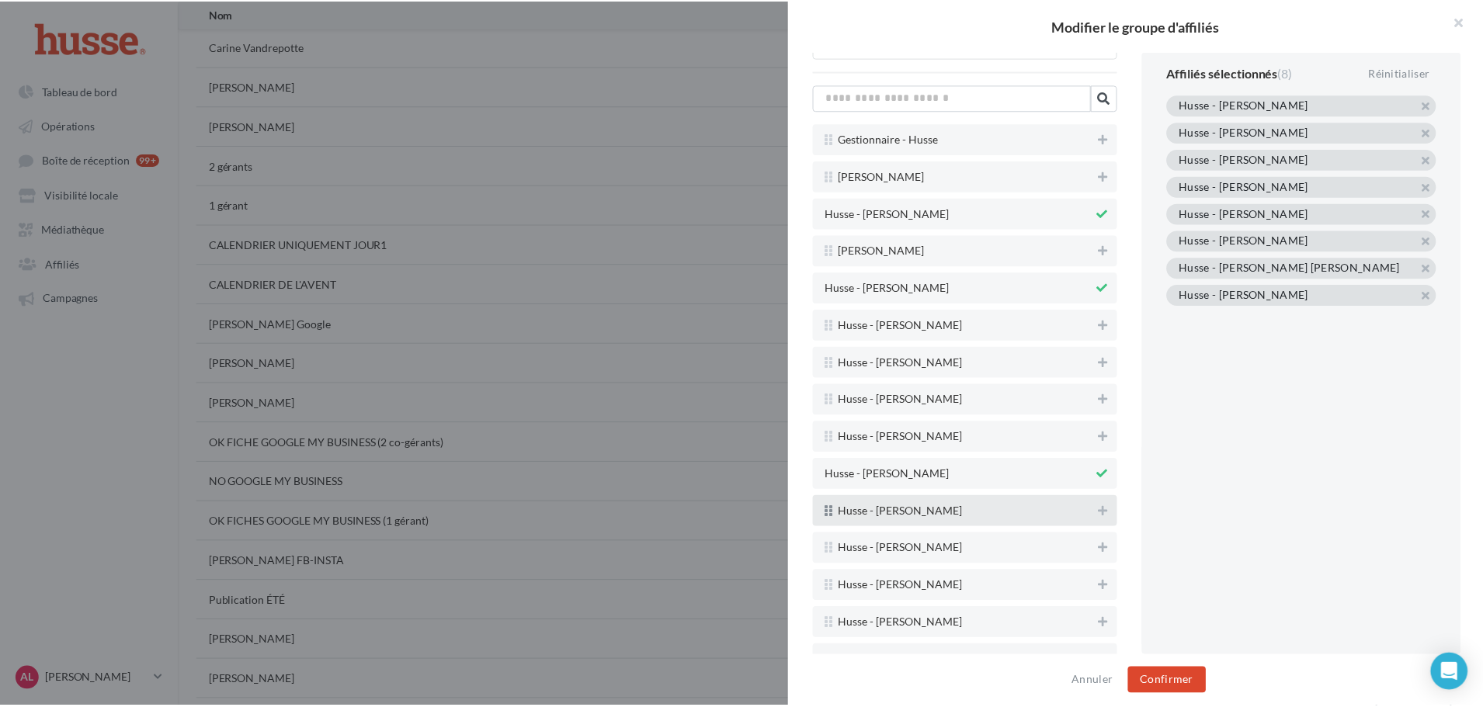
scroll to position [3001, 0]
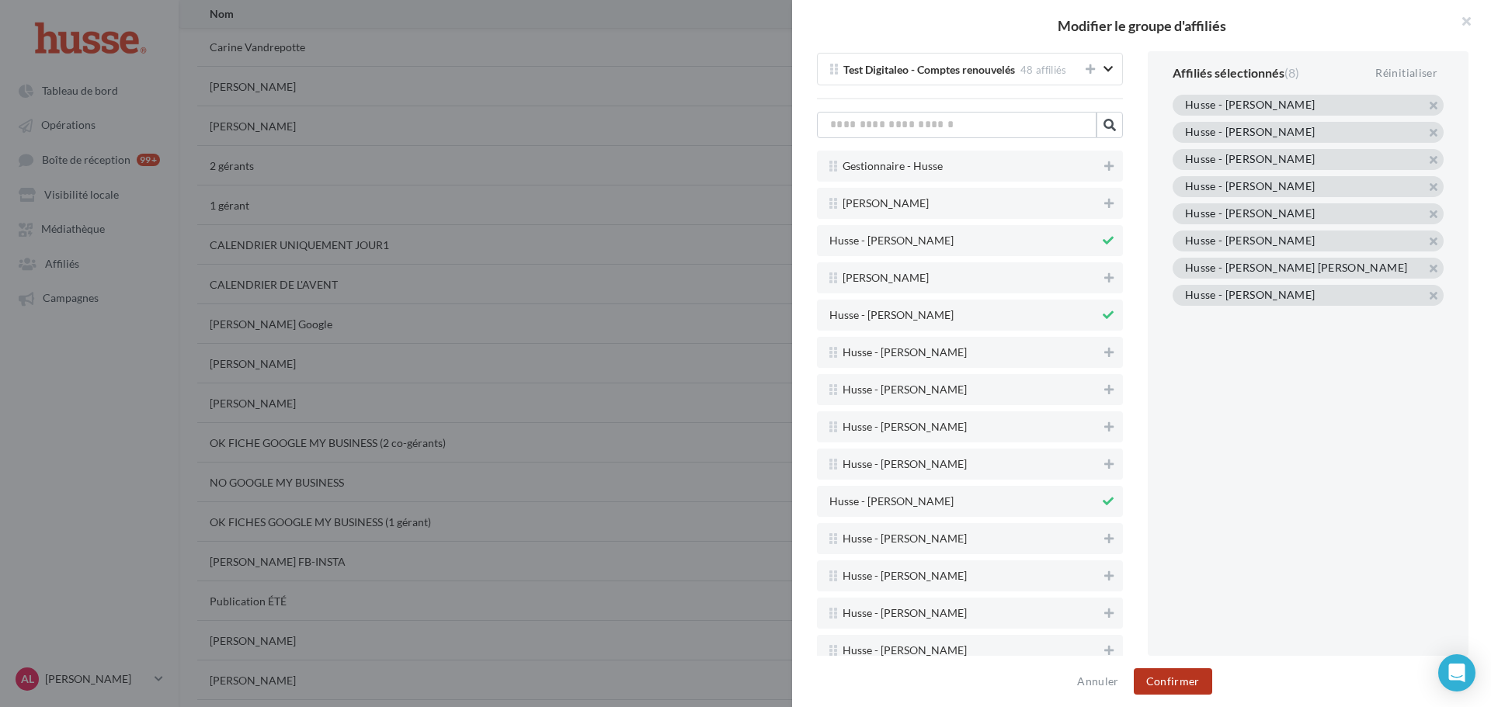
click at [1147, 687] on button "Confirmer" at bounding box center [1173, 681] width 78 height 26
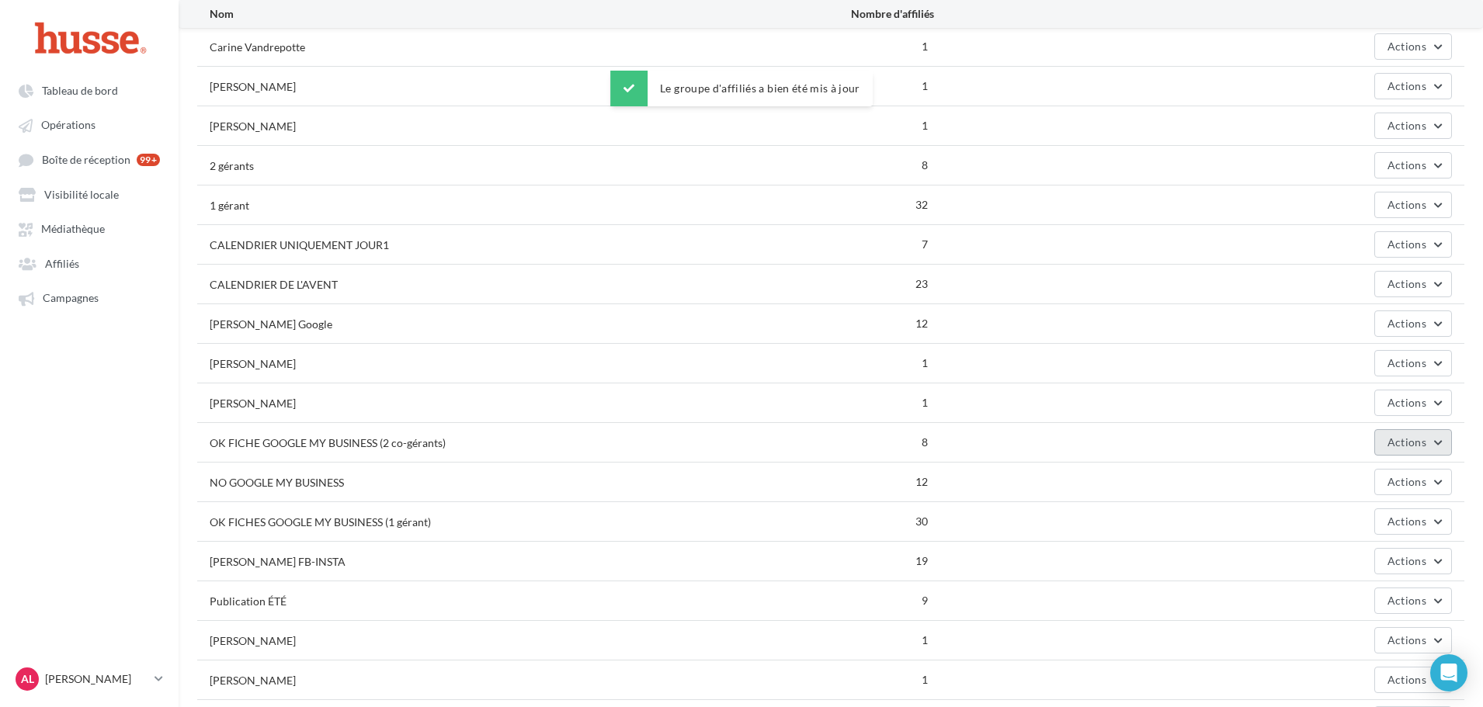
click at [1426, 437] on button "Actions" at bounding box center [1413, 442] width 78 height 26
click at [1391, 467] on button "Editer" at bounding box center [1374, 479] width 155 height 40
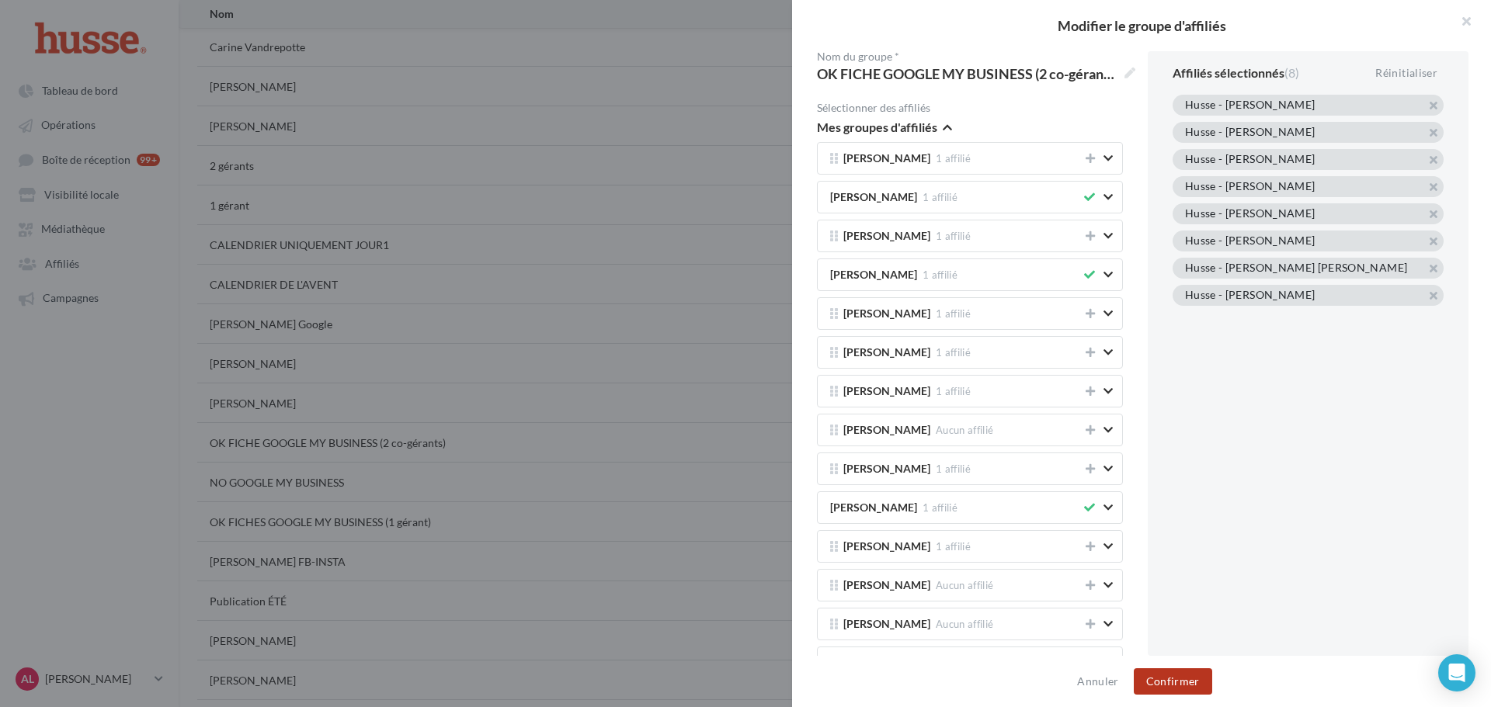
click at [1152, 686] on button "Confirmer" at bounding box center [1173, 681] width 78 height 26
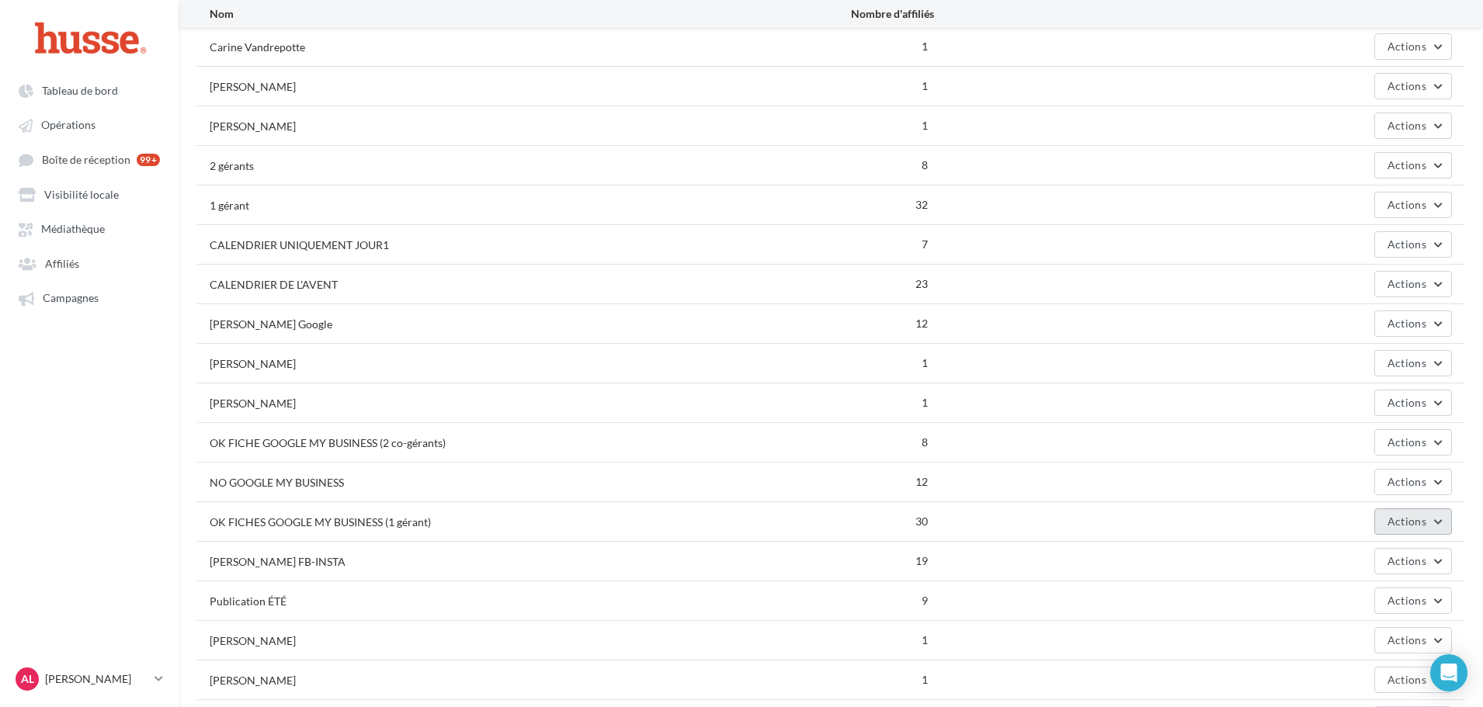
click at [1399, 524] on span "Actions" at bounding box center [1406, 521] width 39 height 13
click at [1341, 558] on span "Editer" at bounding box center [1374, 558] width 155 height 40
click at [1396, 516] on span "Actions" at bounding box center [1406, 521] width 39 height 13
click at [1333, 561] on span "Editer" at bounding box center [1374, 558] width 155 height 40
click at [89, 212] on ul "Tableau de bord Opérations Boîte de réception 99+ Visibilité locale Affiliés" at bounding box center [89, 194] width 177 height 248
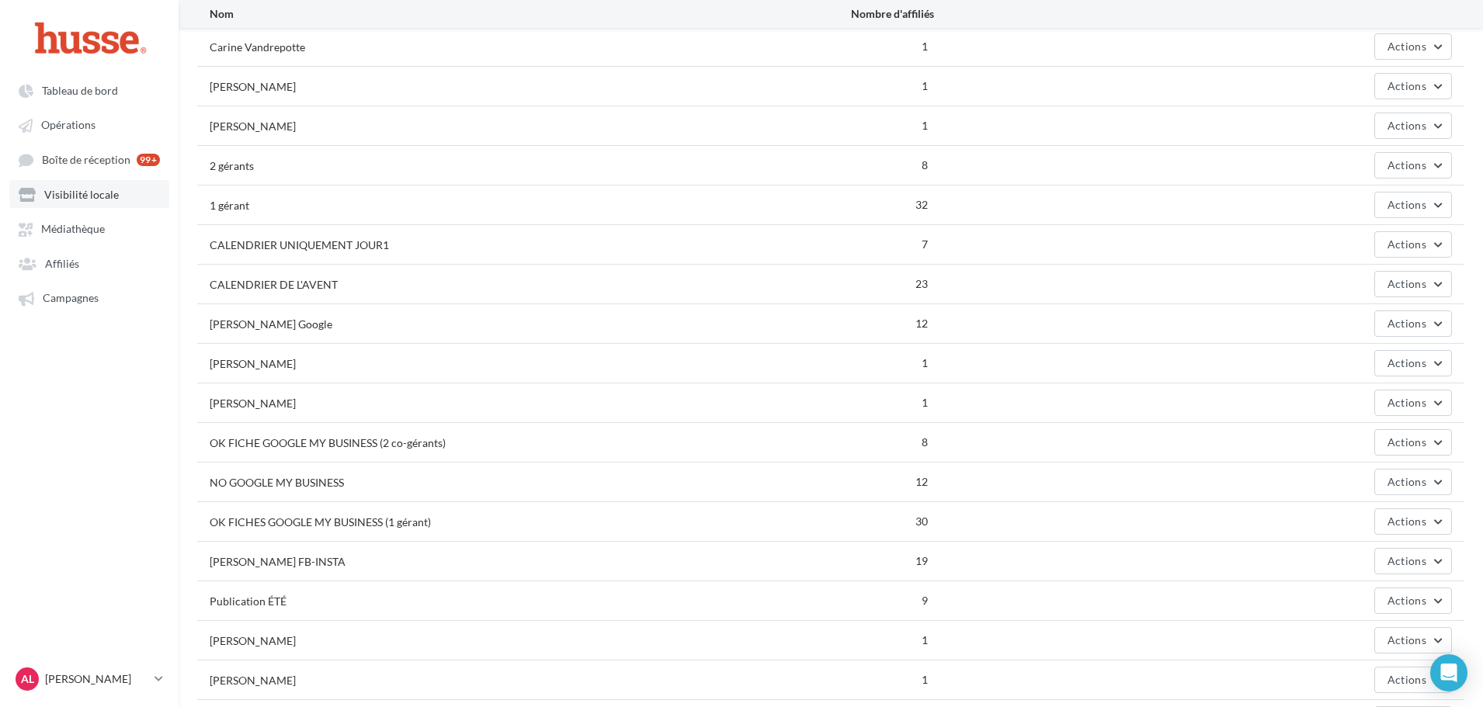
click at [89, 199] on span "Visibilité locale" at bounding box center [81, 194] width 75 height 13
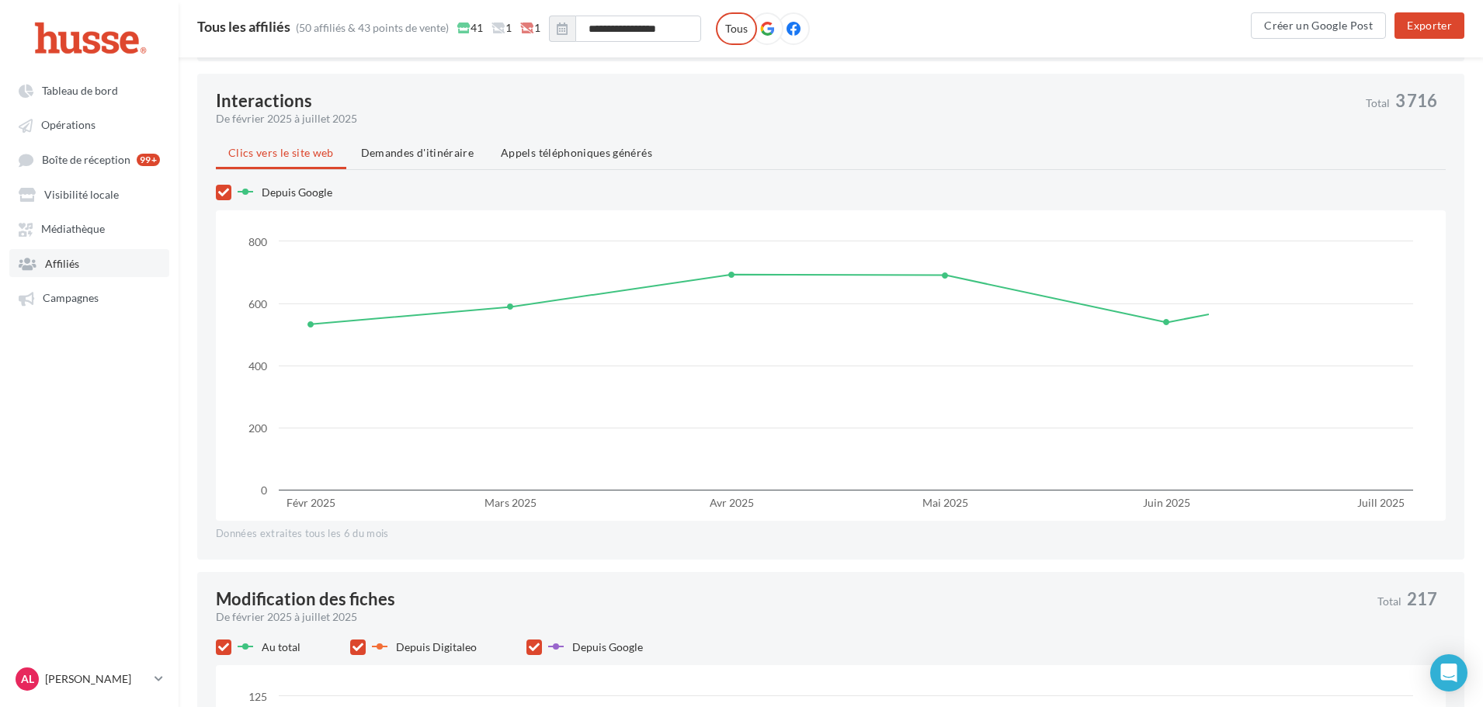
click at [64, 252] on link "Affiliés" at bounding box center [89, 263] width 160 height 28
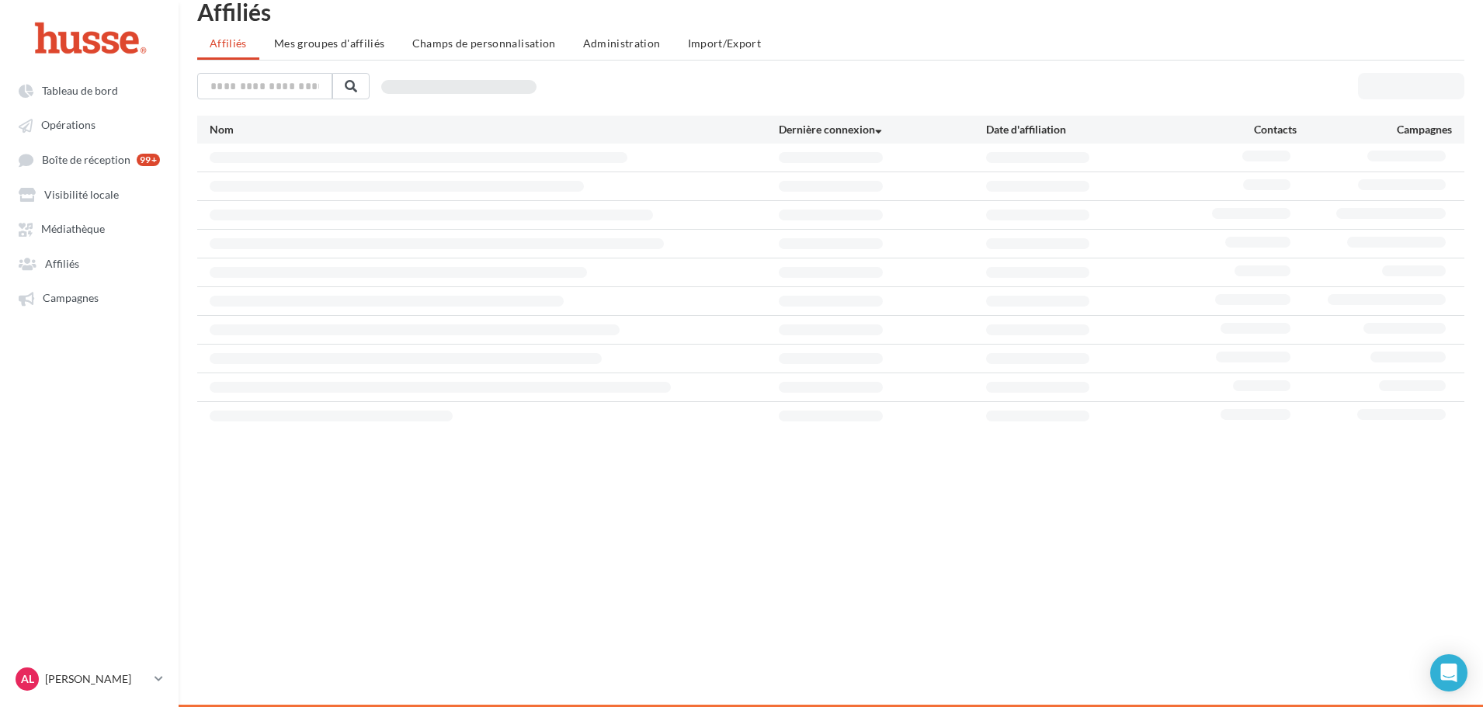
scroll to position [25, 0]
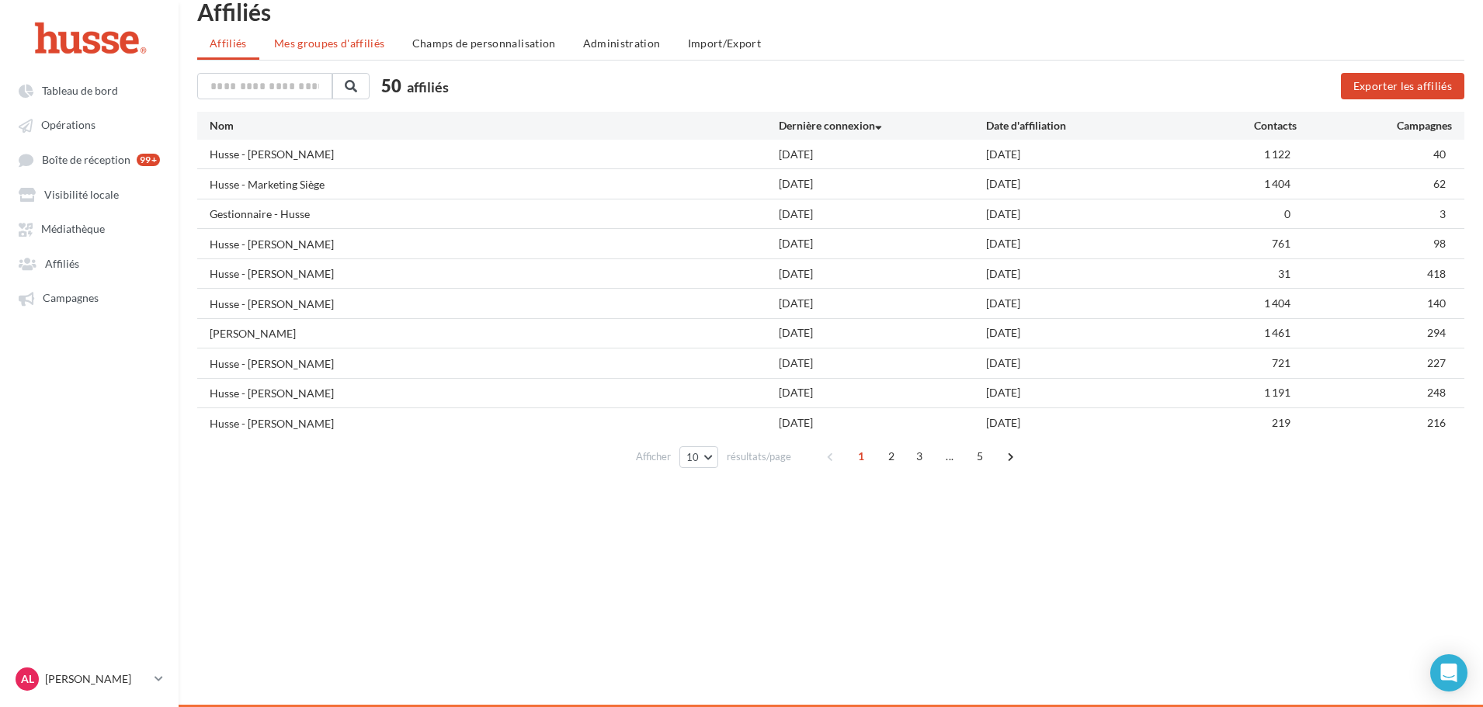
click at [354, 33] on li "Mes groupes d'affiliés" at bounding box center [330, 44] width 136 height 28
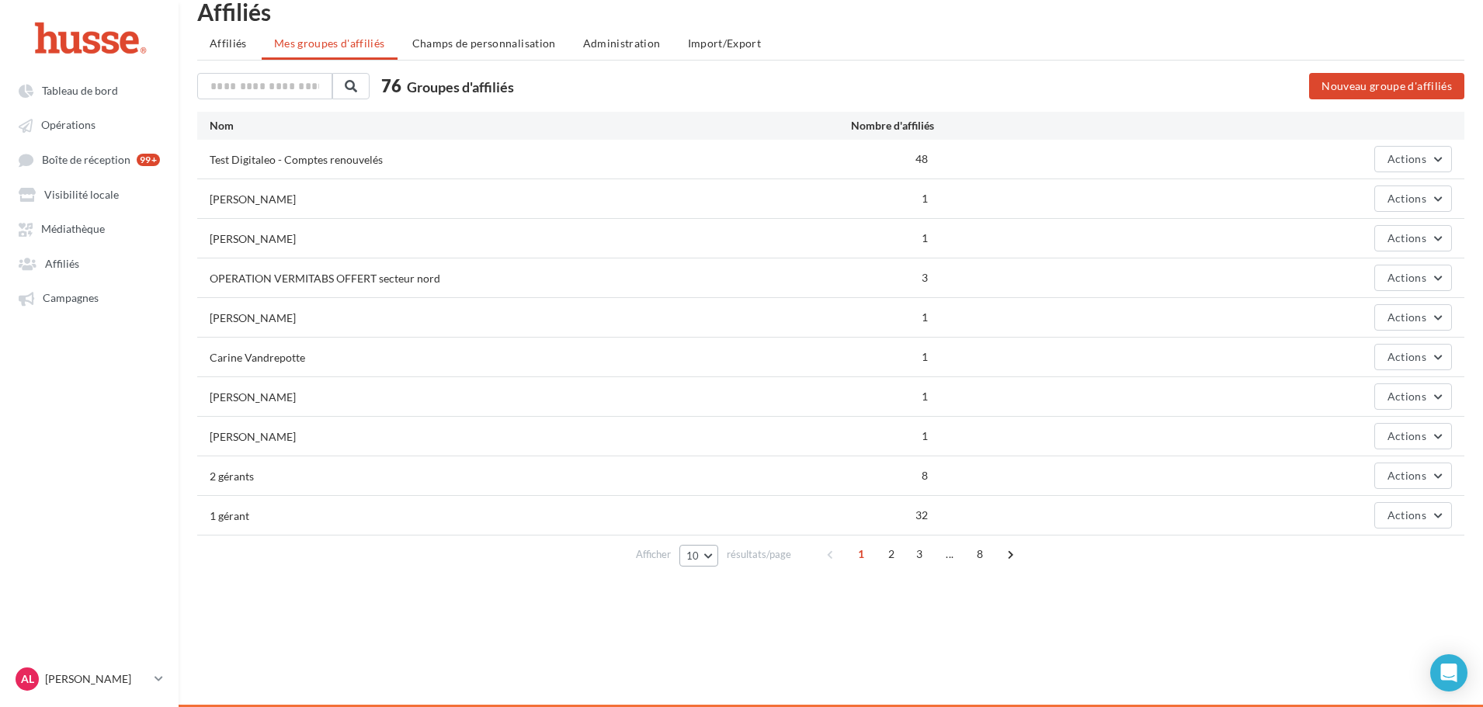
click at [695, 565] on button "10" at bounding box center [699, 556] width 40 height 22
click at [692, 527] on button "100" at bounding box center [733, 527] width 109 height 27
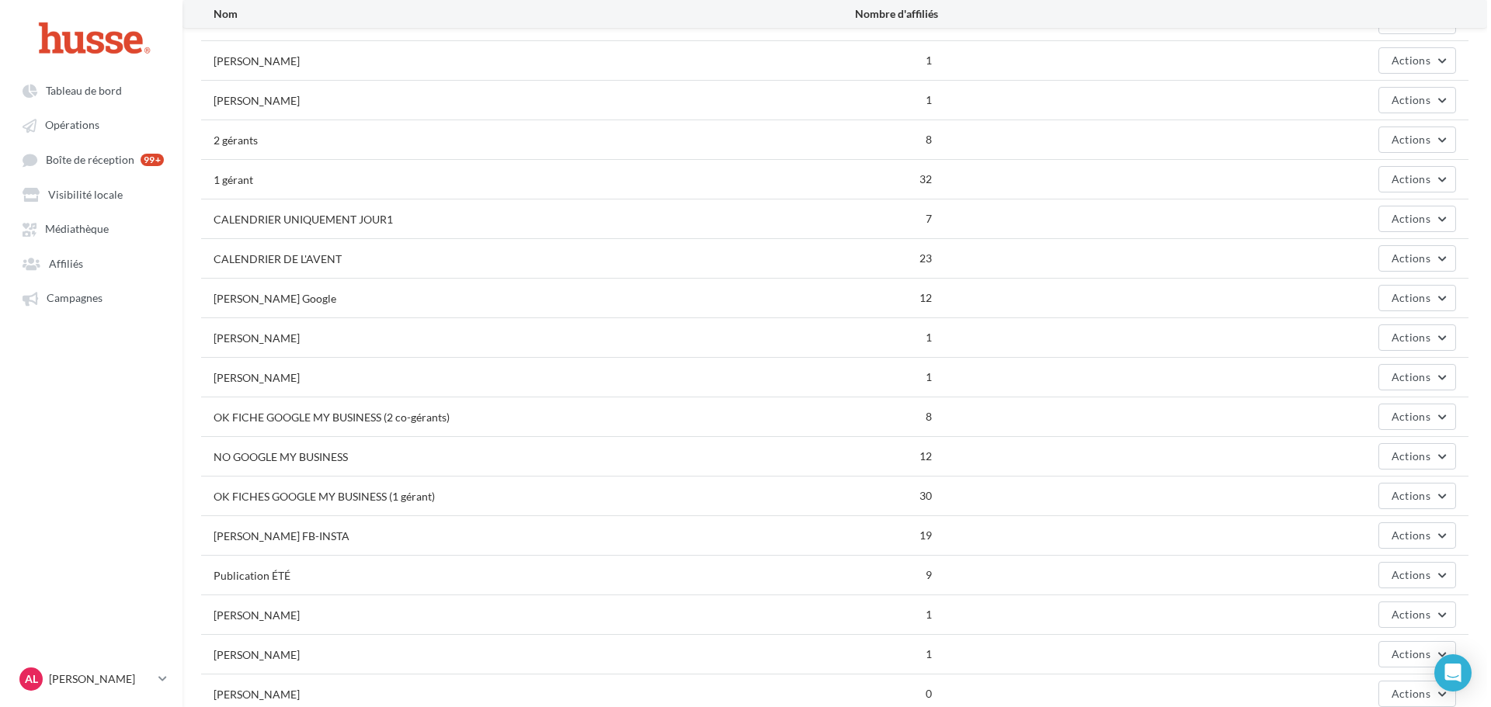
scroll to position [388, 0]
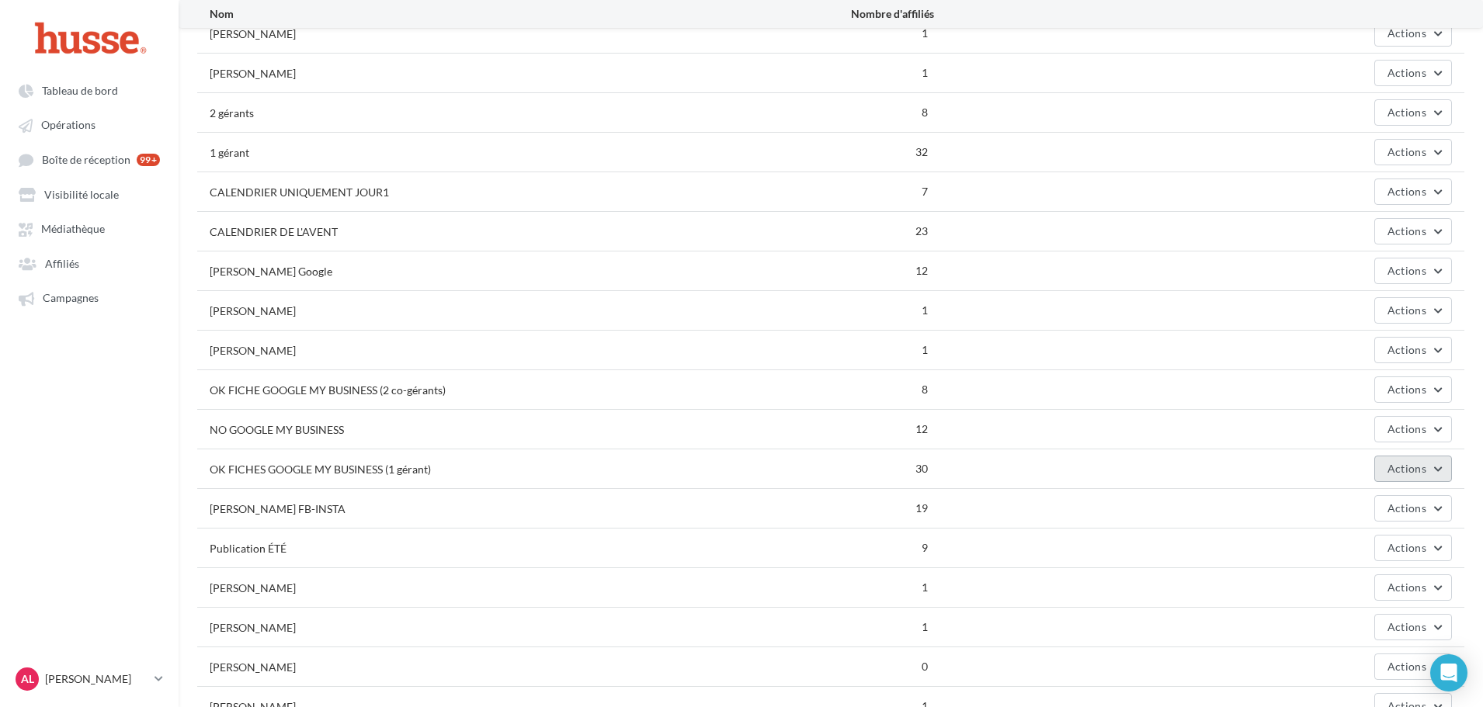
click at [1429, 464] on button "Actions" at bounding box center [1413, 469] width 78 height 26
click at [1390, 514] on button "Editer" at bounding box center [1374, 505] width 155 height 40
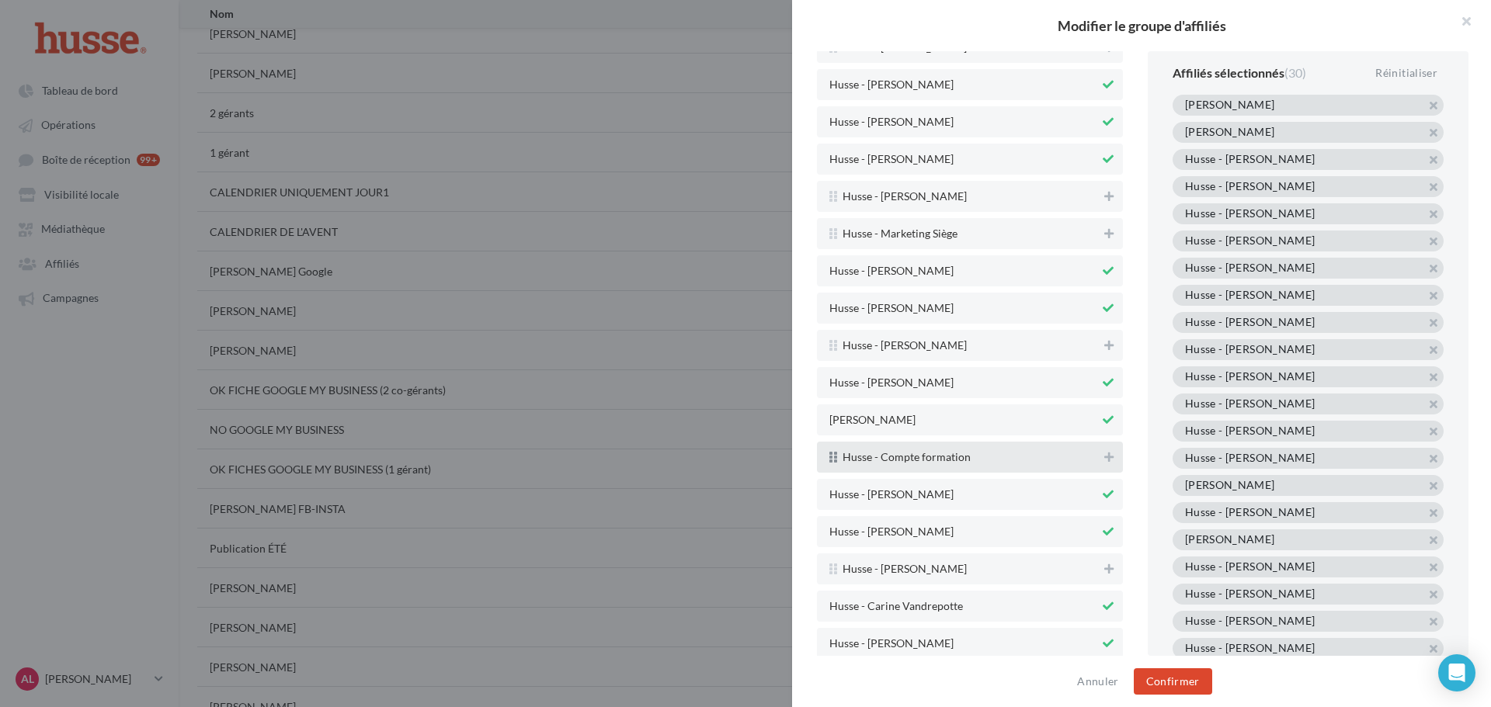
scroll to position [4197, 0]
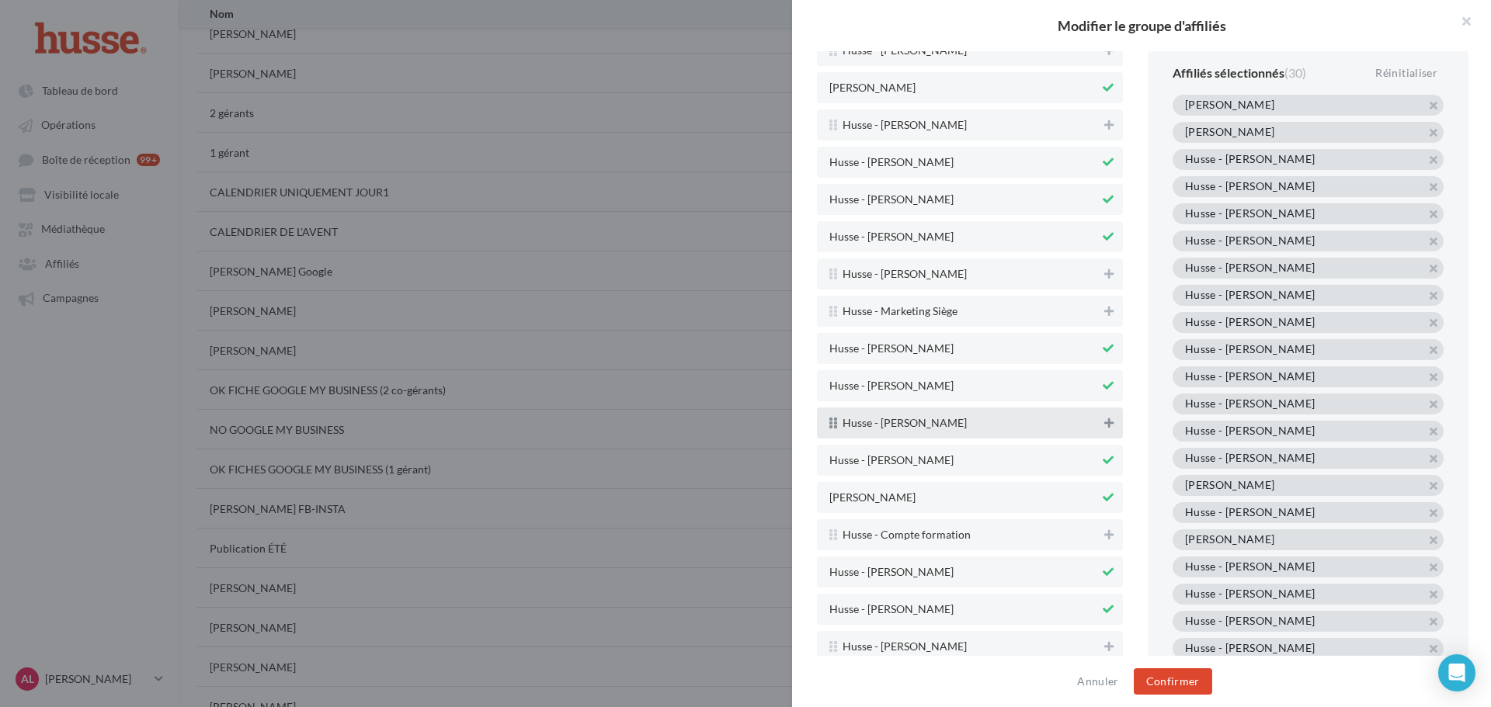
click at [1104, 426] on icon at bounding box center [1108, 423] width 9 height 11
click at [1172, 684] on button "Confirmer" at bounding box center [1173, 681] width 78 height 26
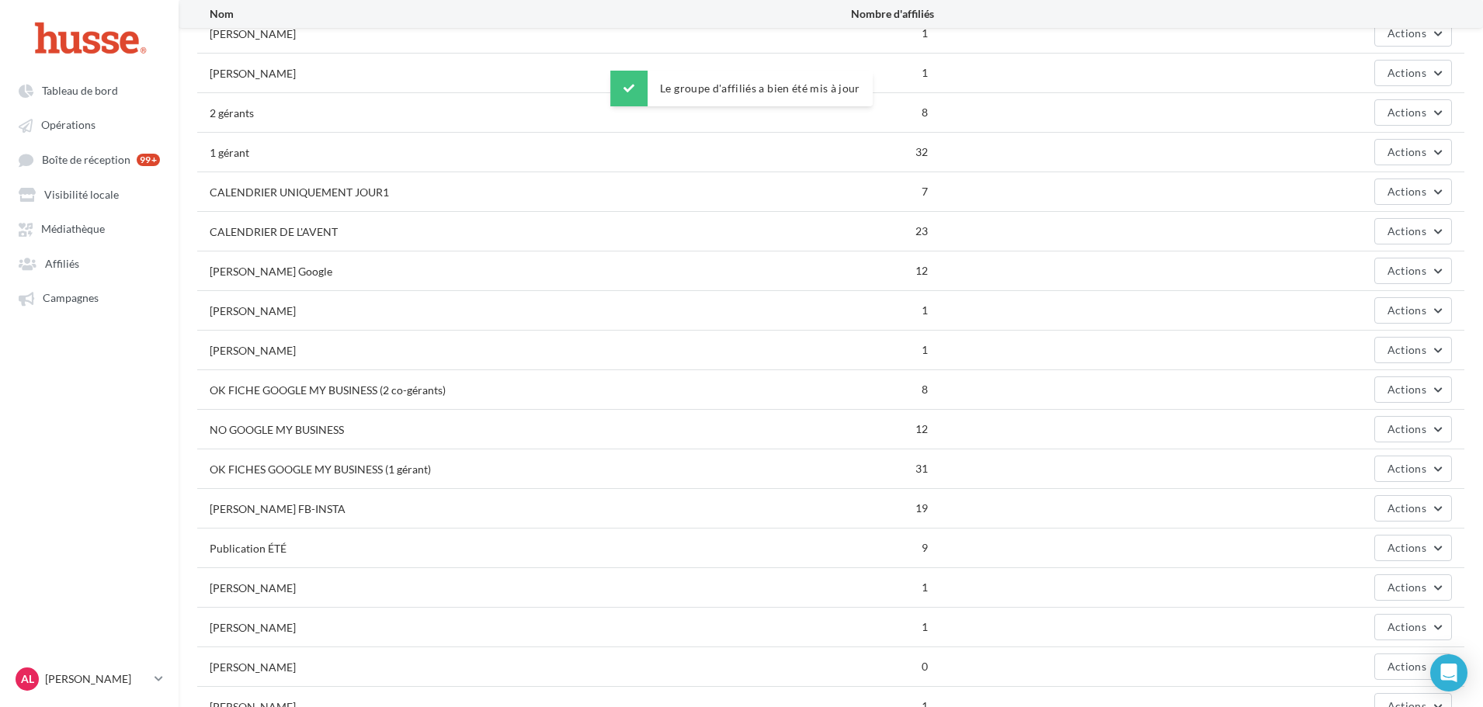
drag, startPoint x: 908, startPoint y: 472, endPoint x: 938, endPoint y: 474, distance: 29.5
click at [938, 474] on div "OK FICHES GOOGLE MY BUSINESS (1 gérant) 31 Actions" at bounding box center [830, 469] width 1267 height 39
drag, startPoint x: 922, startPoint y: 387, endPoint x: 953, endPoint y: 388, distance: 31.1
click at [953, 388] on div "OK FICHE GOOGLE MY BUSINESS (2 co-gérants) 8 Actions" at bounding box center [830, 389] width 1267 height 39
click at [950, 468] on div "Actions" at bounding box center [1193, 469] width 518 height 26
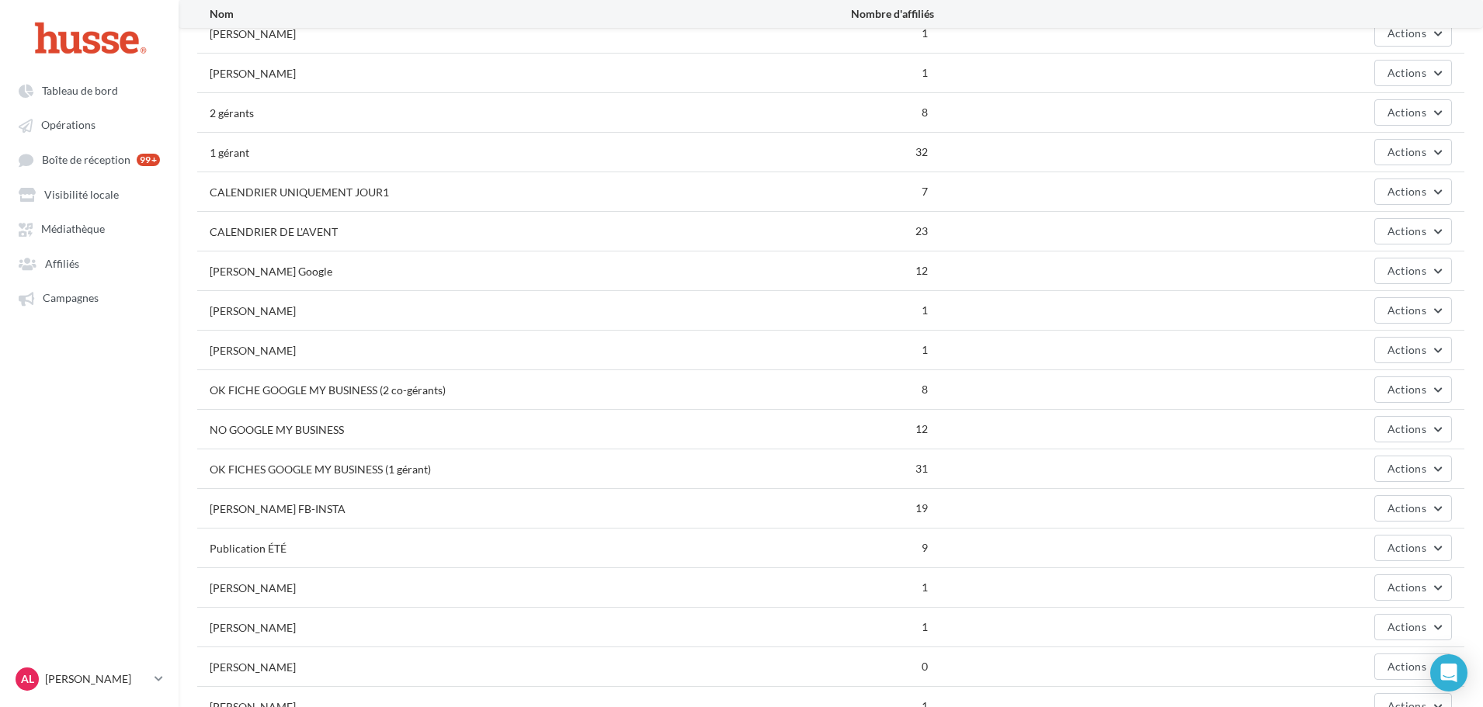
click at [1464, 429] on div "NO GOOGLE MY BUSINESS 12 Actions" at bounding box center [830, 429] width 1267 height 39
click at [1428, 432] on button "Actions" at bounding box center [1413, 429] width 78 height 26
click at [1360, 465] on button "Editer" at bounding box center [1374, 466] width 155 height 40
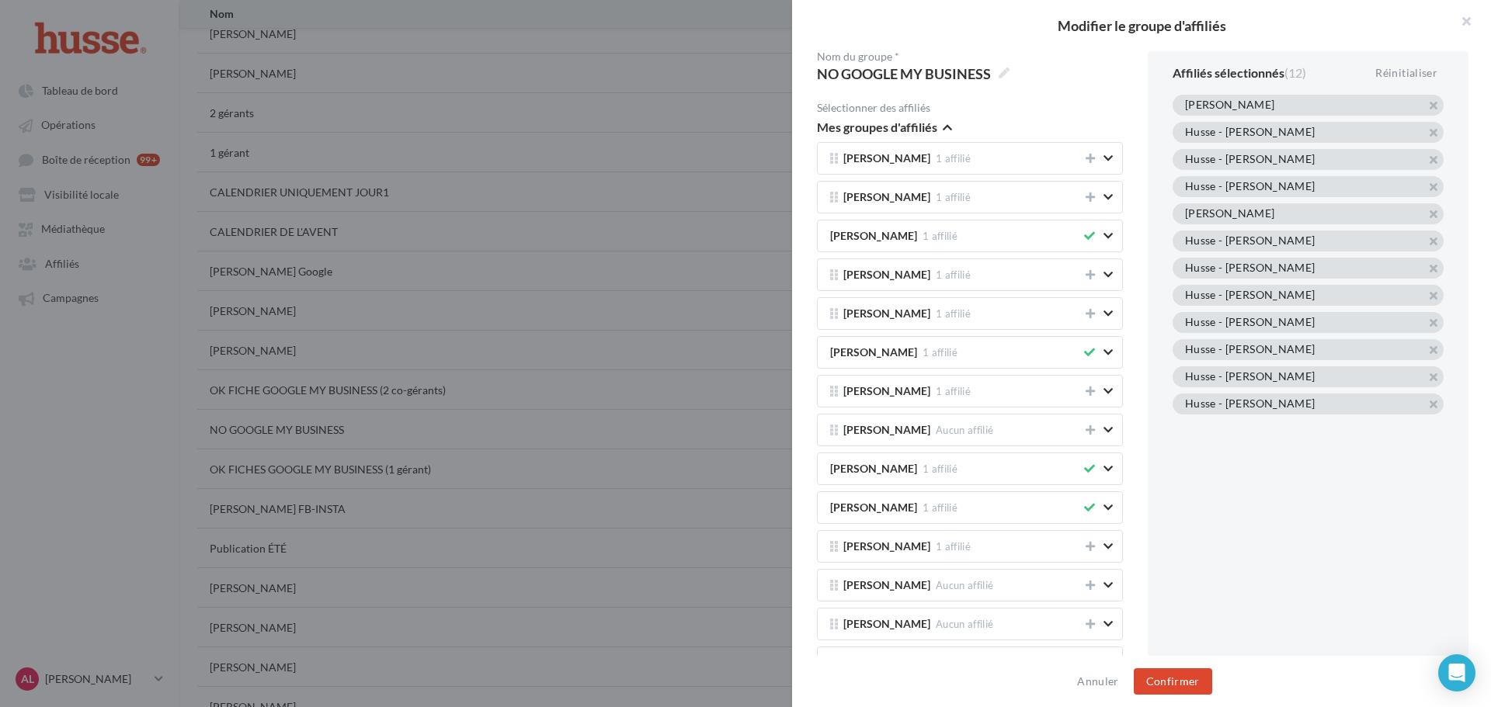
drag, startPoint x: 1427, startPoint y: 321, endPoint x: 1481, endPoint y: 322, distance: 53.6
click at [1185, 342] on button "button" at bounding box center [1185, 342] width 0 height 0
click at [1185, 369] on button "button" at bounding box center [1185, 369] width 0 height 0
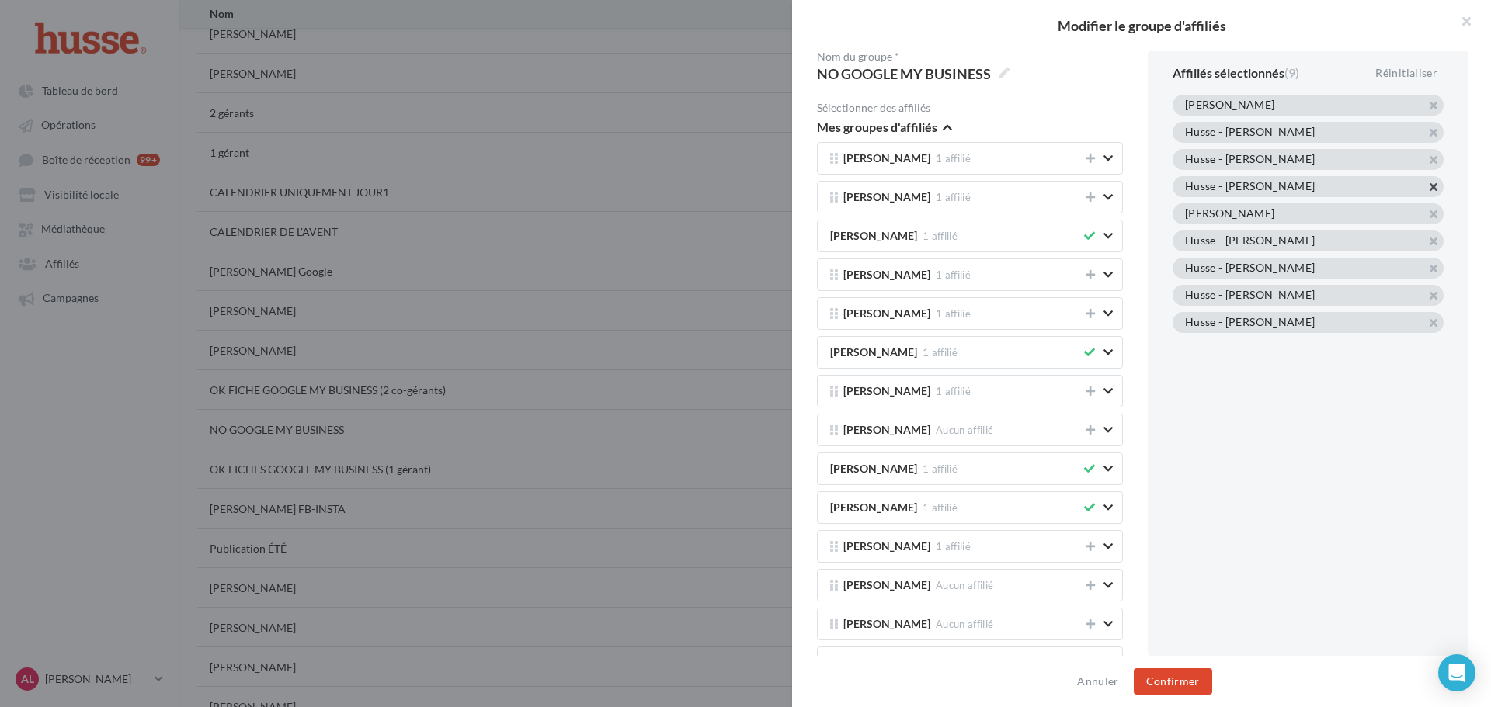
click at [1185, 206] on button "button" at bounding box center [1185, 206] width 0 height 0
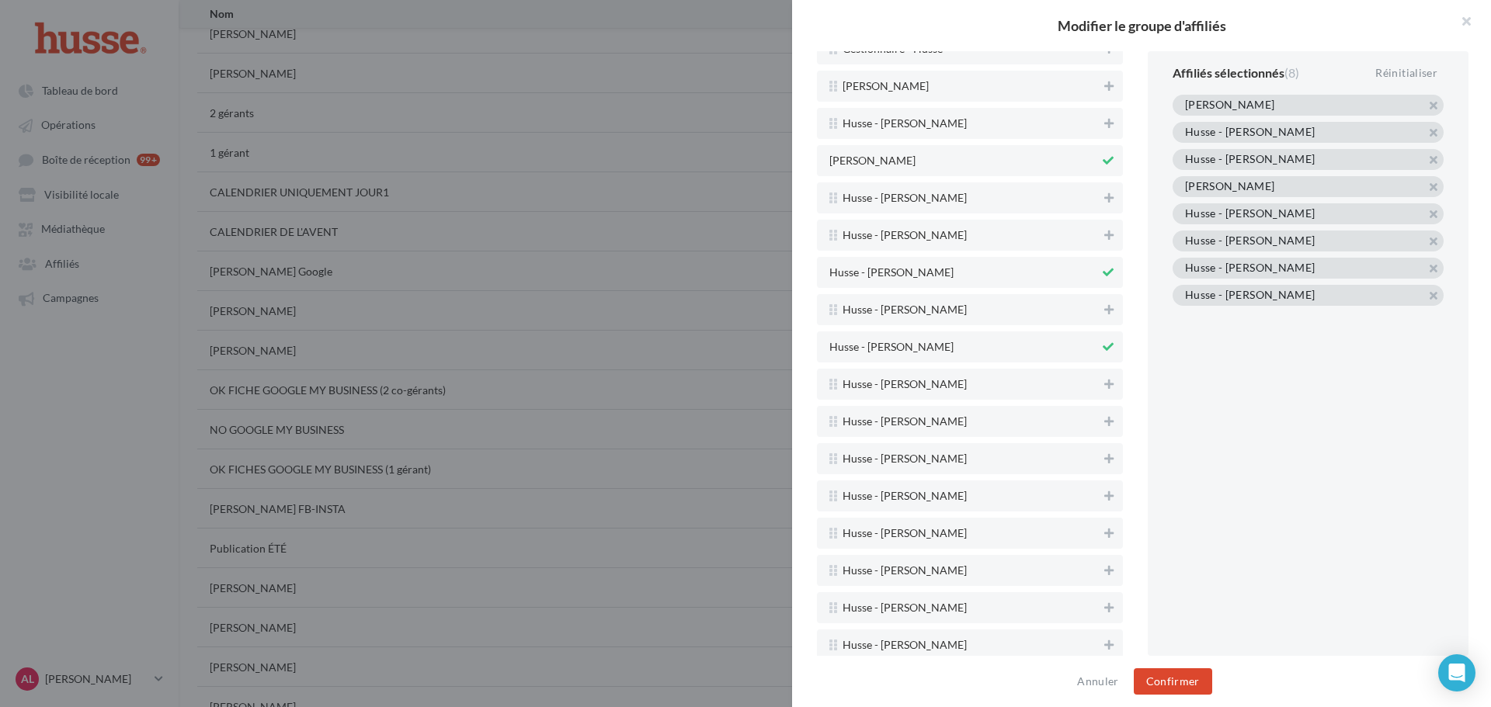
scroll to position [3144, 0]
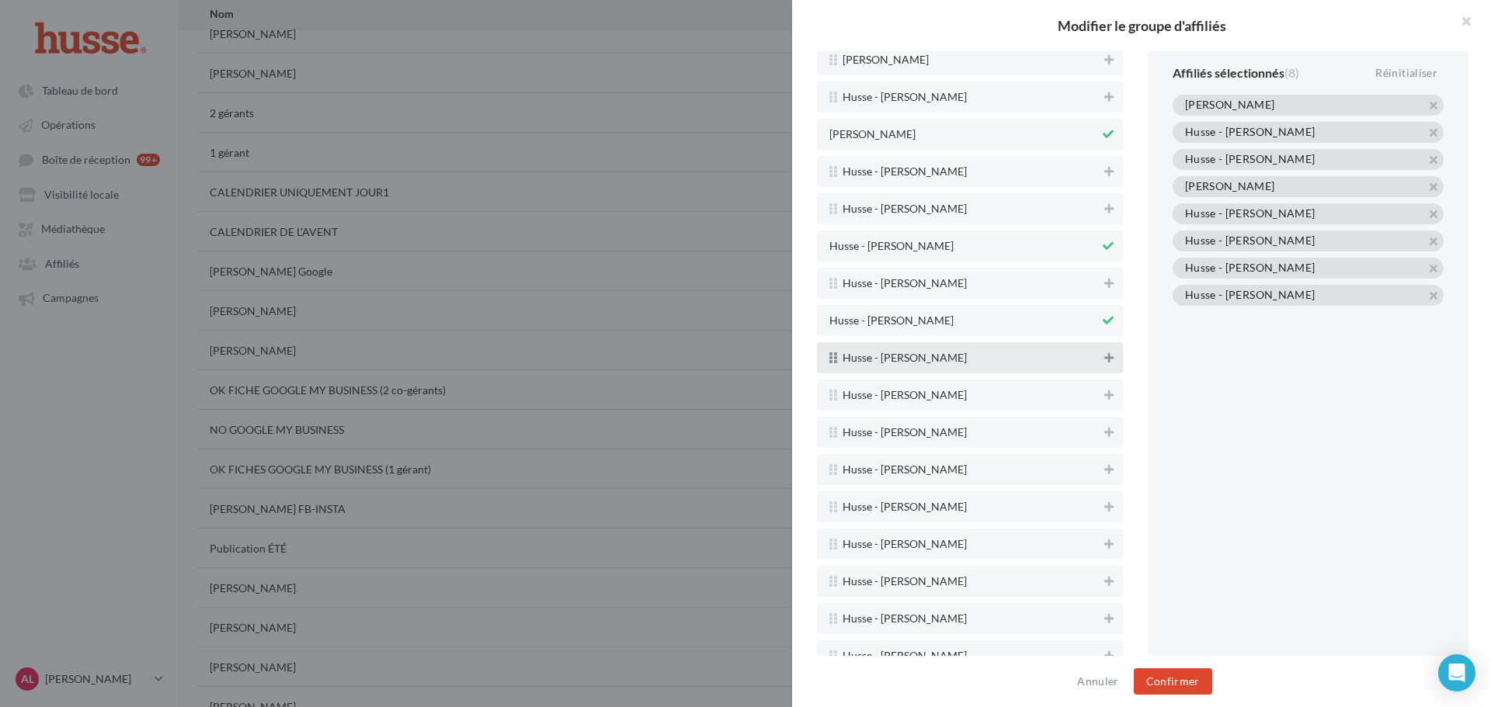
click at [1101, 361] on button at bounding box center [1109, 358] width 16 height 19
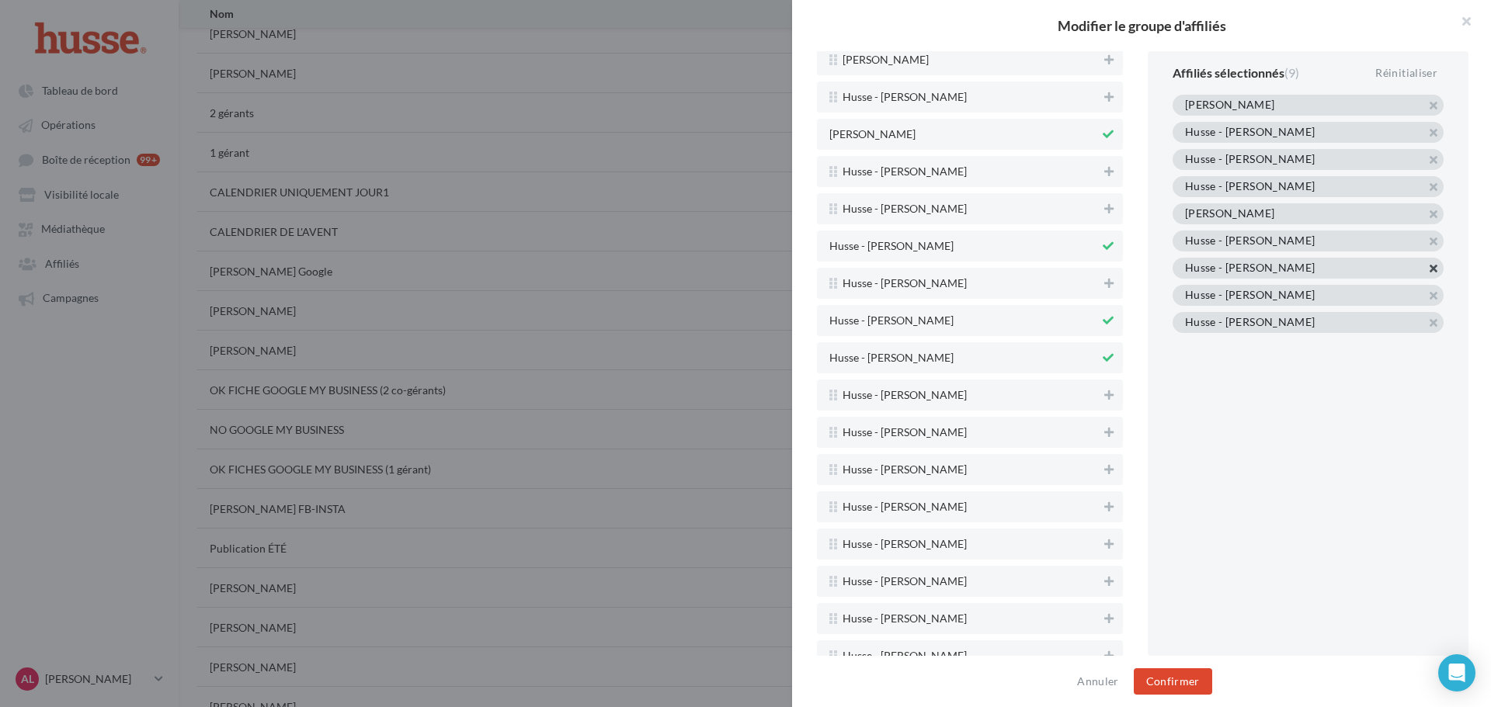
click at [1185, 287] on button "button" at bounding box center [1185, 287] width 0 height 0
click at [1185, 233] on button "button" at bounding box center [1185, 233] width 0 height 0
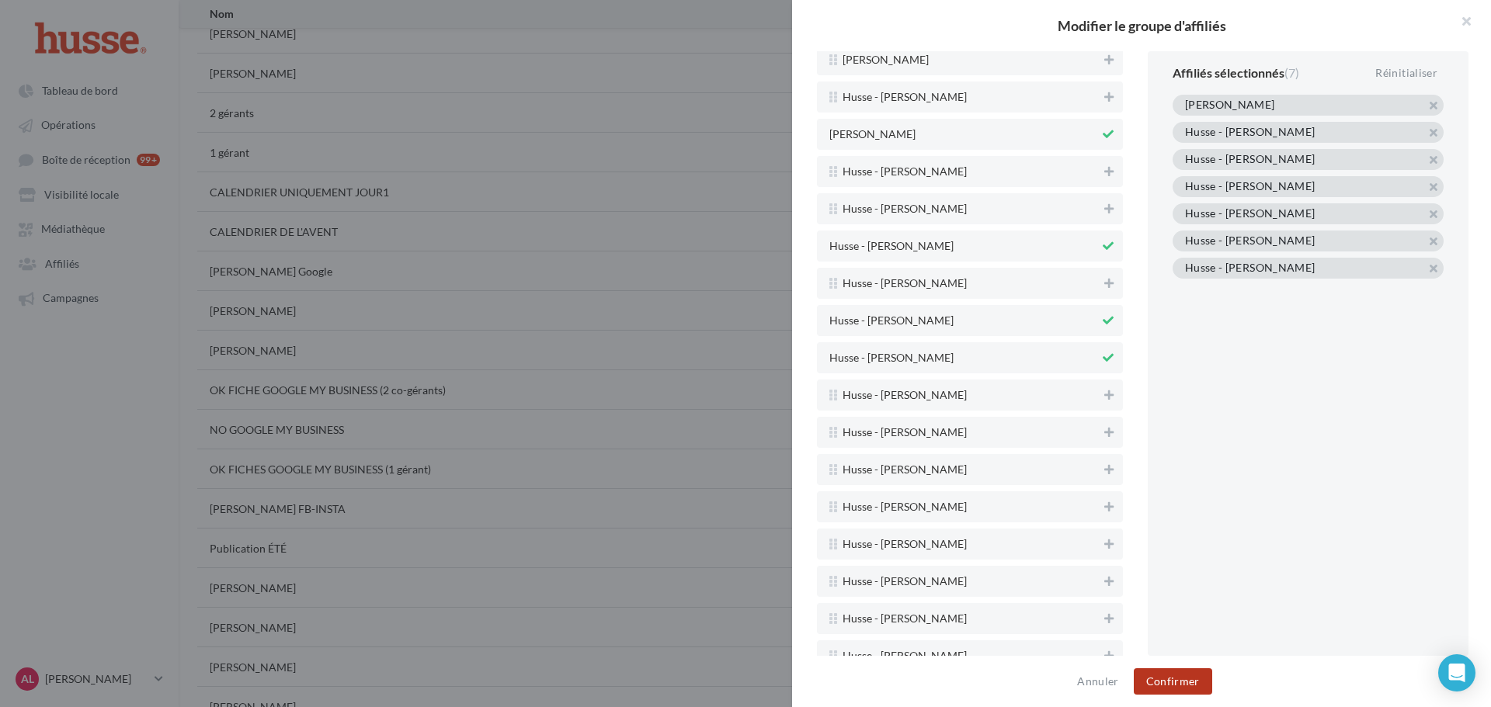
click at [1161, 674] on button "Confirmer" at bounding box center [1173, 681] width 78 height 26
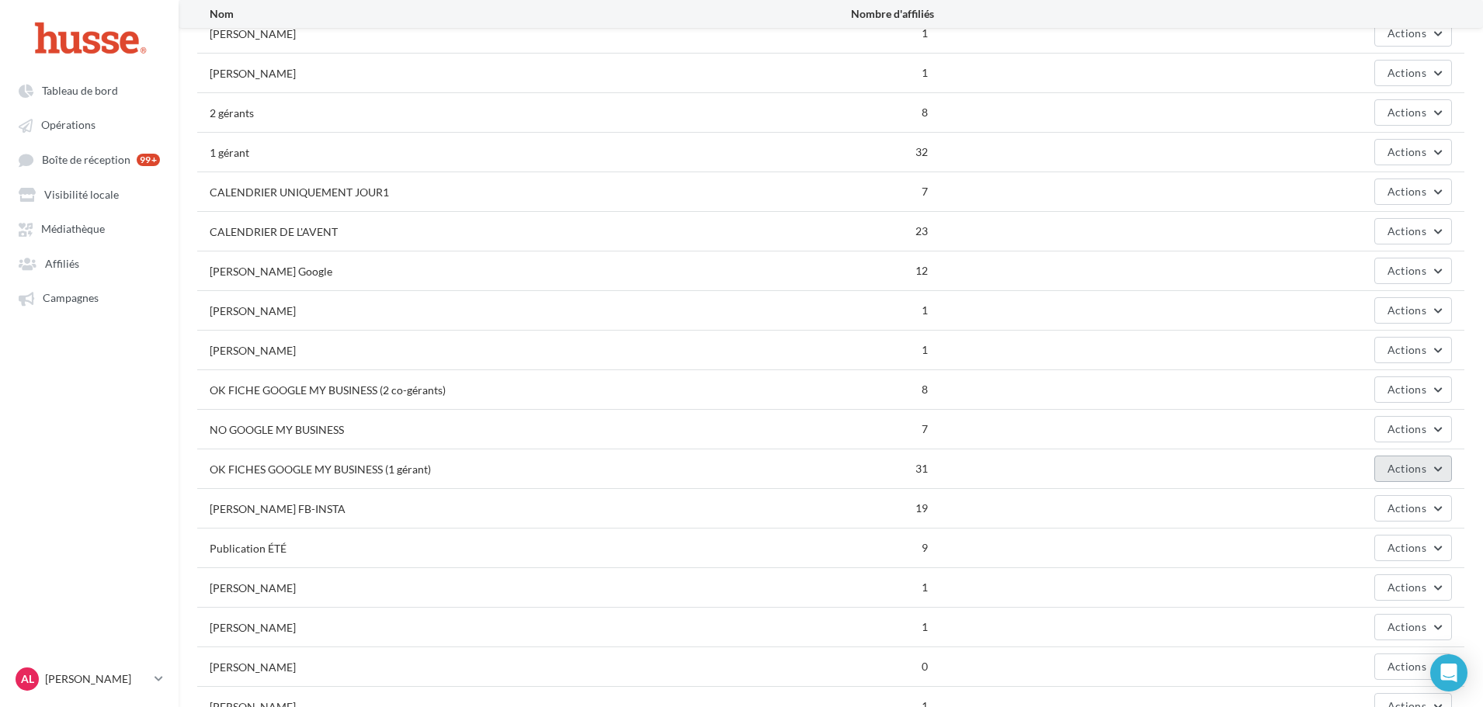
click at [1428, 465] on button "Actions" at bounding box center [1413, 469] width 78 height 26
click at [1356, 503] on button "Editer" at bounding box center [1374, 505] width 155 height 40
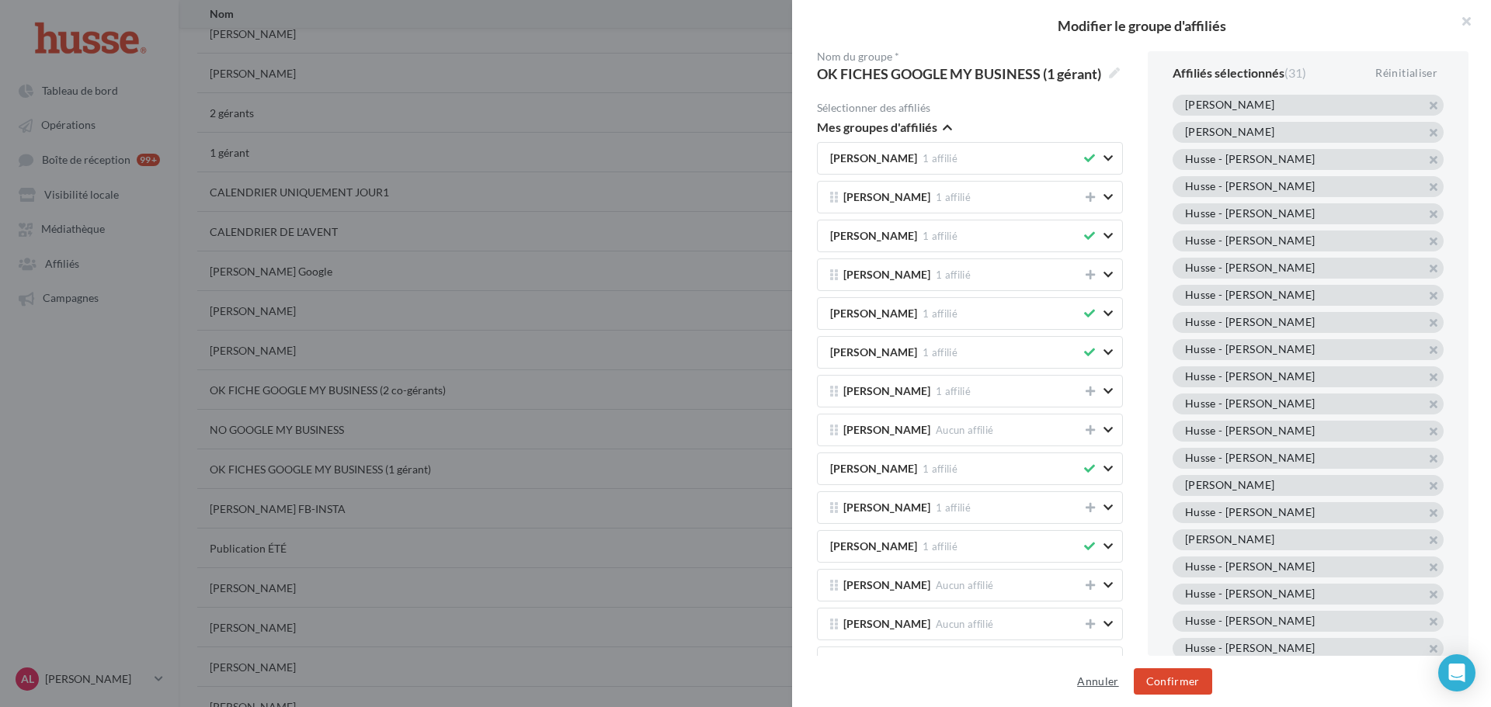
click at [1102, 689] on button "Annuler" at bounding box center [1098, 681] width 54 height 19
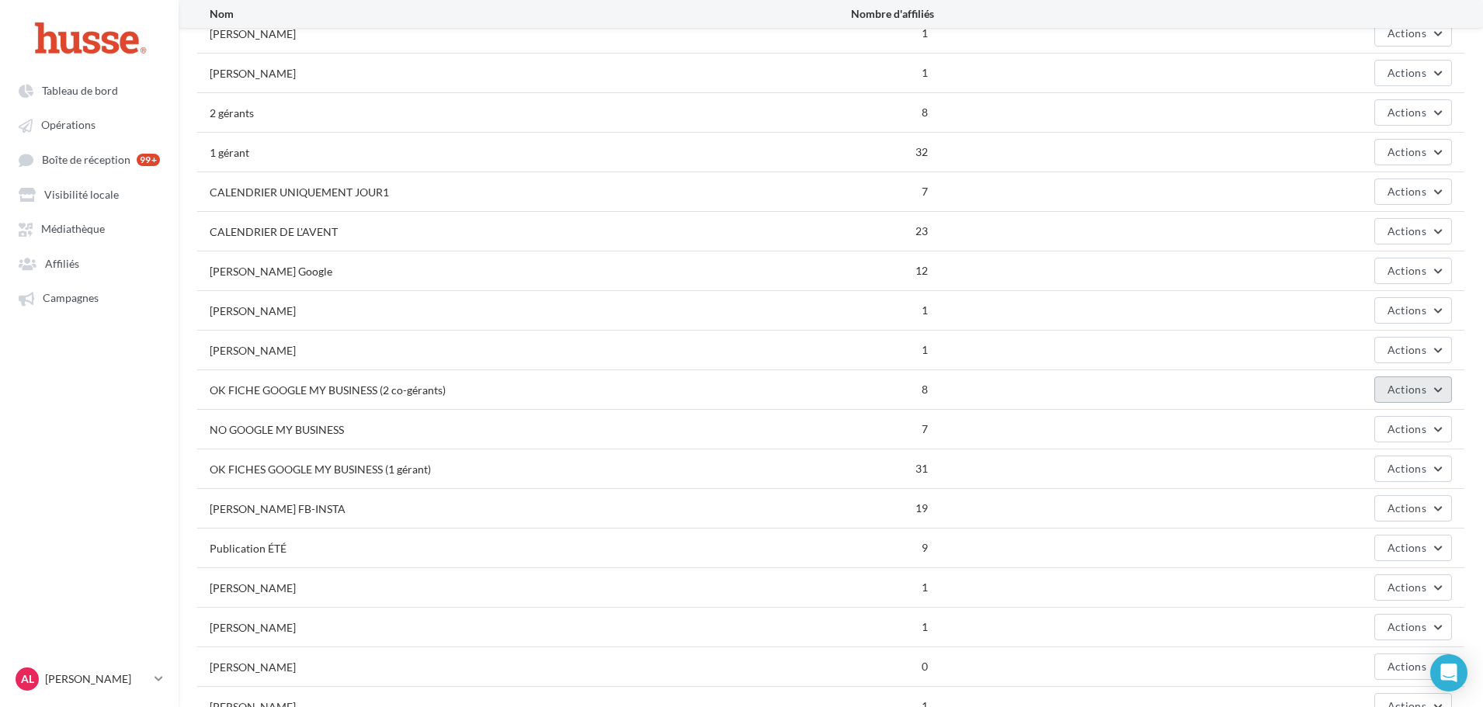
click at [1381, 388] on button "Actions" at bounding box center [1413, 390] width 78 height 26
click at [1346, 425] on button "Editer" at bounding box center [1374, 426] width 155 height 40
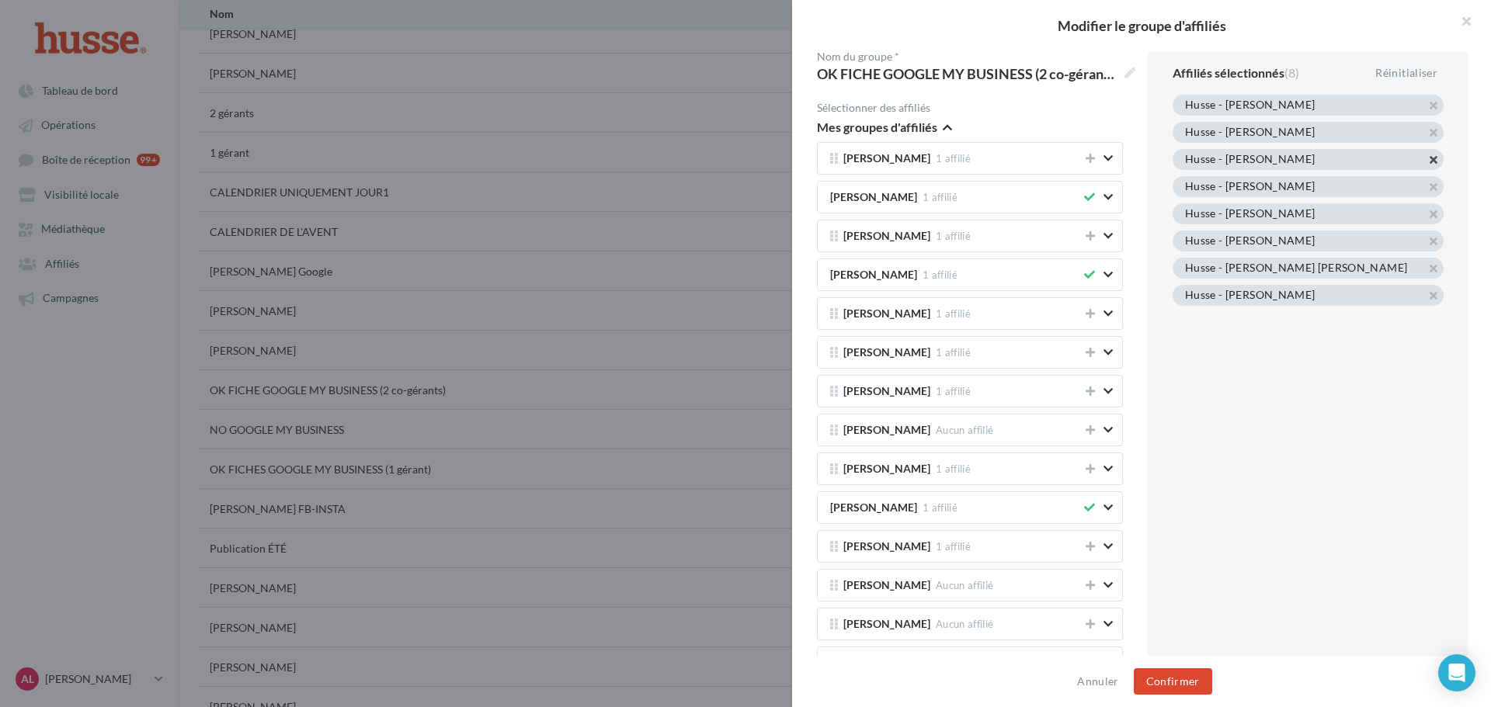
click at [1185, 179] on button "button" at bounding box center [1185, 179] width 0 height 0
click at [1177, 675] on button "Confirmer" at bounding box center [1173, 681] width 78 height 26
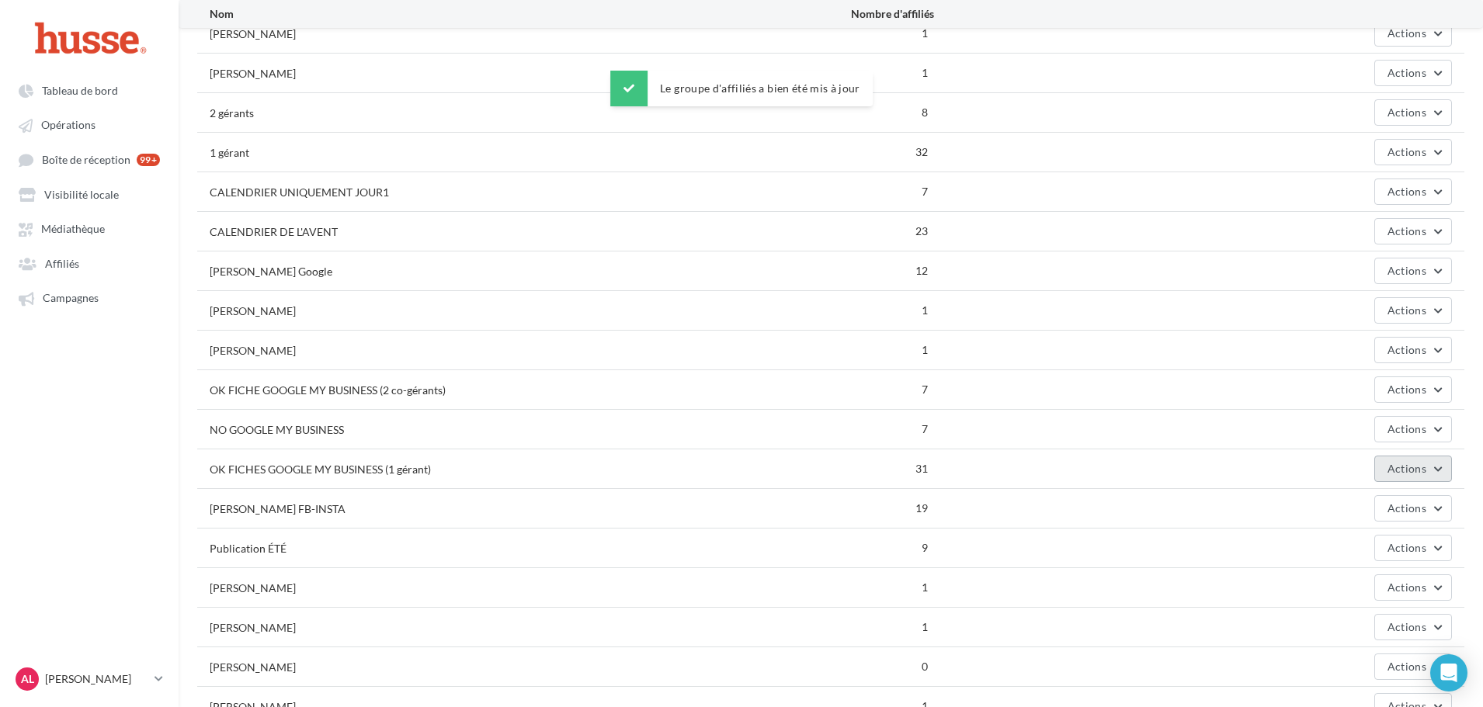
click at [1411, 474] on span "Actions" at bounding box center [1406, 468] width 39 height 13
click at [1354, 499] on button "Editer" at bounding box center [1374, 505] width 155 height 40
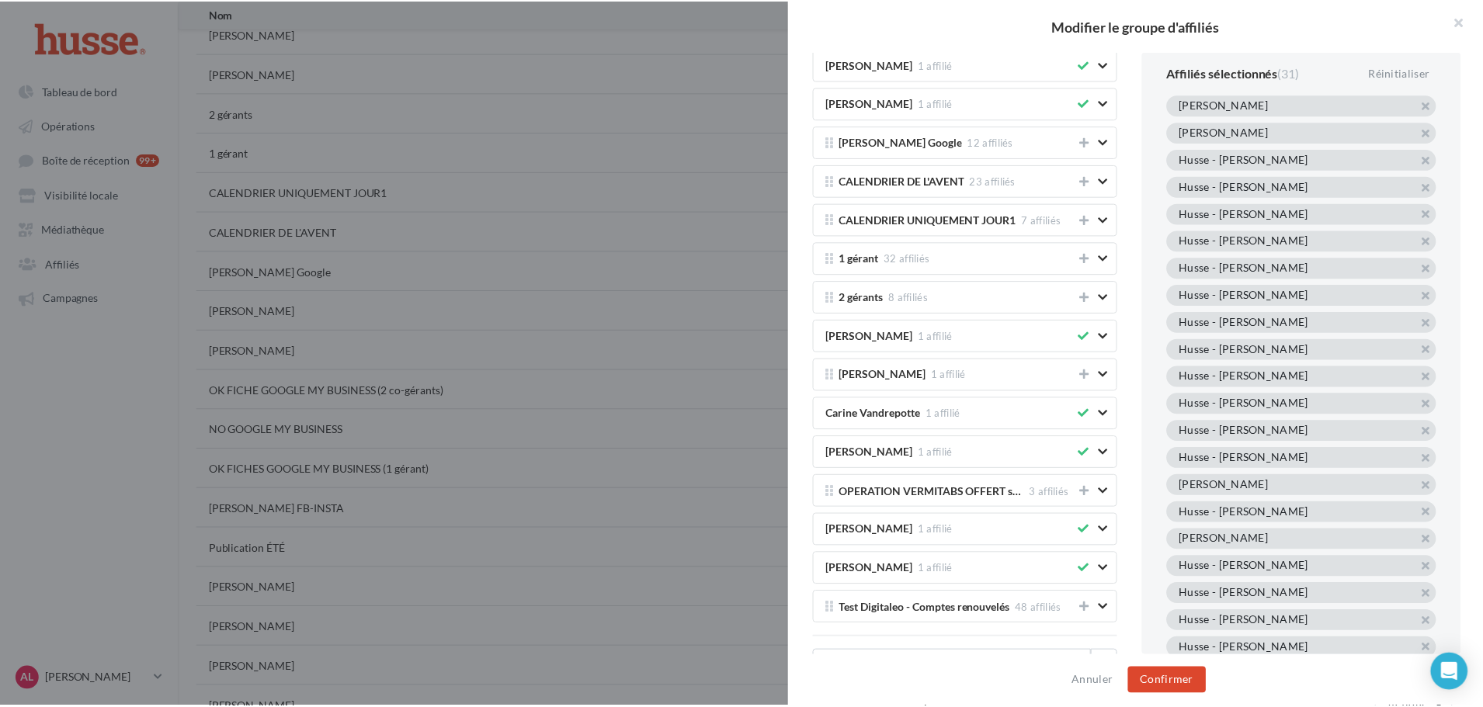
scroll to position [2502, 0]
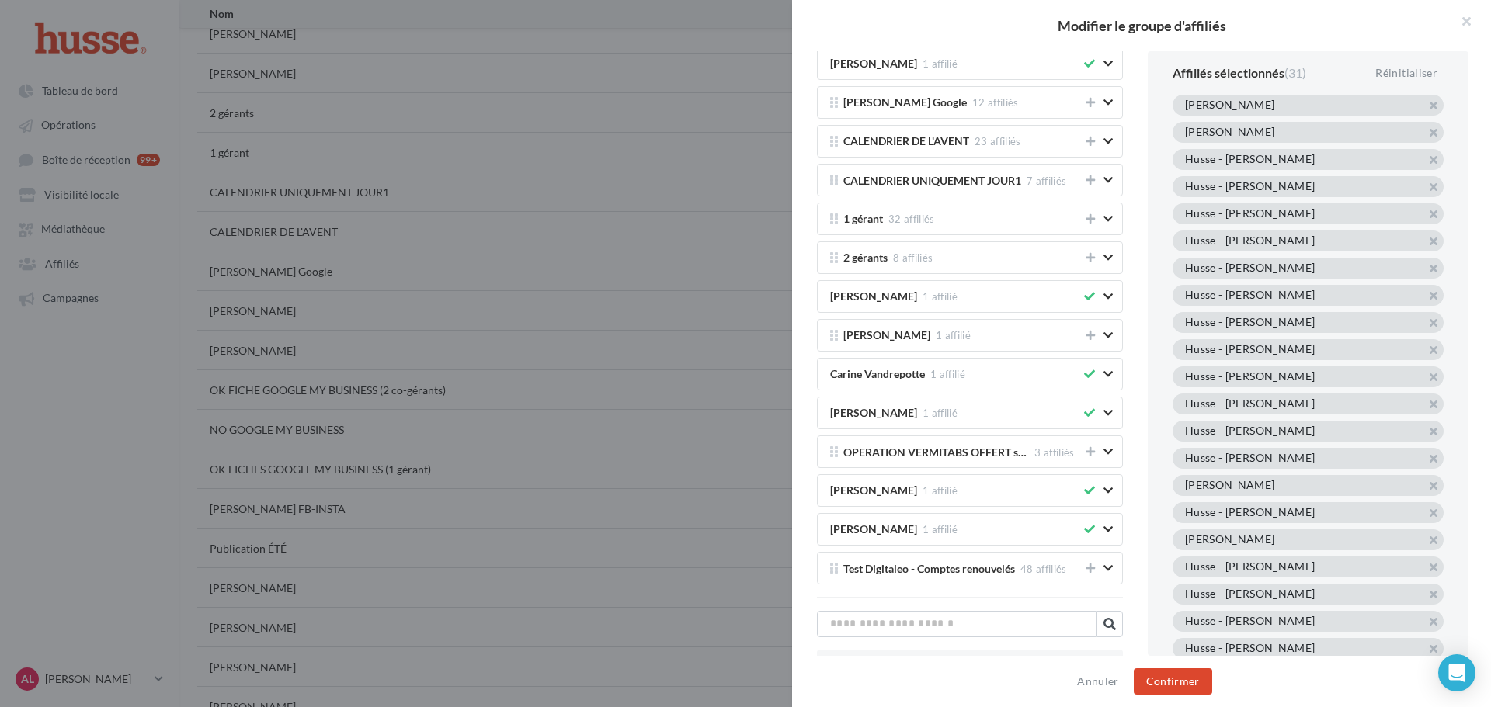
click at [1254, 523] on div "Husse - [PERSON_NAME]" at bounding box center [1307, 512] width 271 height 21
click at [1191, 693] on button "Confirmer" at bounding box center [1173, 681] width 78 height 26
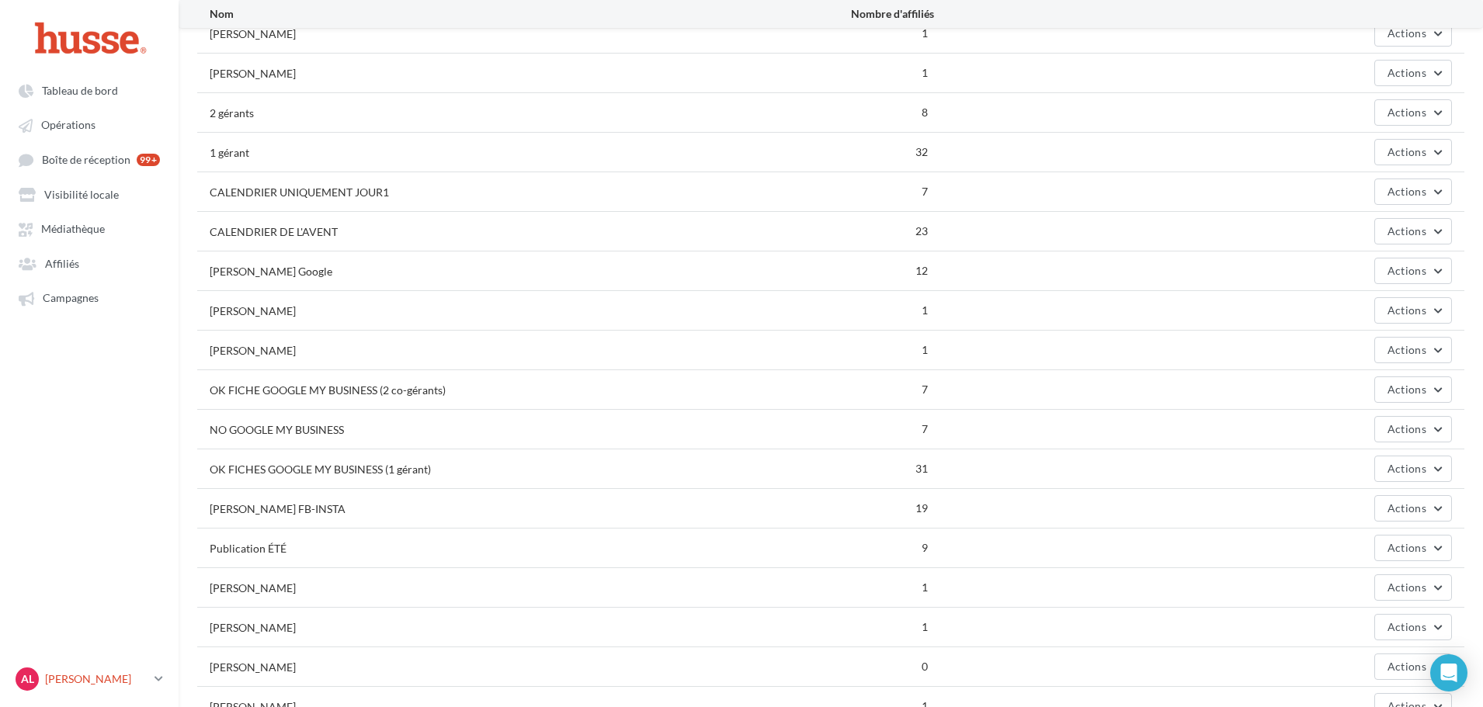
click at [152, 674] on link "AL [PERSON_NAME].l" at bounding box center [89, 680] width 154 height 30
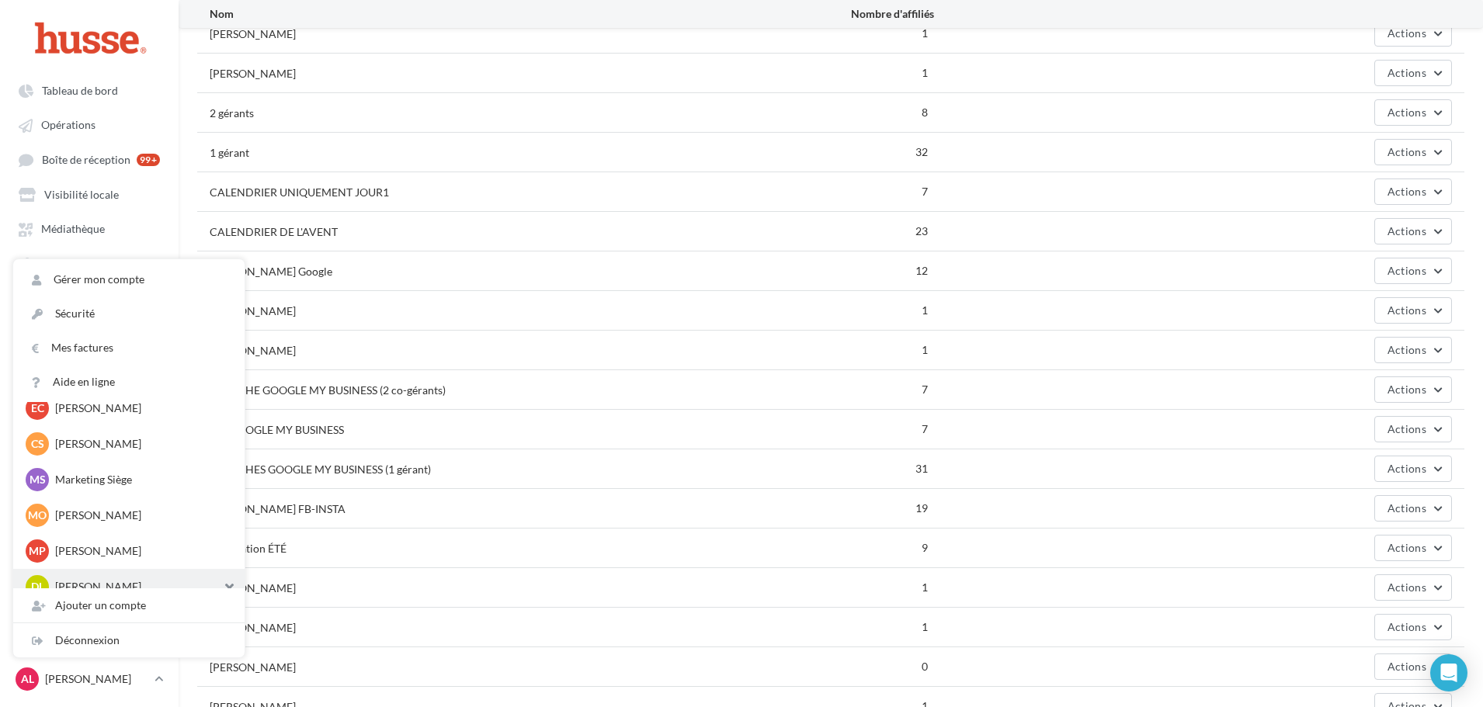
scroll to position [1394, 0]
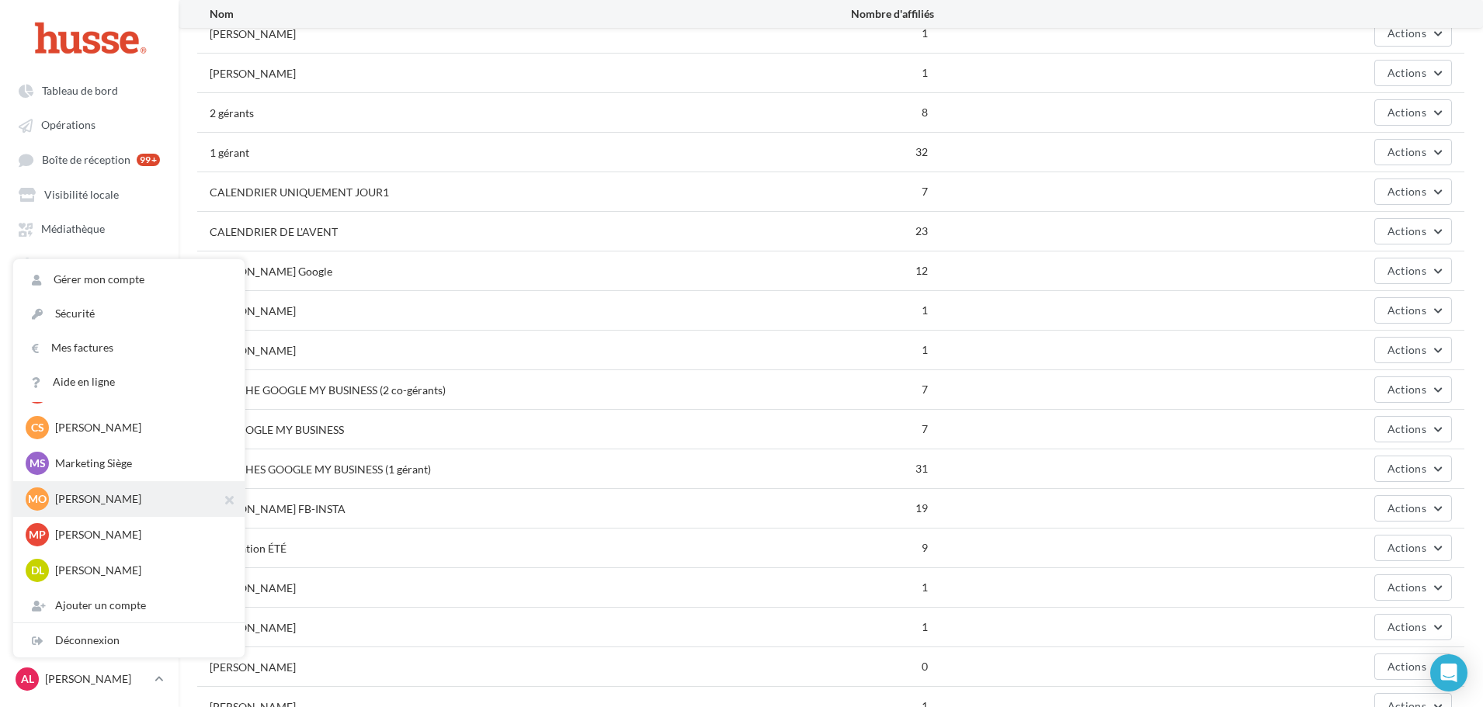
click at [102, 505] on p "[PERSON_NAME]" at bounding box center [140, 499] width 171 height 16
click at [108, 522] on div "MP [PERSON_NAME] [PERSON_NAME].p" at bounding box center [128, 535] width 231 height 36
click at [109, 540] on p "[PERSON_NAME]" at bounding box center [140, 535] width 171 height 16
